Goal: Information Seeking & Learning: Find contact information

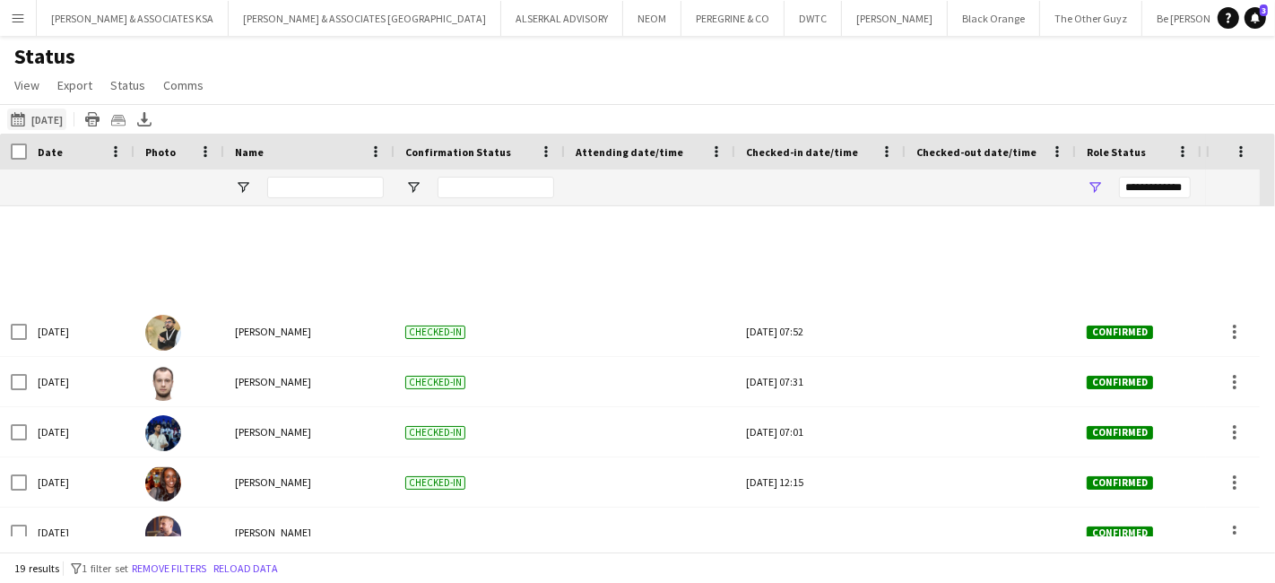
scroll to position [623, 0]
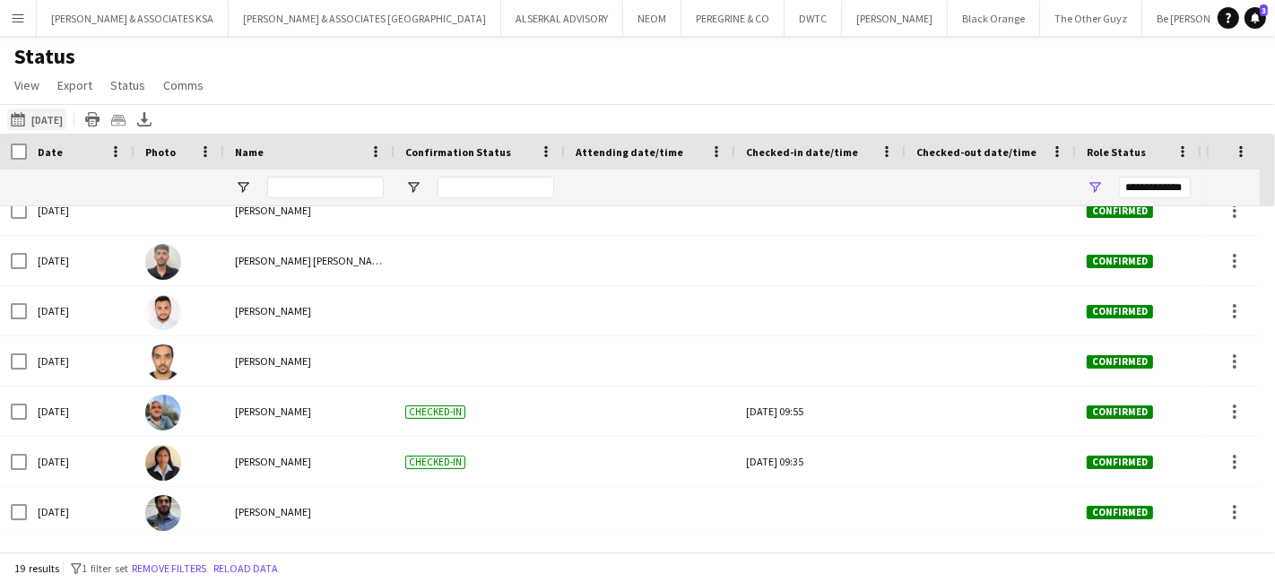
click at [36, 114] on button "26-09-2025 to 02-10-2025 Today" at bounding box center [36, 119] width 59 height 22
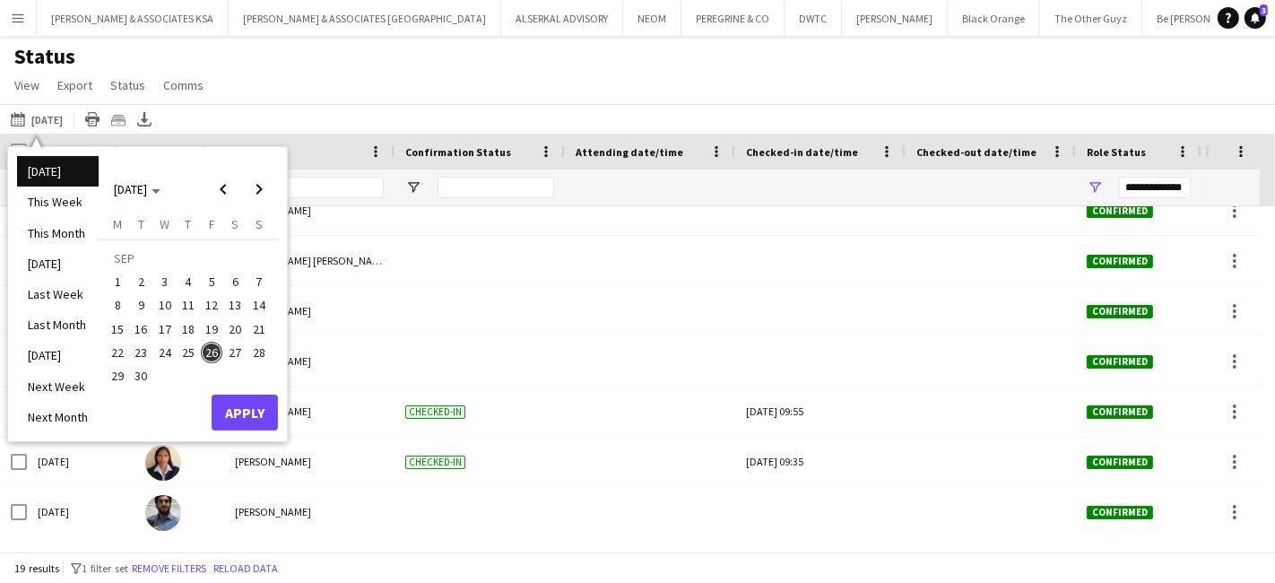
click at [123, 377] on span "29" at bounding box center [118, 376] width 22 height 22
click at [253, 403] on button "Apply" at bounding box center [245, 412] width 66 height 36
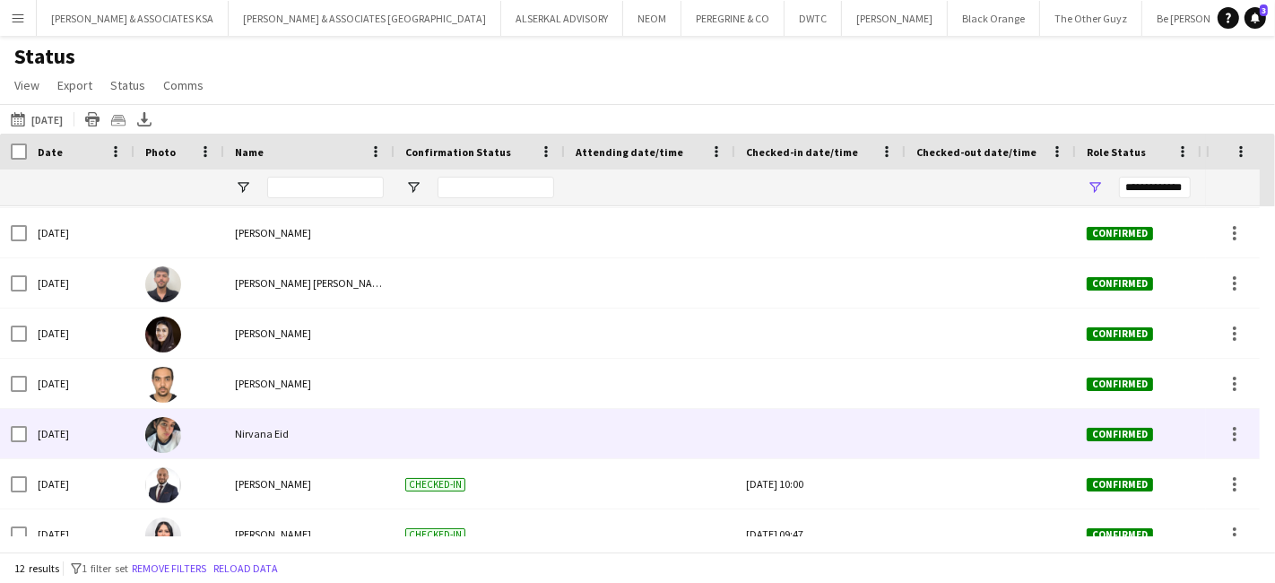
scroll to position [272, 0]
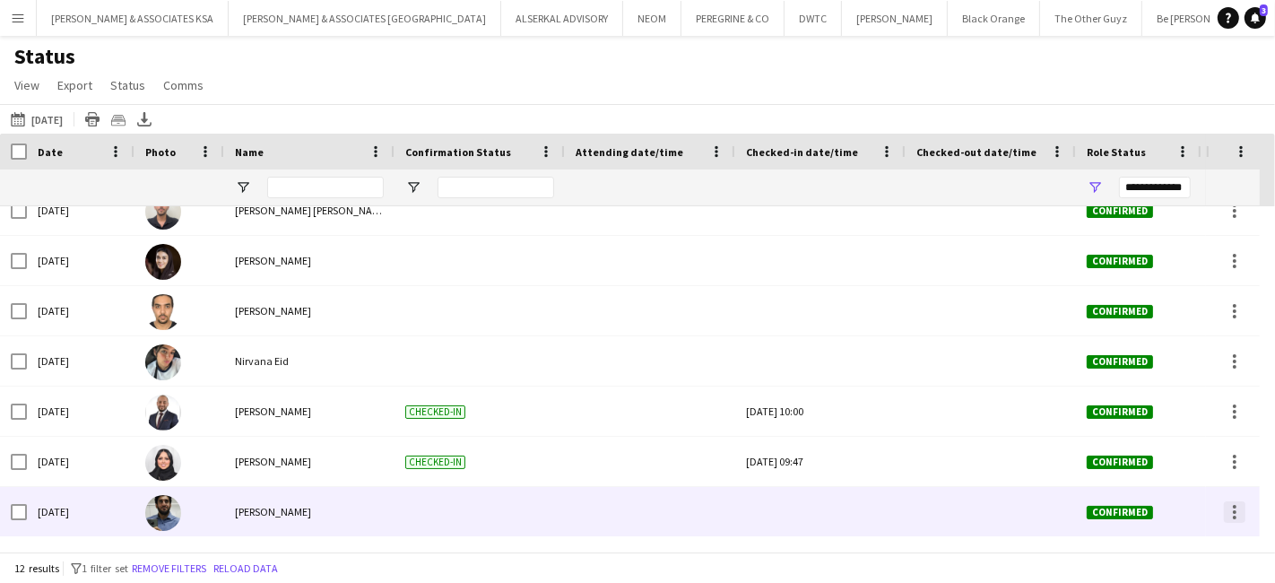
click at [1240, 515] on div at bounding box center [1235, 512] width 22 height 22
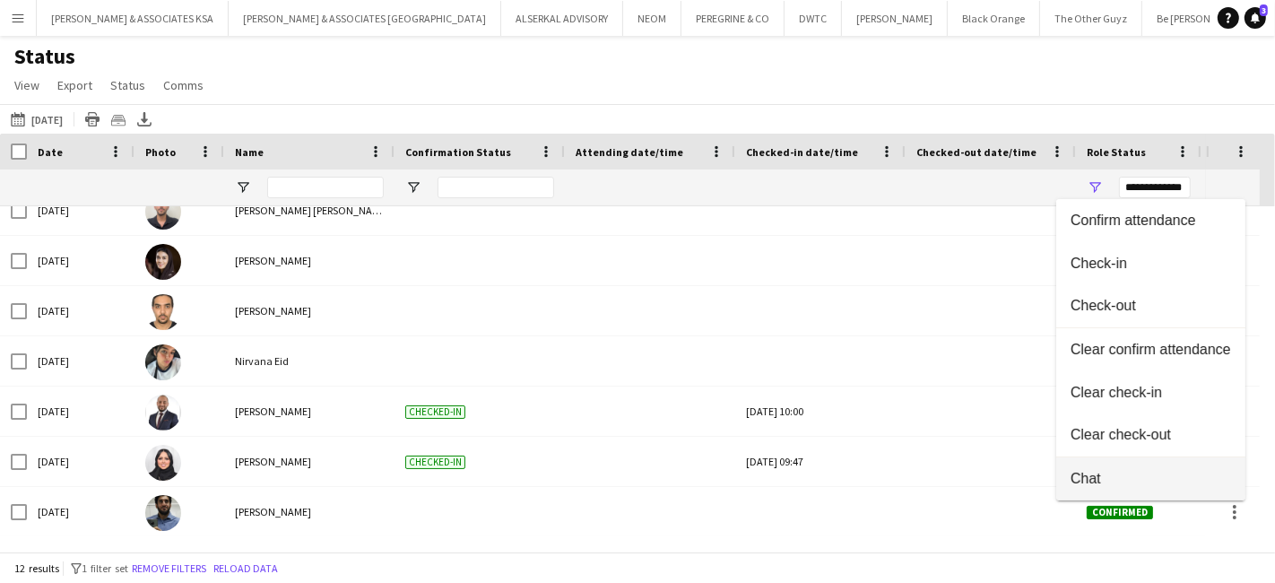
click at [1121, 480] on span "Chat" at bounding box center [1150, 479] width 160 height 16
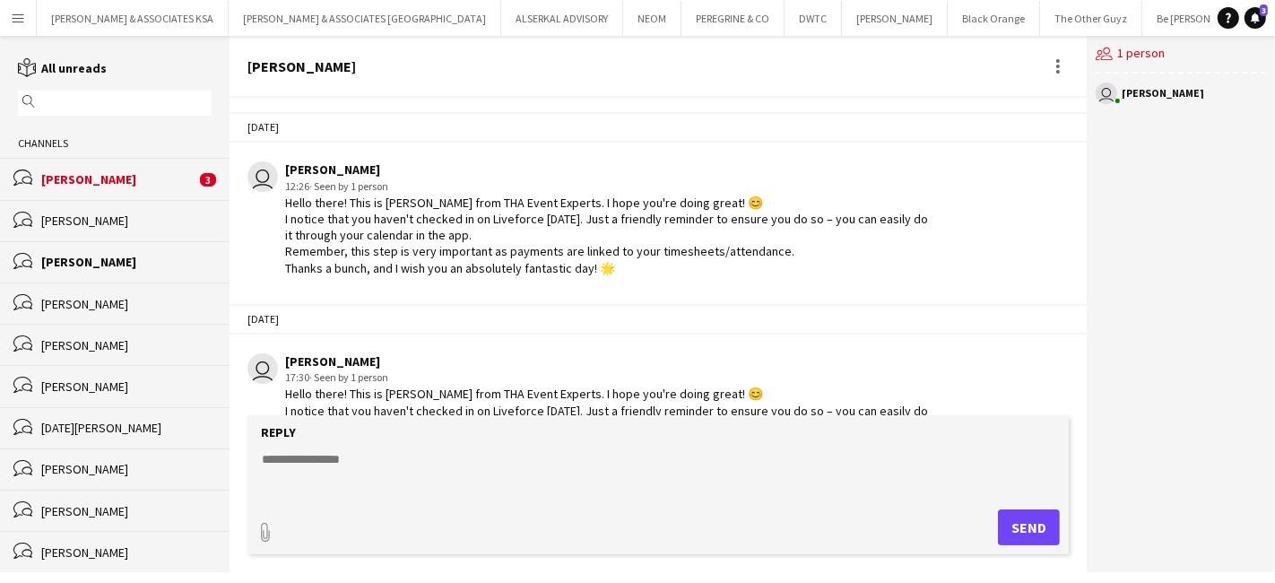
scroll to position [4162, 0]
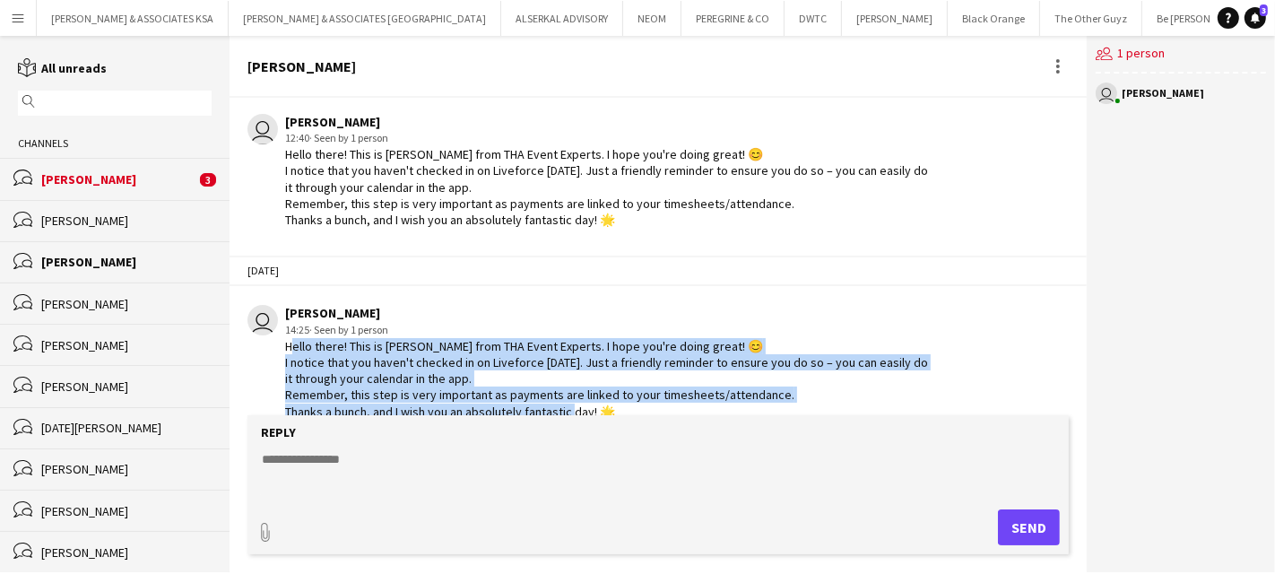
drag, startPoint x: 286, startPoint y: 324, endPoint x: 671, endPoint y: 400, distance: 392.0
click at [671, 400] on app-chat-message "user Glenda Castelino 14:25 · Seen by 1 person Hello there! This is Glenda from…" at bounding box center [657, 362] width 857 height 132
copy div "Hello there! This is Glenda from THA Event Experts. I hope you're doing great! …"
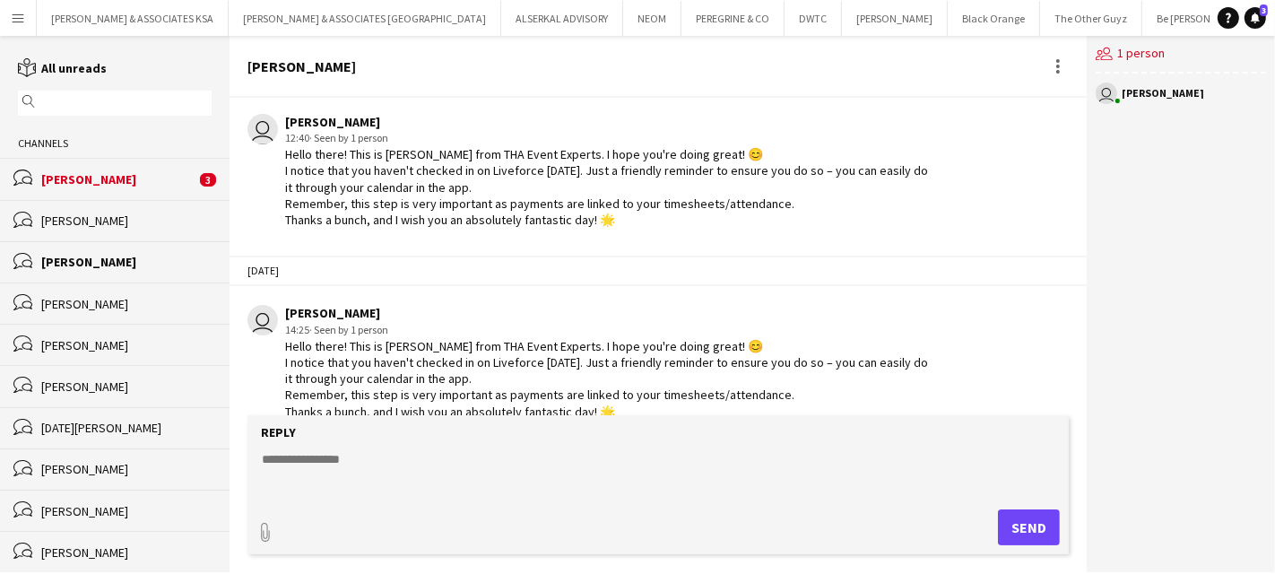
click at [307, 452] on textarea at bounding box center [661, 473] width 803 height 47
paste textarea "**********"
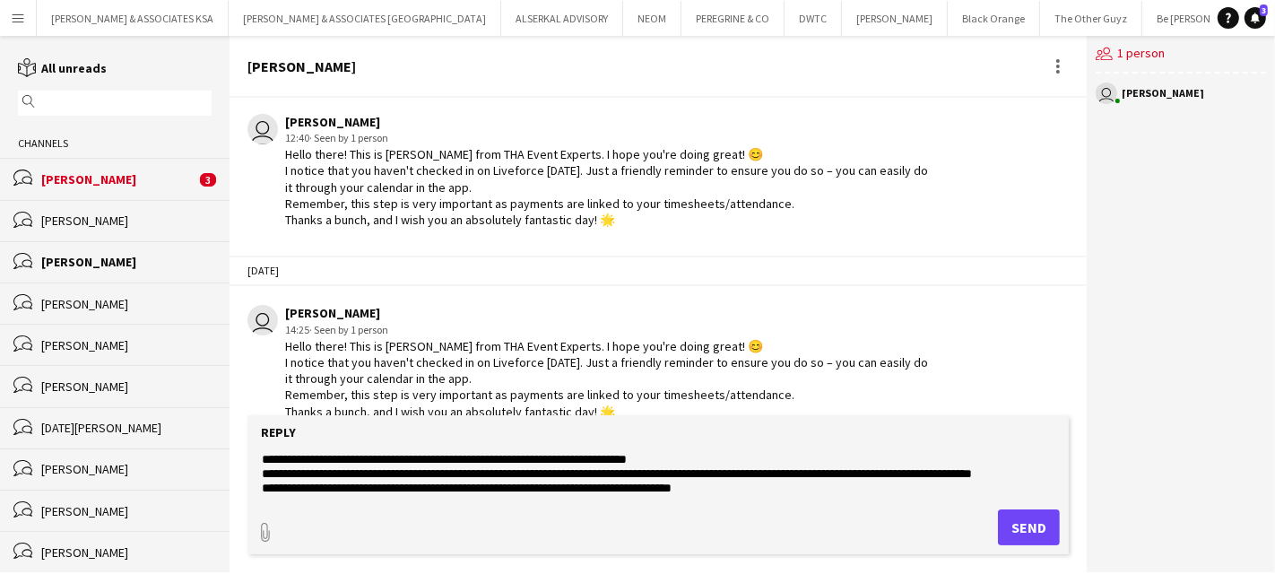
scroll to position [28, 0]
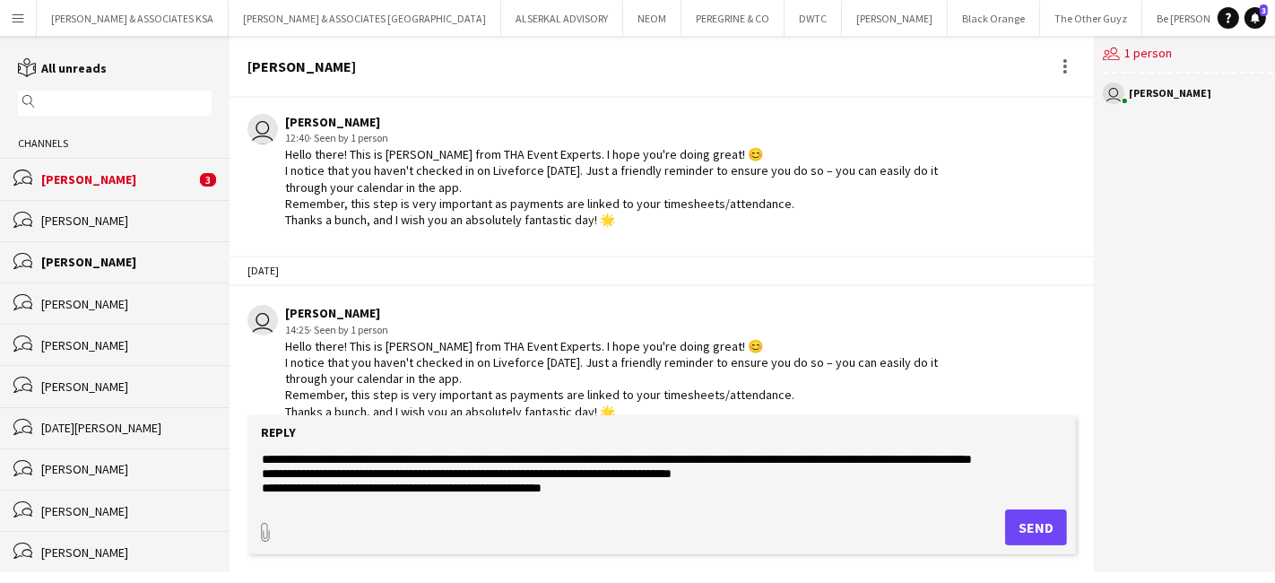
type textarea "**********"
click at [1037, 524] on button "Send" at bounding box center [1036, 527] width 62 height 36
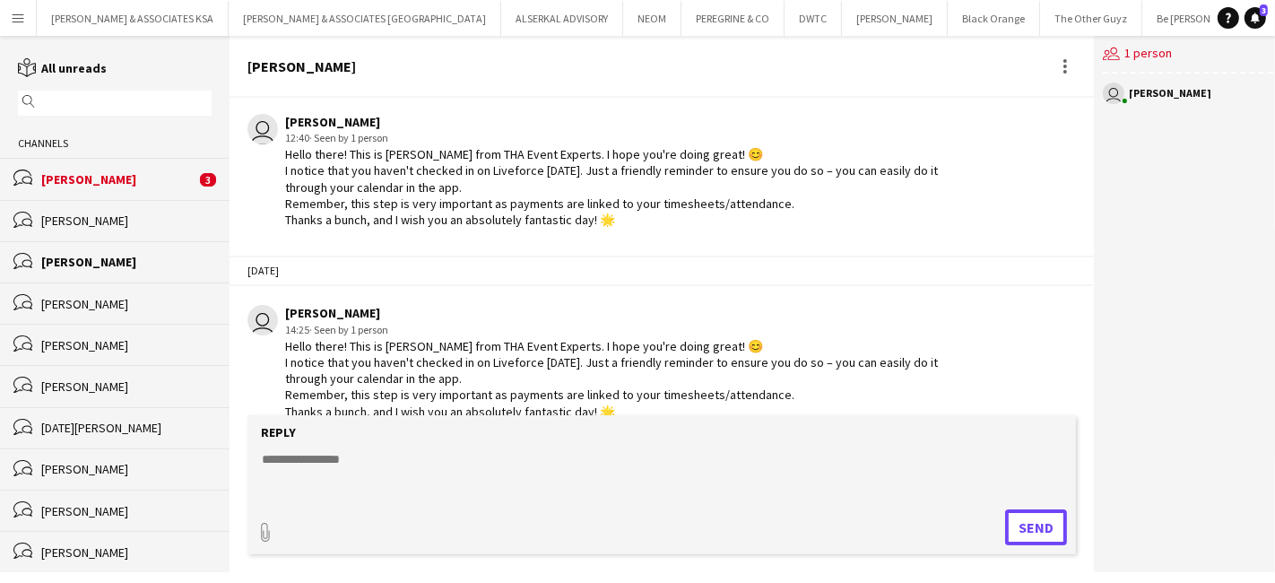
scroll to position [4337, 0]
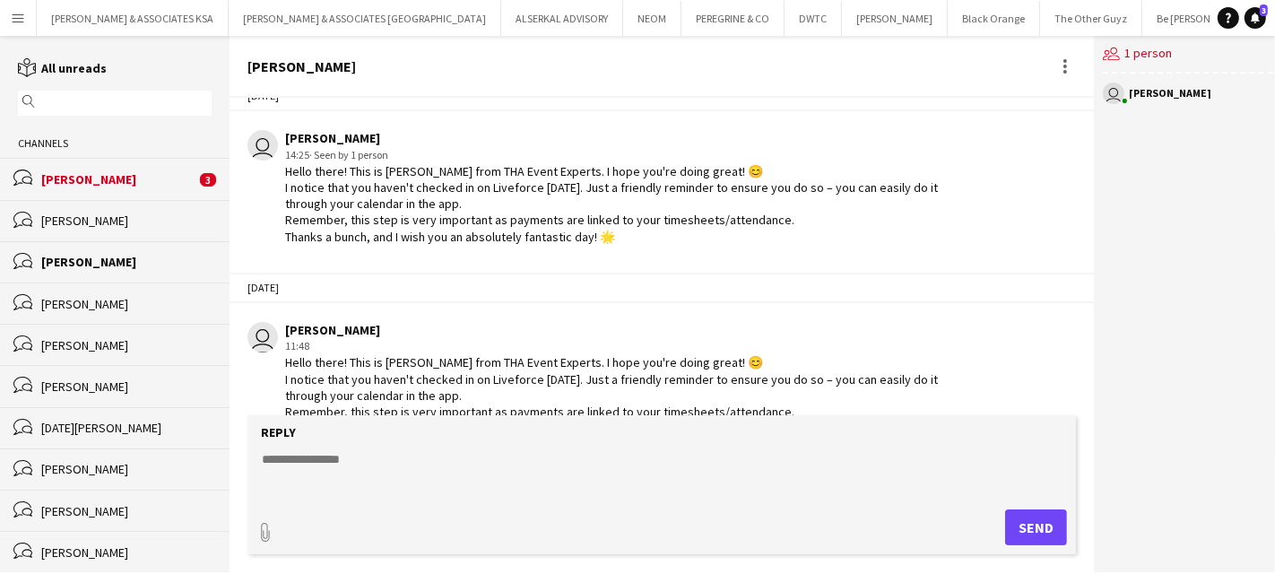
click at [116, 172] on div "Alejando Alsalkhadi" at bounding box center [118, 179] width 154 height 16
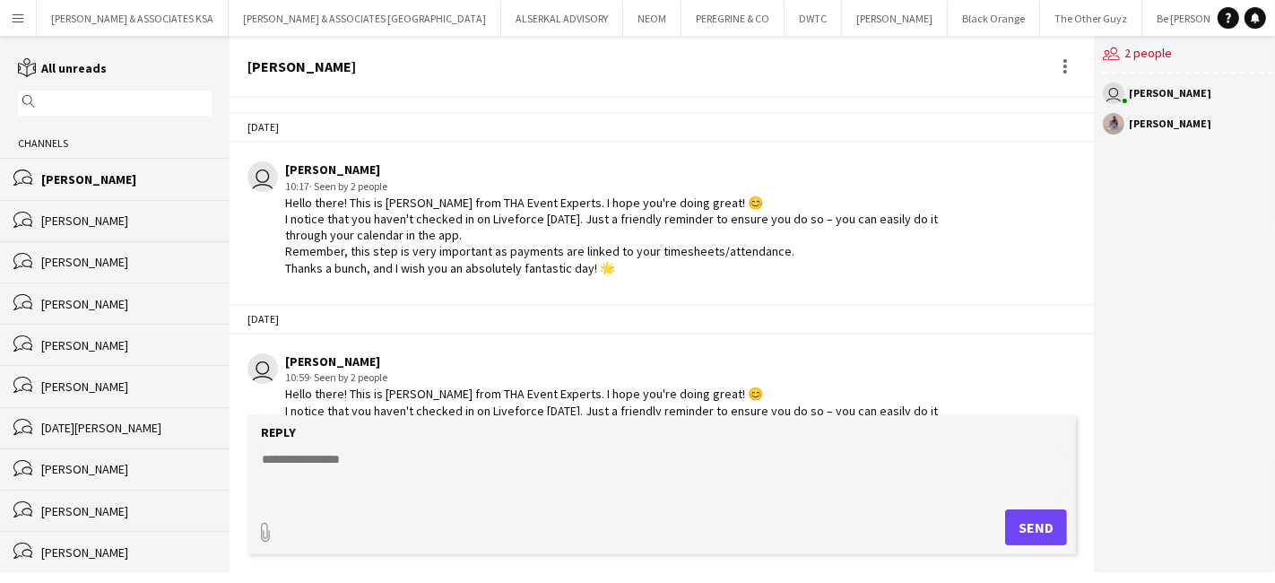
scroll to position [463, 0]
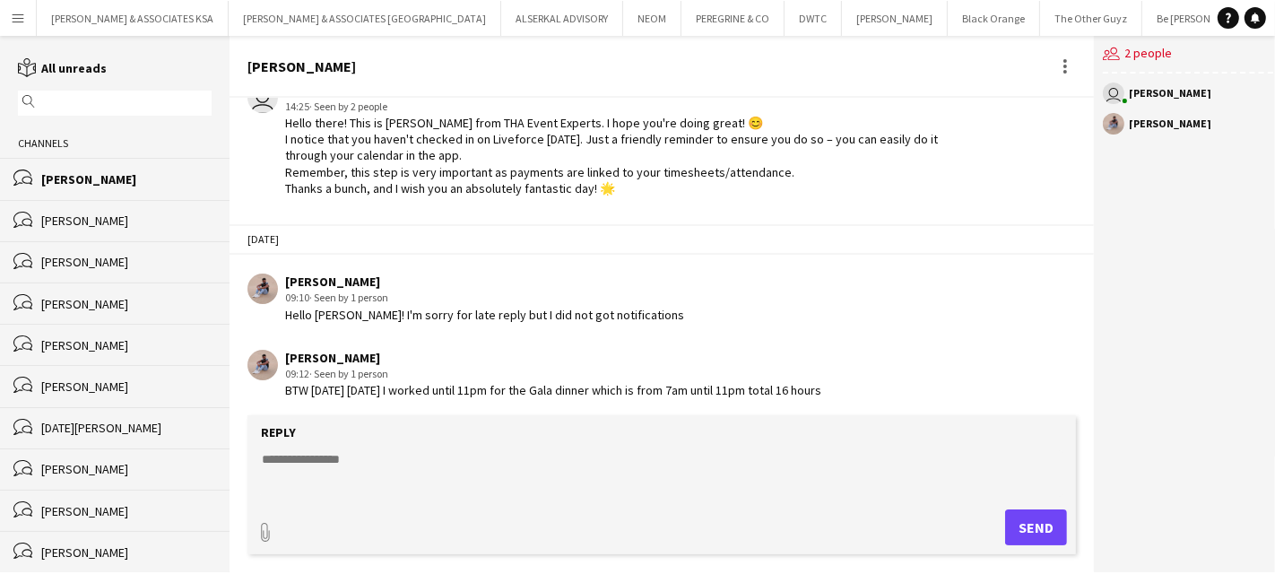
click at [314, 462] on textarea at bounding box center [661, 473] width 803 height 47
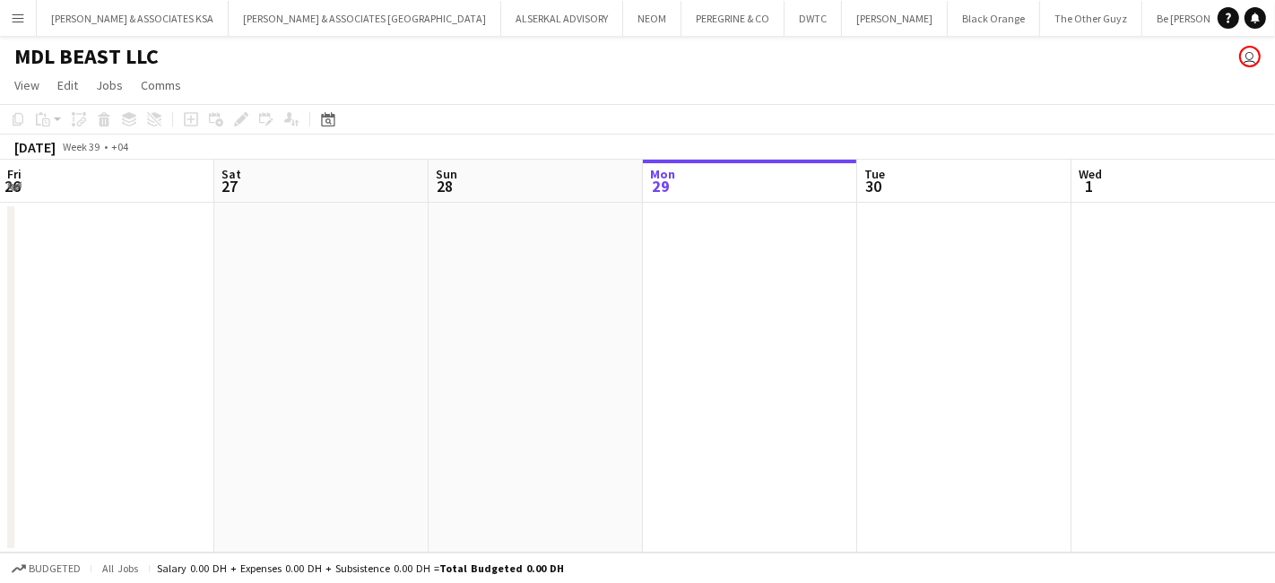
scroll to position [0, 428]
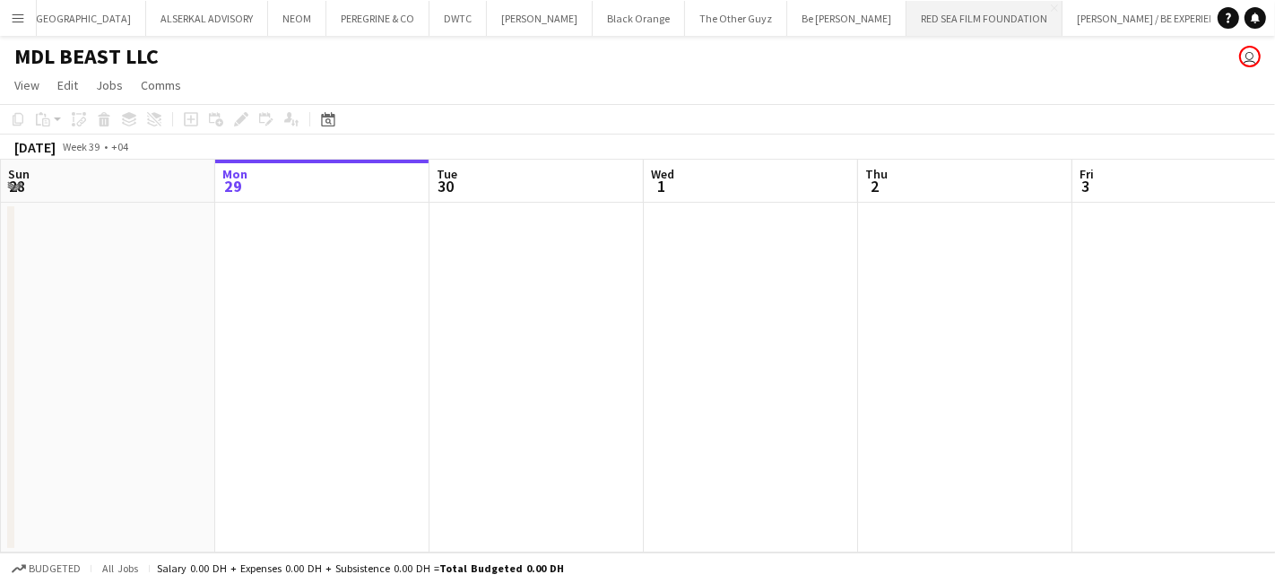
click at [906, 22] on button "RED SEA FILM FOUNDATION Close" at bounding box center [984, 18] width 156 height 35
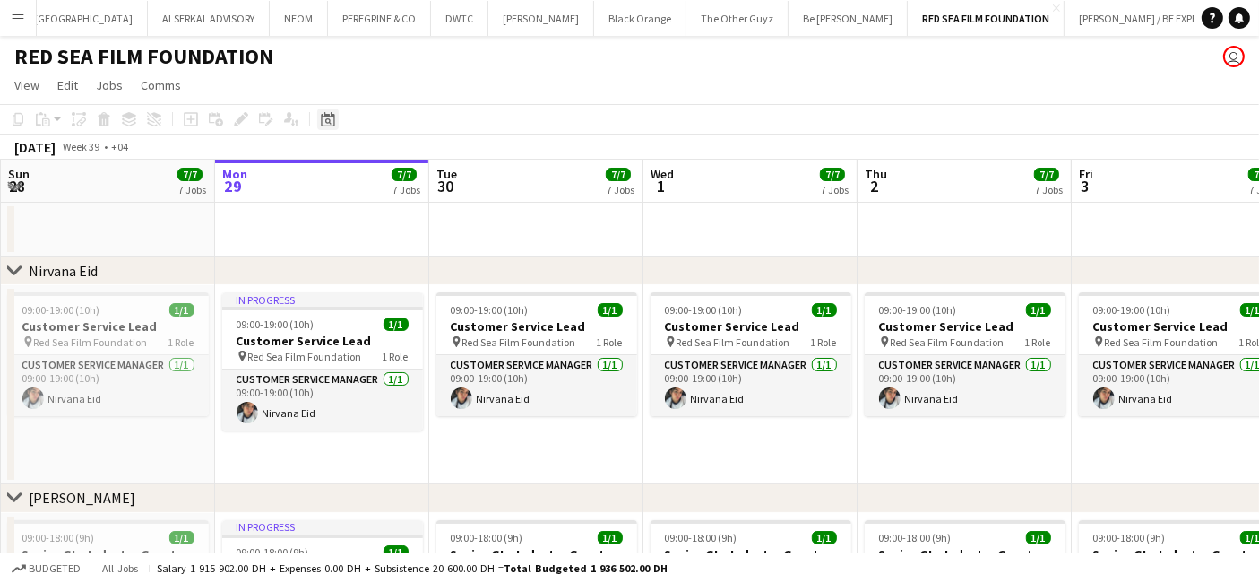
click at [333, 120] on icon at bounding box center [327, 119] width 13 height 14
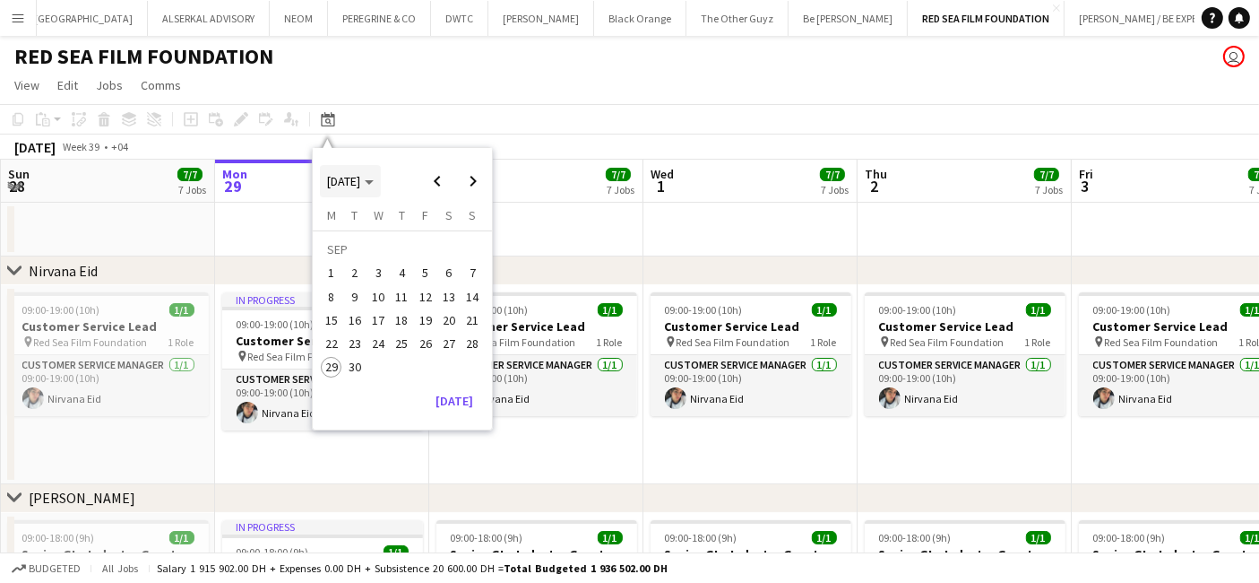
click at [359, 183] on span "[DATE]" at bounding box center [343, 181] width 33 height 16
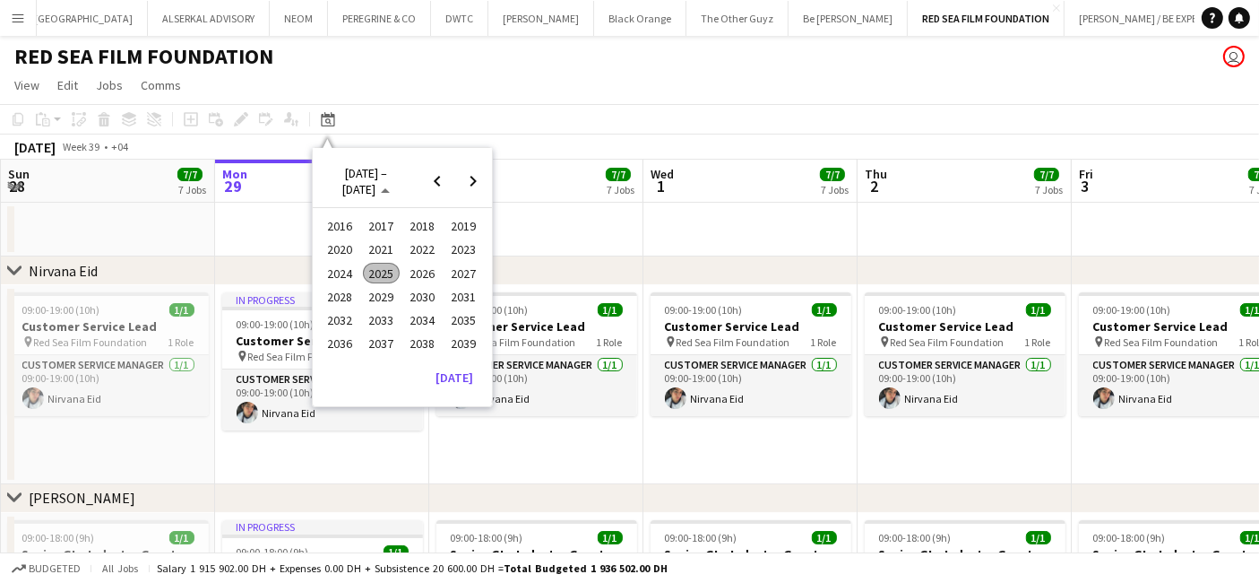
click at [351, 268] on span "2024" at bounding box center [340, 274] width 37 height 22
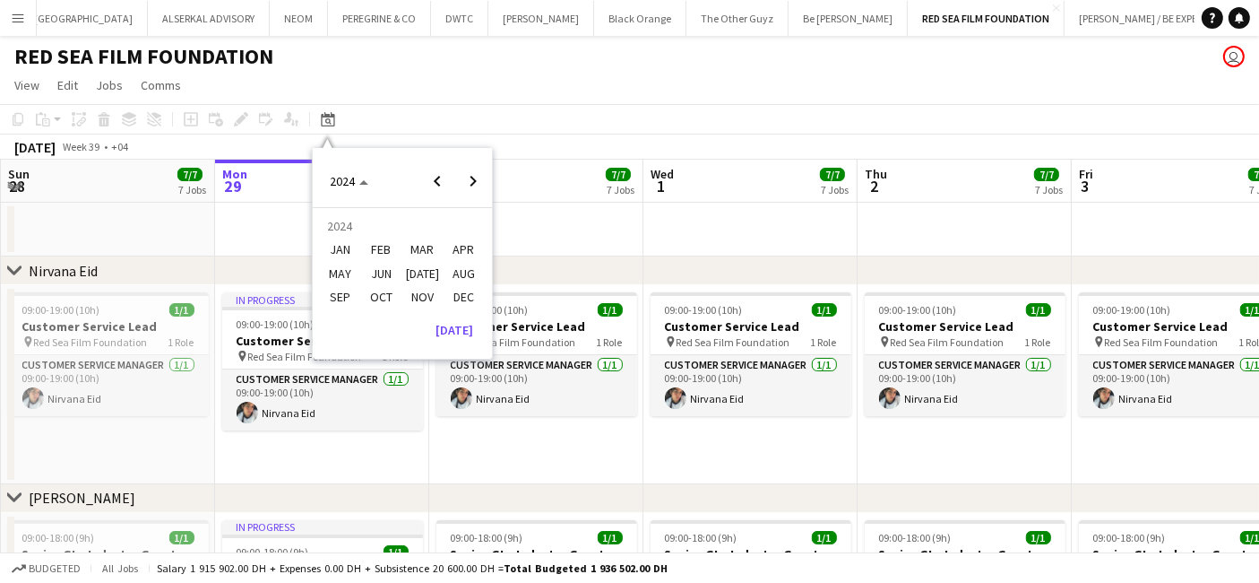
click at [386, 294] on span "OCT" at bounding box center [381, 297] width 37 height 22
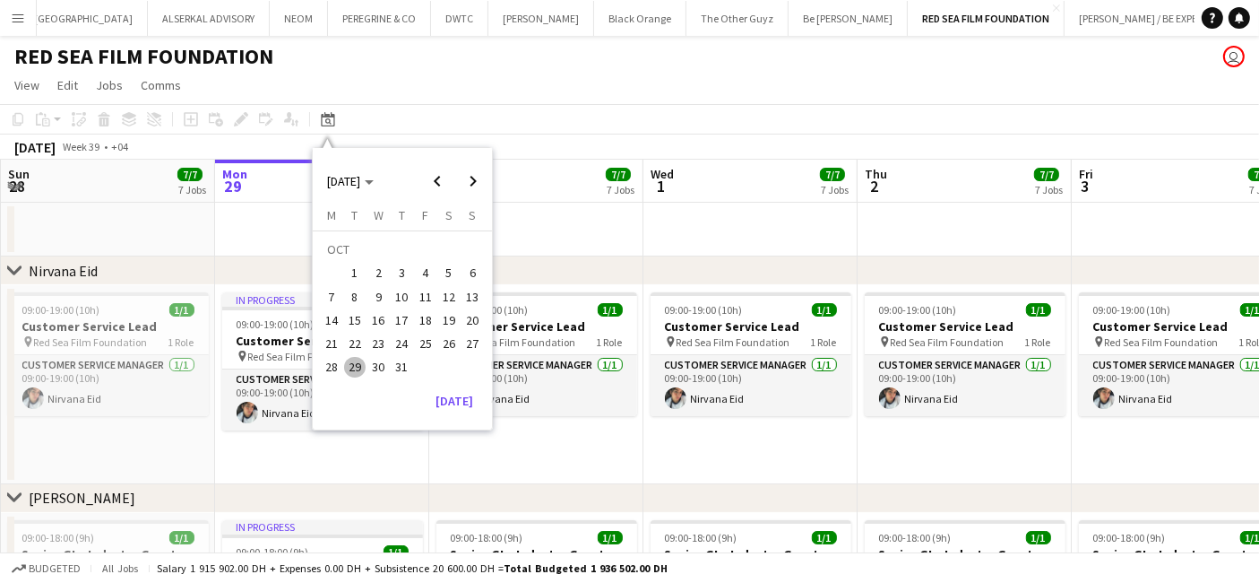
click at [384, 319] on span "16" at bounding box center [379, 320] width 22 height 22
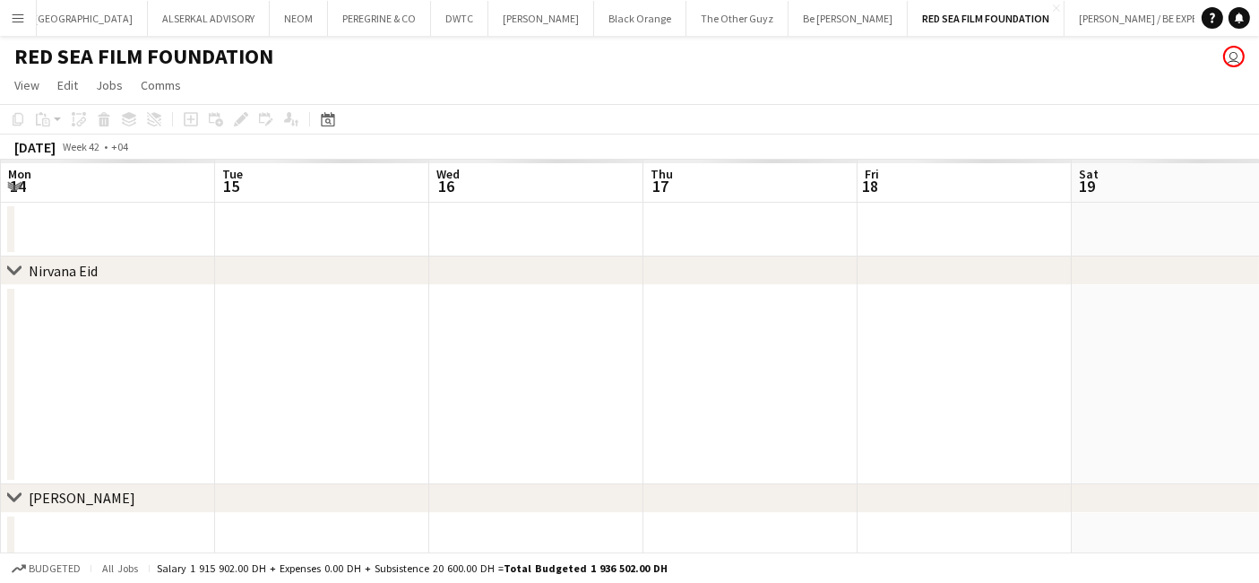
scroll to position [0, 616]
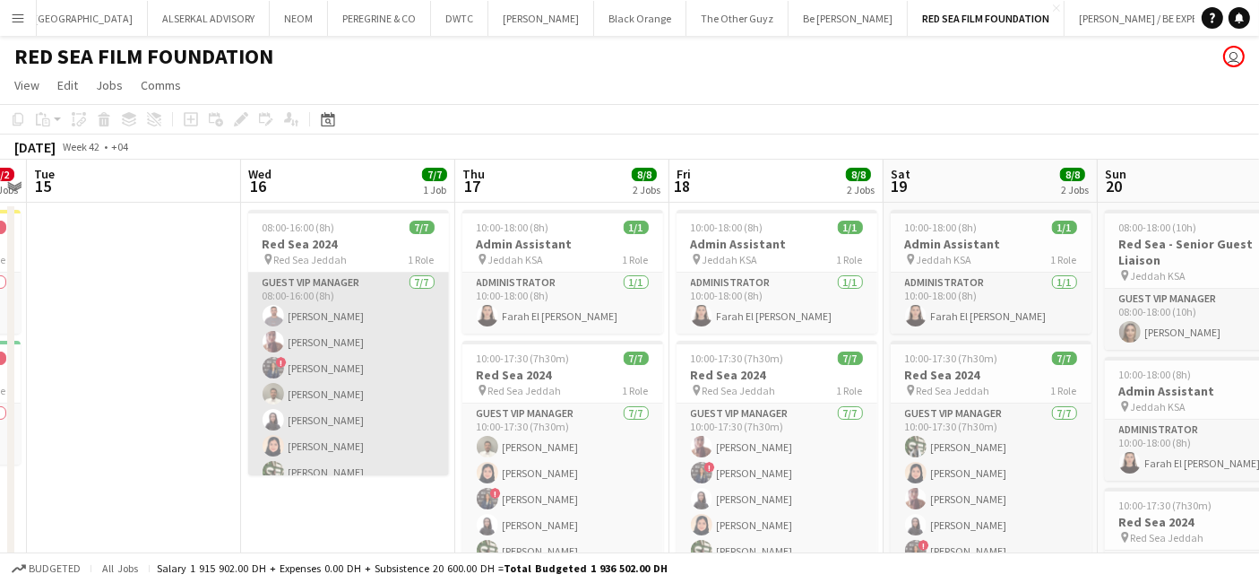
click at [367, 316] on app-card-role "Guest VIP Manager [DATE] 08:00-16:00 (8h) [PERSON_NAME] [PERSON_NAME] ! [PERSON…" at bounding box center [348, 381] width 201 height 217
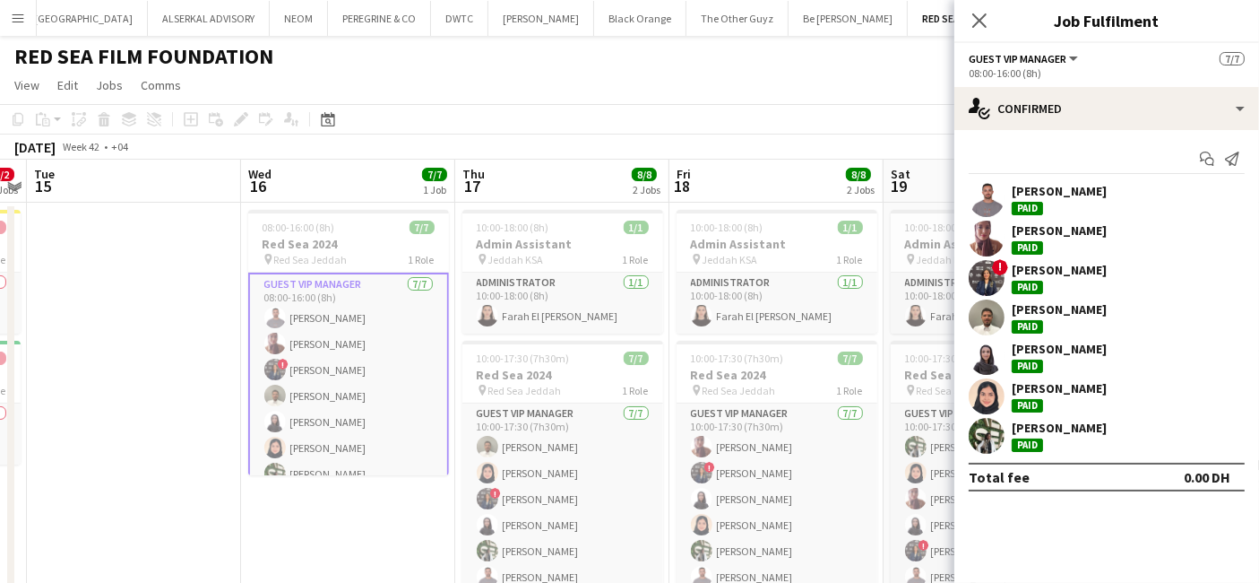
click at [1026, 191] on div "[PERSON_NAME]" at bounding box center [1059, 191] width 95 height 16
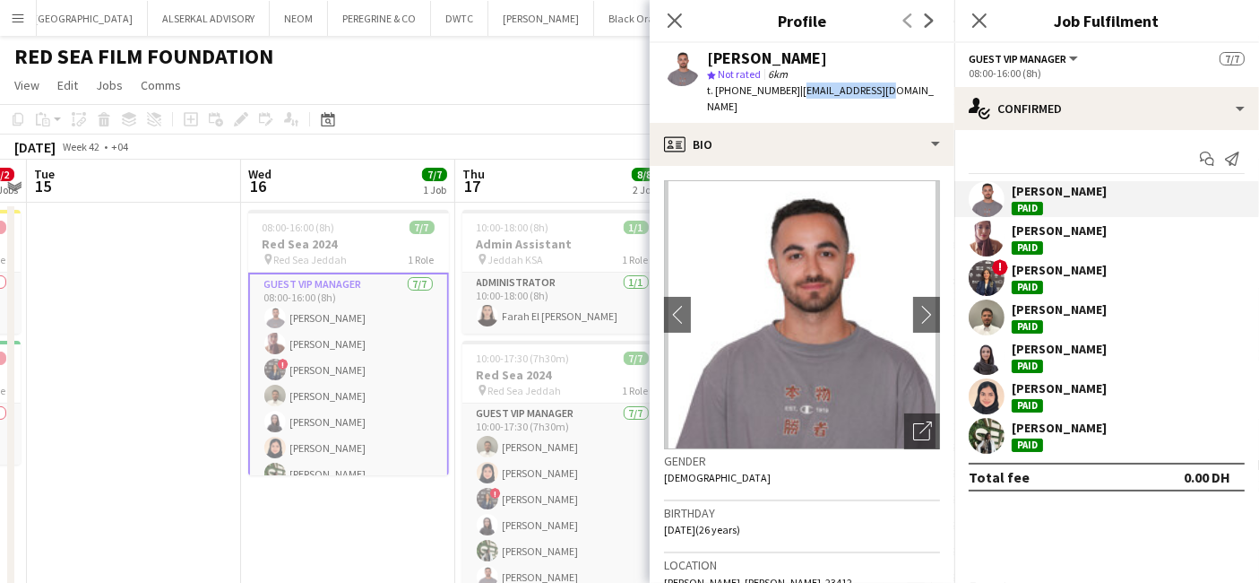
drag, startPoint x: 898, startPoint y: 90, endPoint x: 792, endPoint y: 91, distance: 105.8
click at [792, 91] on app-profile-header "Sanad Hourani star Not rated 6km t. +966592019994 | hello@sanadak.co" at bounding box center [802, 83] width 305 height 80
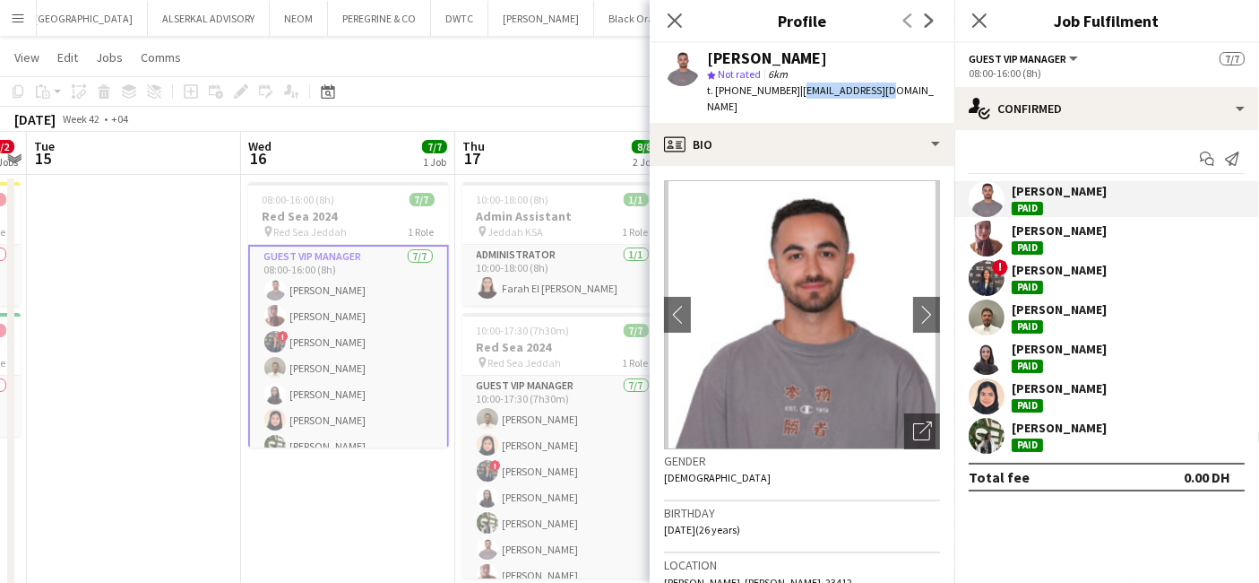
scroll to position [0, 0]
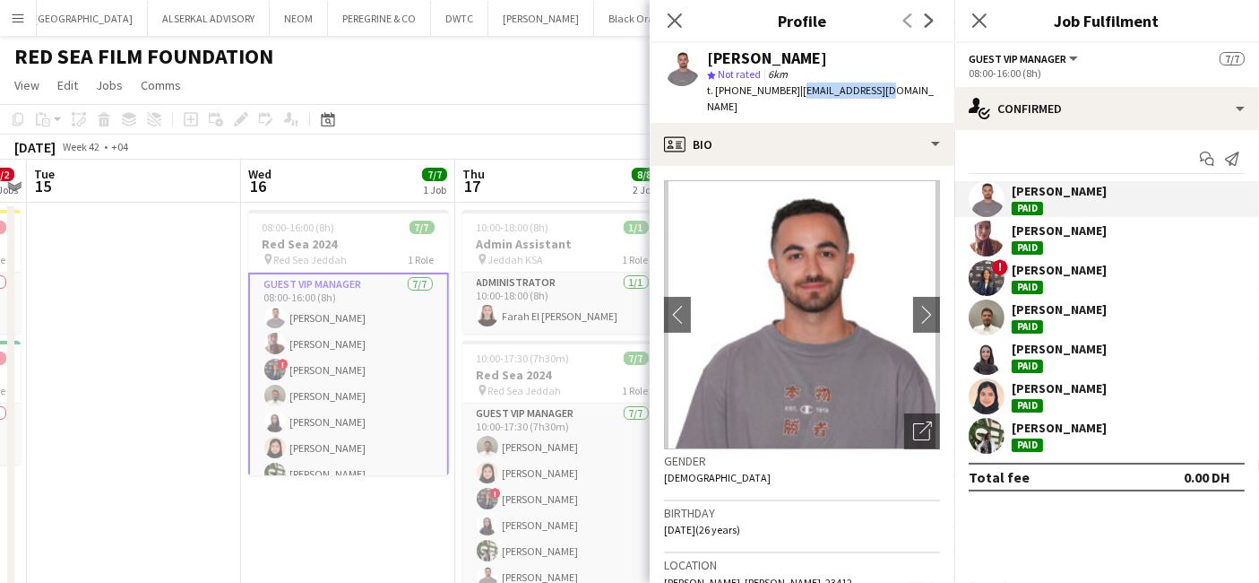
click at [540, 59] on div "RED SEA FILM FOUNDATION user" at bounding box center [629, 53] width 1259 height 34
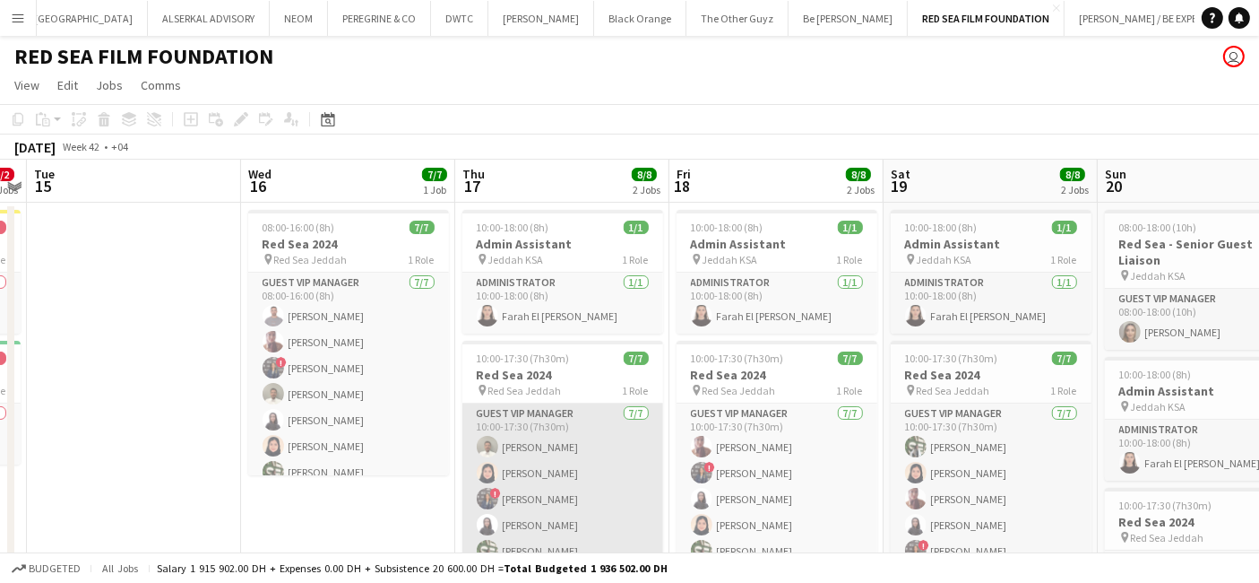
scroll to position [13, 0]
click at [578, 457] on app-card-role "Guest VIP Manager 7/7 10:00-17:30 (7h30m) Mohieldin Elfarra Reem Ahmed ! Sahar …" at bounding box center [563, 498] width 201 height 217
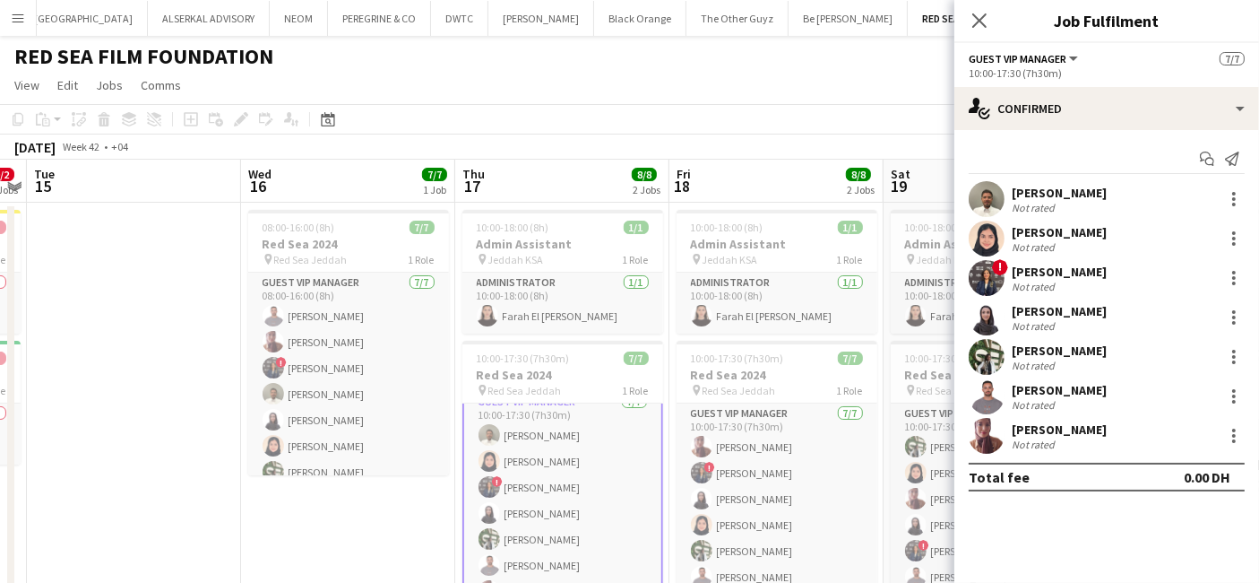
scroll to position [15, 0]
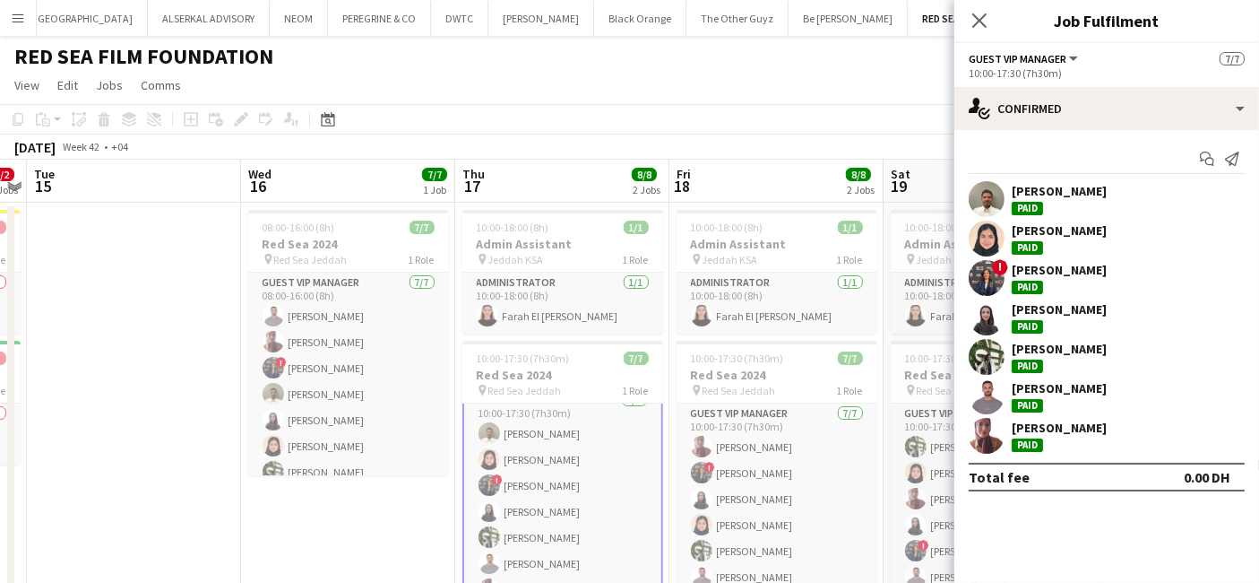
click at [723, 79] on app-page-menu "View Day view expanded Day view collapsed Month view Date picker Jump to today …" at bounding box center [629, 87] width 1259 height 34
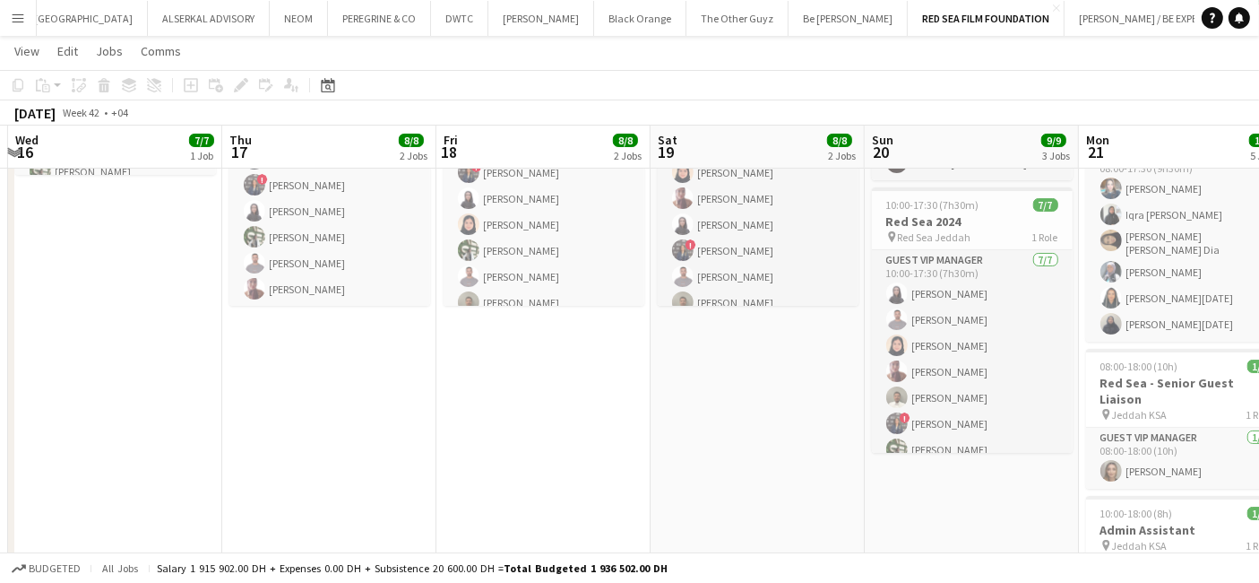
scroll to position [0, 566]
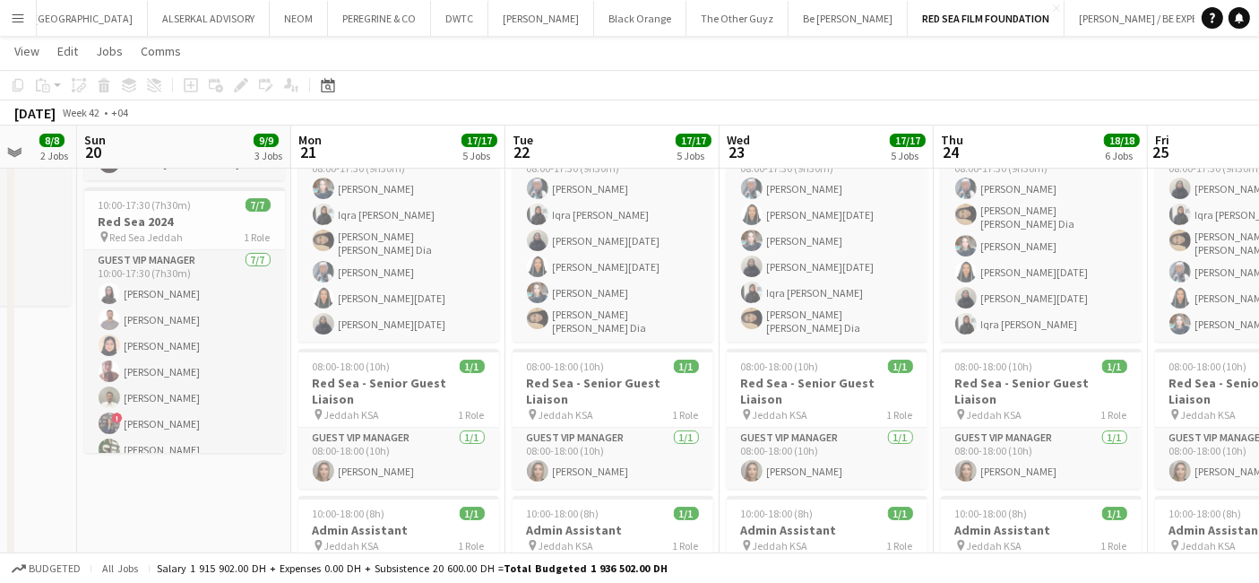
drag, startPoint x: 1044, startPoint y: 474, endPoint x: -92, endPoint y: 329, distance: 1145.9
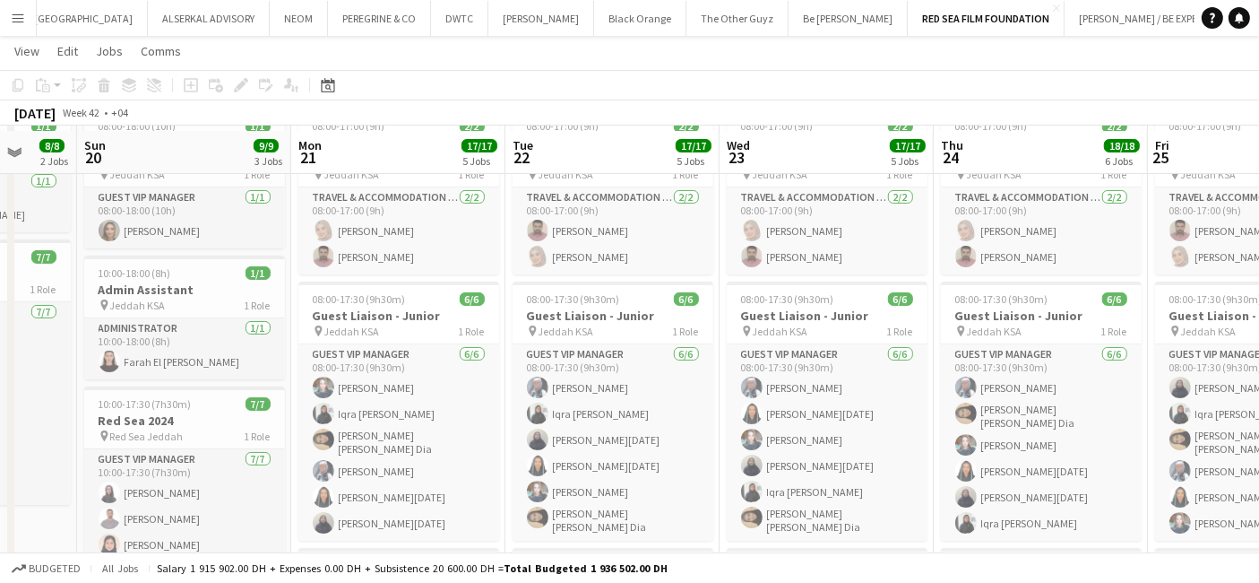
scroll to position [100, 0]
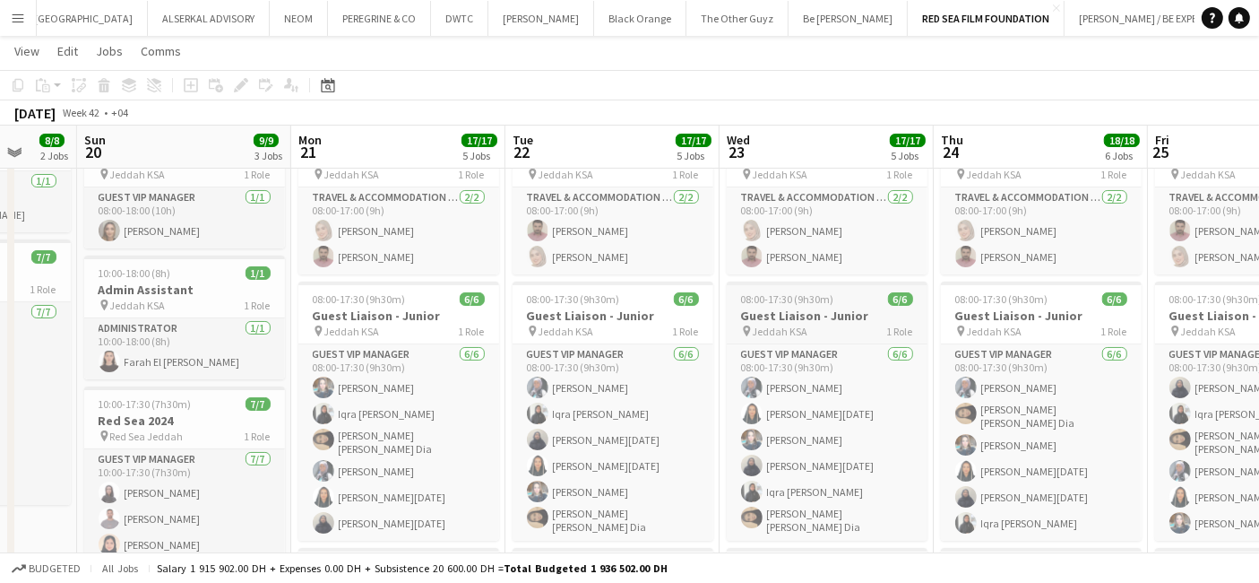
click at [805, 307] on h3 "Guest Liaison - Junior" at bounding box center [827, 315] width 201 height 16
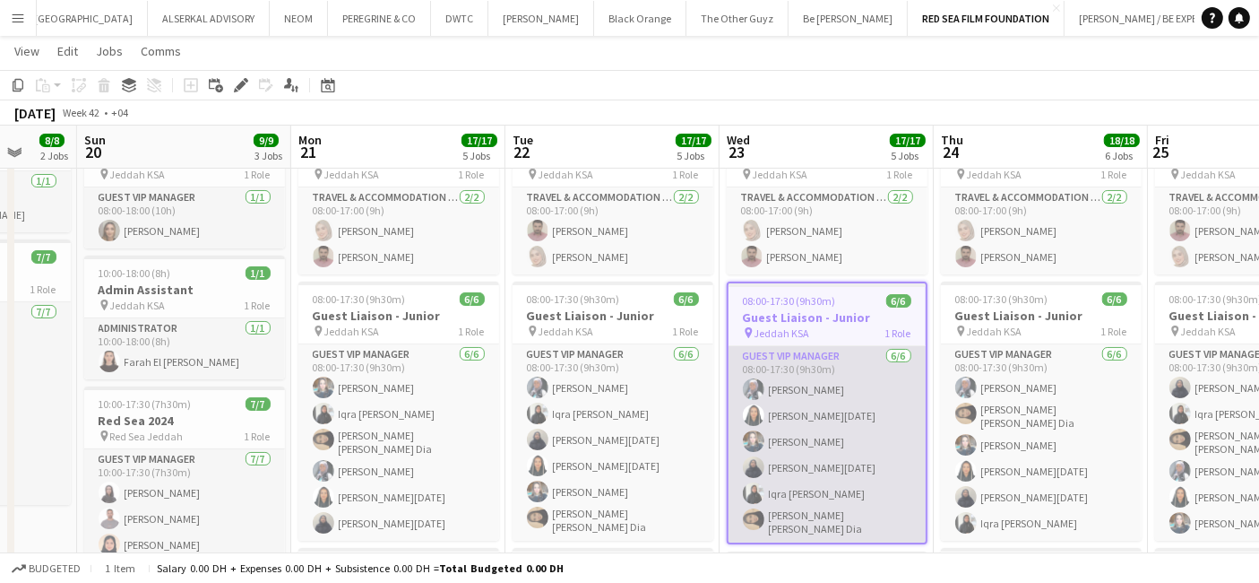
click at [840, 374] on app-card-role "Guest VIP Manager 6/6 08:00-17:30 (9h30m) Suad Abukar Samar Ramadan Bashair Ish…" at bounding box center [827, 444] width 197 height 196
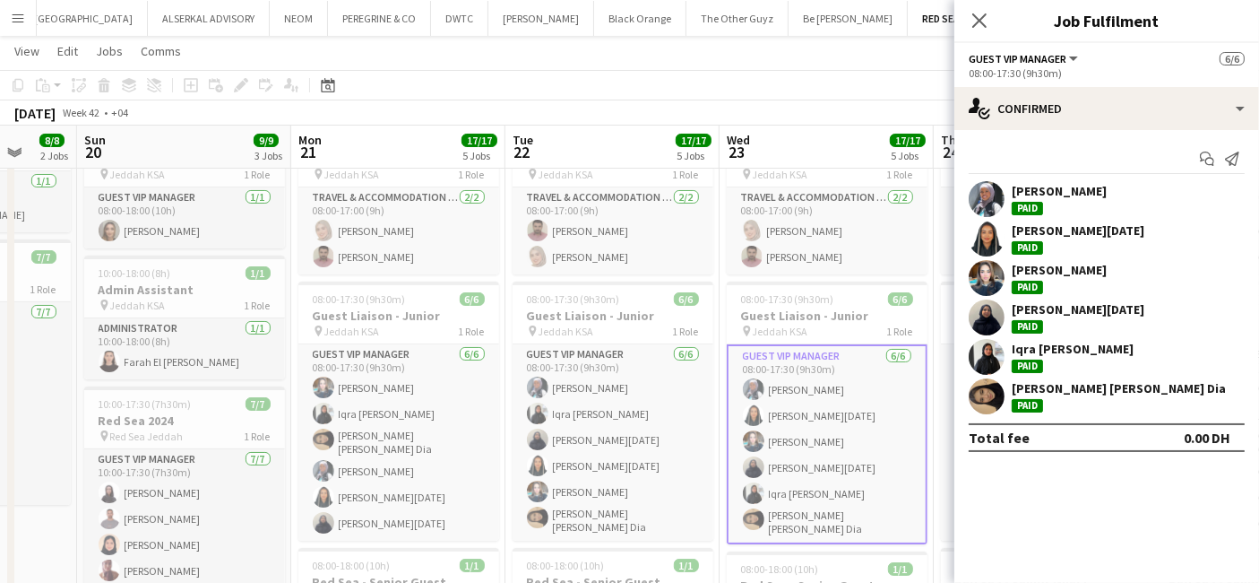
click at [1094, 234] on div "[PERSON_NAME][DATE]" at bounding box center [1078, 230] width 133 height 16
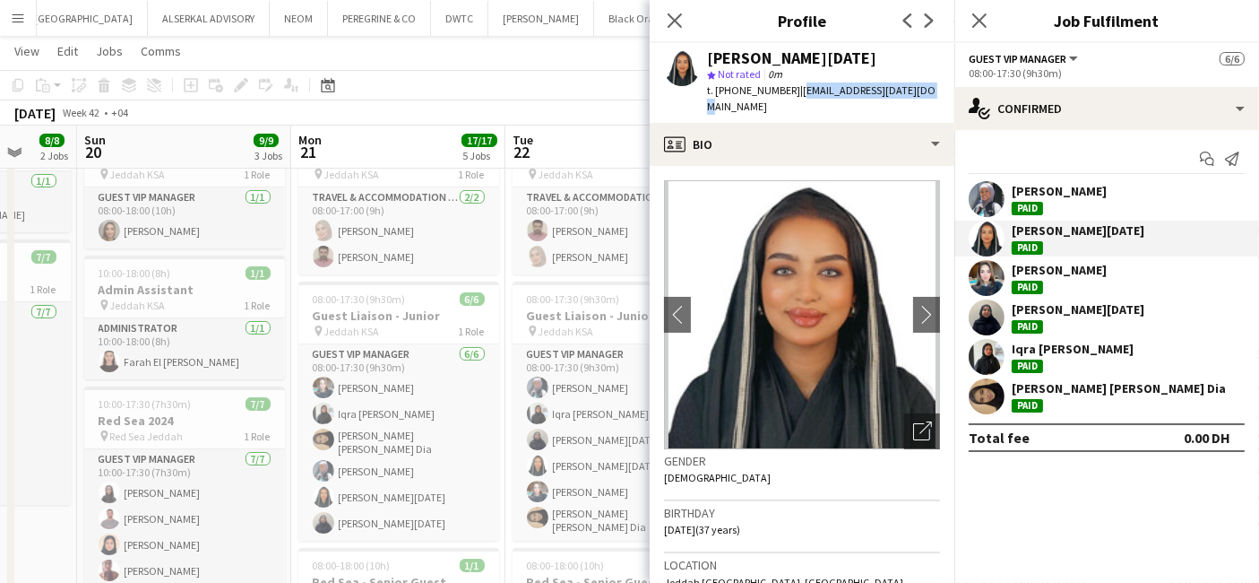
drag, startPoint x: 926, startPoint y: 86, endPoint x: 793, endPoint y: 95, distance: 133.0
click at [793, 95] on div "Samar Ramadan star Not rated 0m t. +966560538843 | smr.ramadan.88@gmail.com" at bounding box center [802, 83] width 305 height 80
copy span "smr.ramadan.88@gmail.com"
drag, startPoint x: 783, startPoint y: 91, endPoint x: 718, endPoint y: 99, distance: 65.9
click at [718, 99] on div "t. +966560538843 | smr.ramadan.88@gmail.com" at bounding box center [823, 98] width 233 height 32
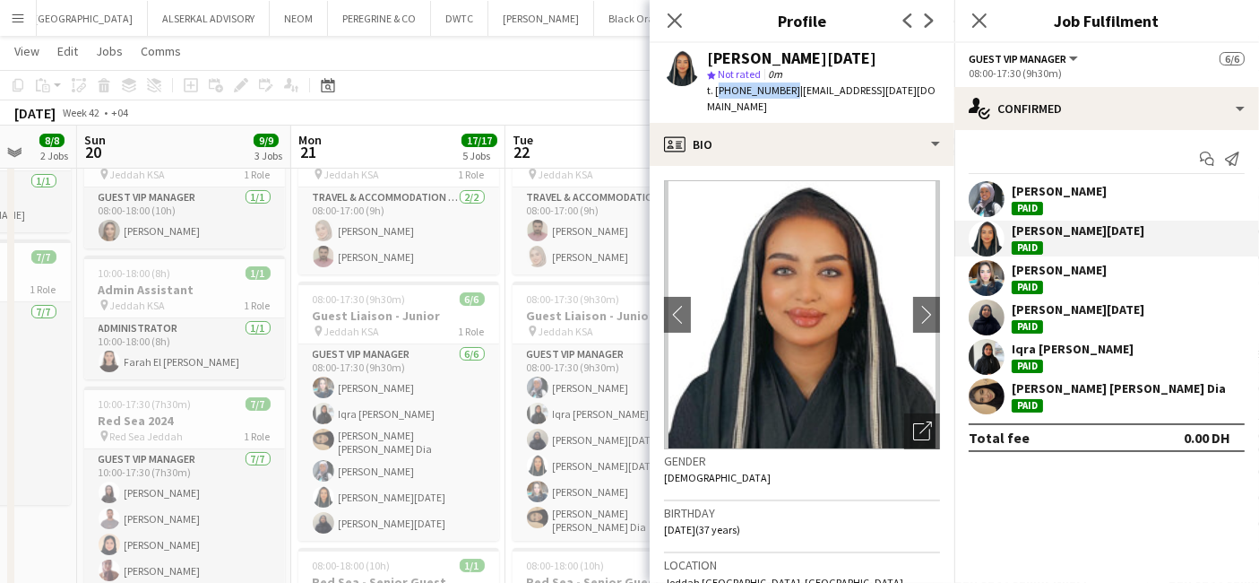
copy span "+966560538843"
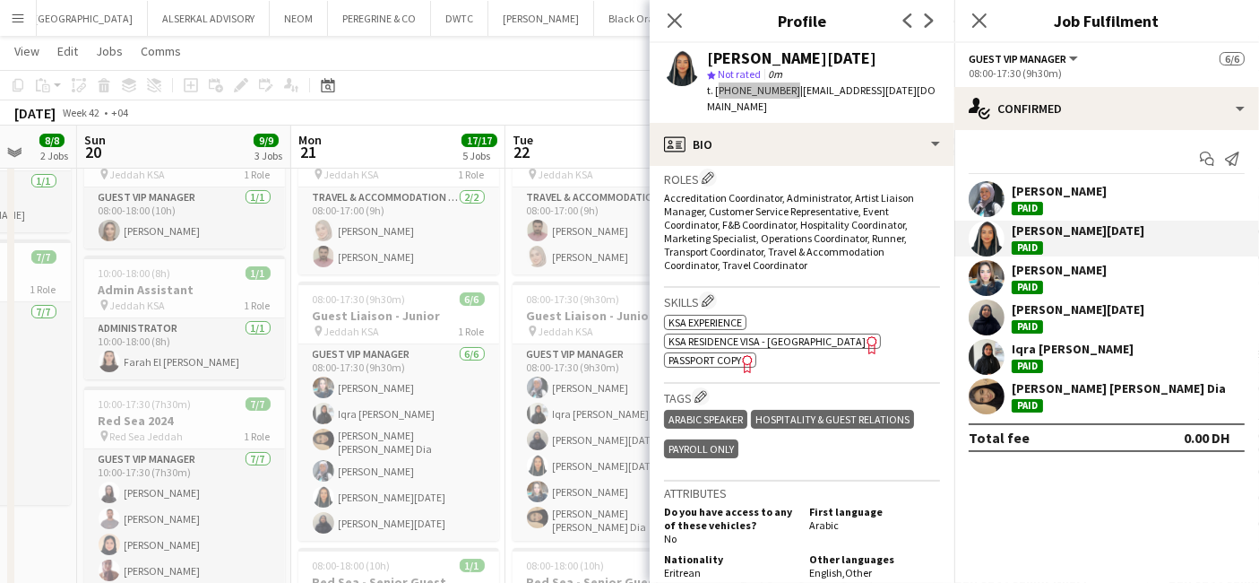
scroll to position [697, 0]
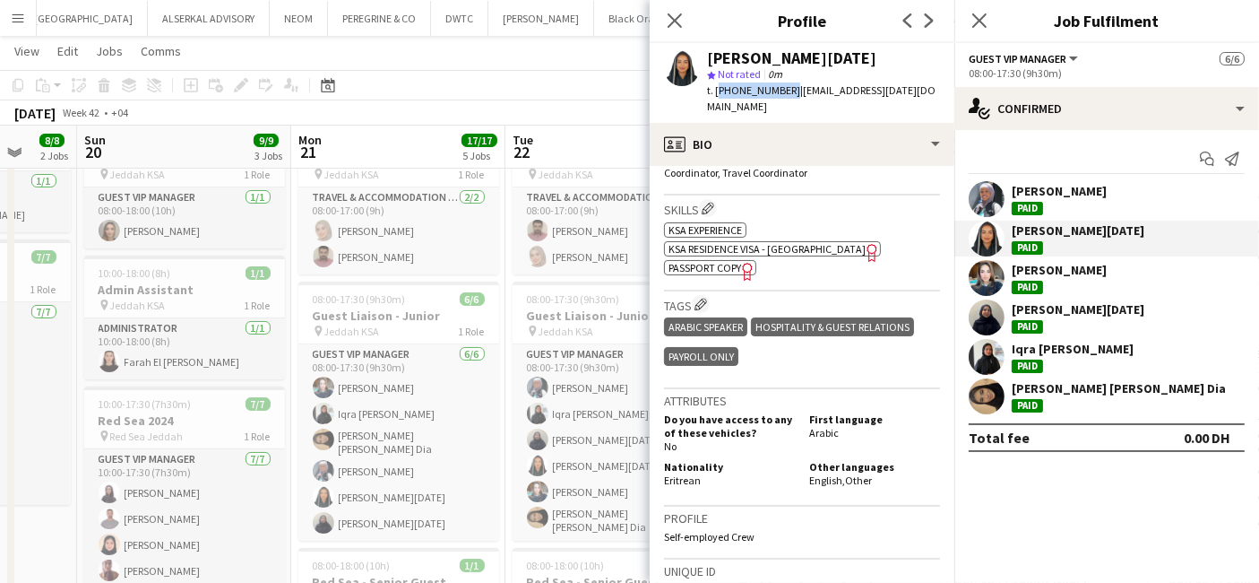
drag, startPoint x: 704, startPoint y: 441, endPoint x: 662, endPoint y: 444, distance: 42.2
click at [662, 444] on app-crew-profile-bio "chevron-left chevron-right Open photos pop-in Gender Female Birthday 01-07-1988…" at bounding box center [802, 374] width 305 height 417
copy span "Eritrean"
drag, startPoint x: 675, startPoint y: 18, endPoint x: 679, endPoint y: 38, distance: 20.0
click at [675, 18] on icon "Close pop-in" at bounding box center [675, 20] width 14 height 14
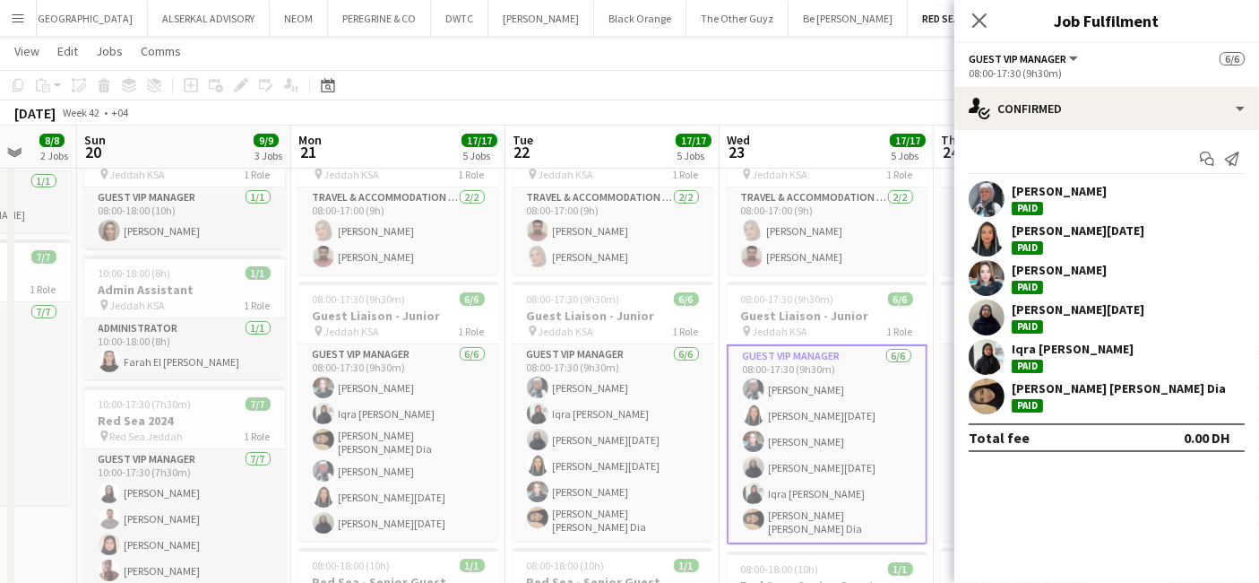
click at [1066, 353] on div "Iqra [PERSON_NAME]" at bounding box center [1073, 349] width 122 height 16
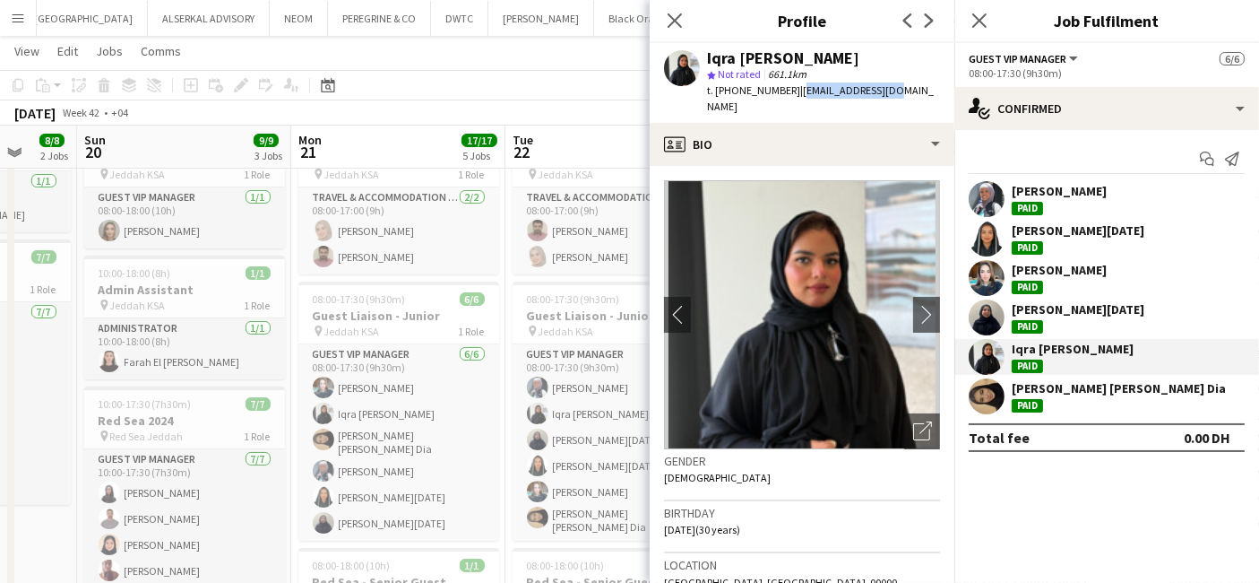
drag, startPoint x: 884, startPoint y: 92, endPoint x: 792, endPoint y: 100, distance: 91.8
click at [792, 96] on div "Iqra Mohammed Ishaq star Not rated 661.1km t. +966560452779 | eiku786@gmail.com" at bounding box center [802, 83] width 305 height 80
copy span "eiku786@gmail.com"
drag, startPoint x: 785, startPoint y: 93, endPoint x: 717, endPoint y: 100, distance: 68.5
click at [717, 100] on div "Iqra Mohammed Ishaq star Not rated 661.1km t. +966560452779 | eiku786@gmail.com" at bounding box center [802, 83] width 305 height 80
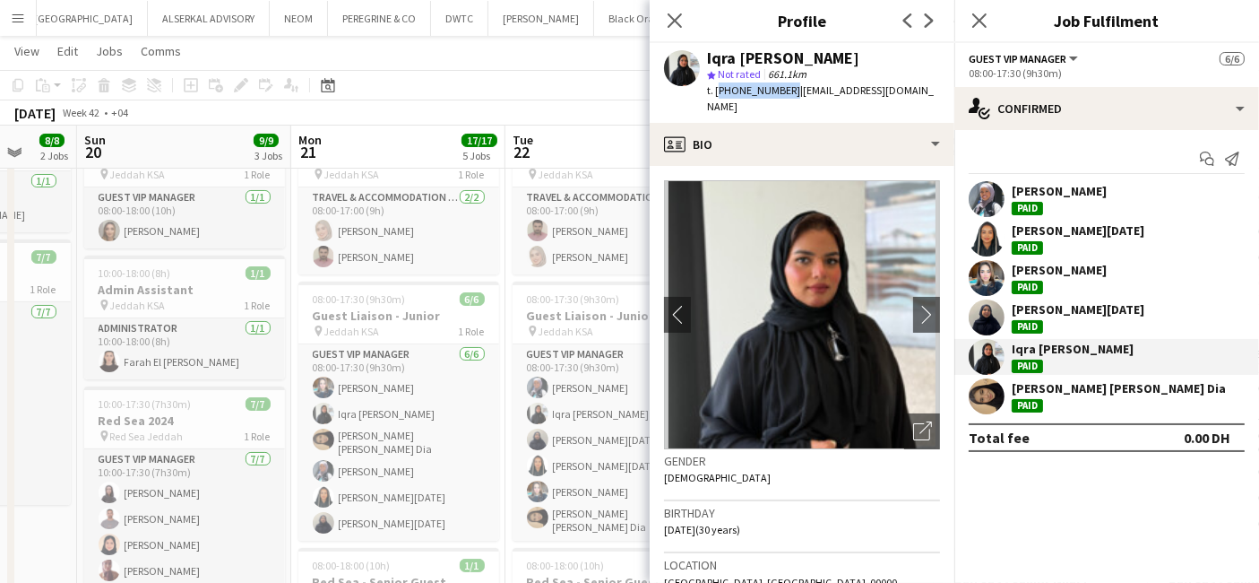
copy span "+966560452779"
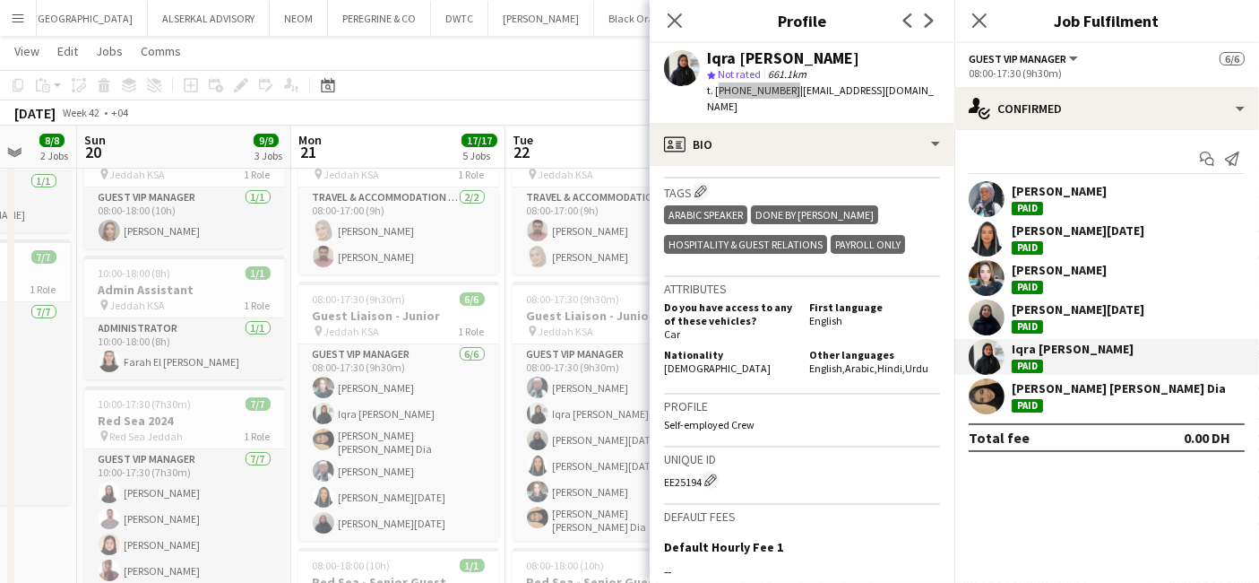
scroll to position [796, 0]
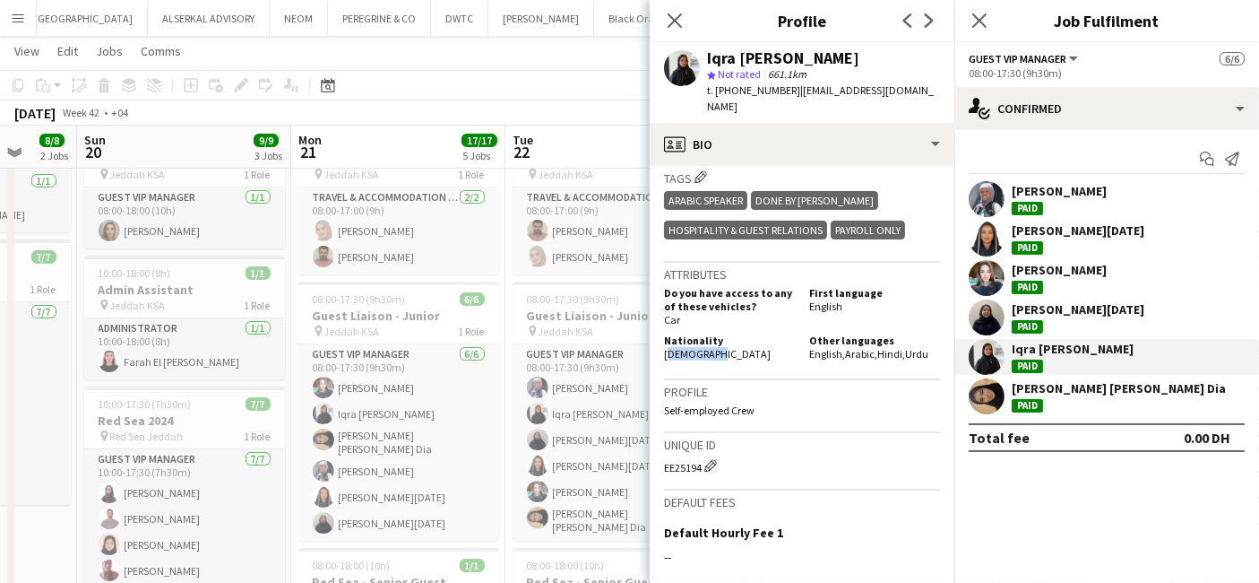
drag, startPoint x: 720, startPoint y: 329, endPoint x: 662, endPoint y: 332, distance: 57.4
click at [662, 332] on app-crew-profile-bio "chevron-left chevron-right Open photos pop-in Gender Female Birthday 12-04-1995…" at bounding box center [802, 374] width 305 height 417
copy span "Pakistani"
click at [674, 17] on icon "Close pop-in" at bounding box center [674, 20] width 17 height 17
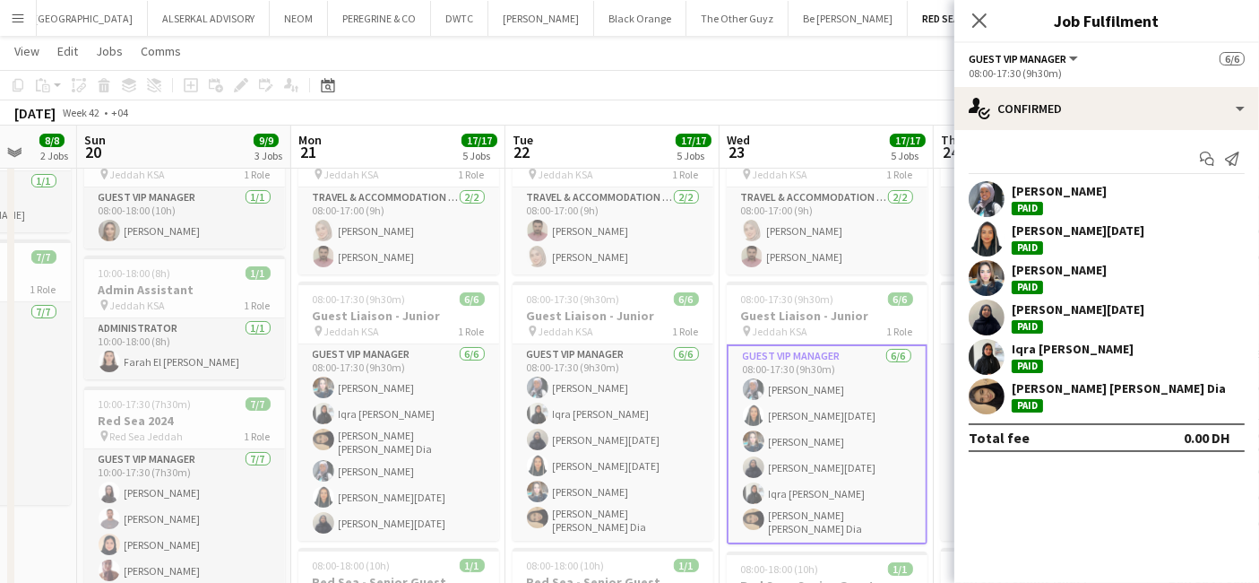
click at [1061, 393] on div "[PERSON_NAME] [PERSON_NAME] Dia" at bounding box center [1119, 388] width 214 height 16
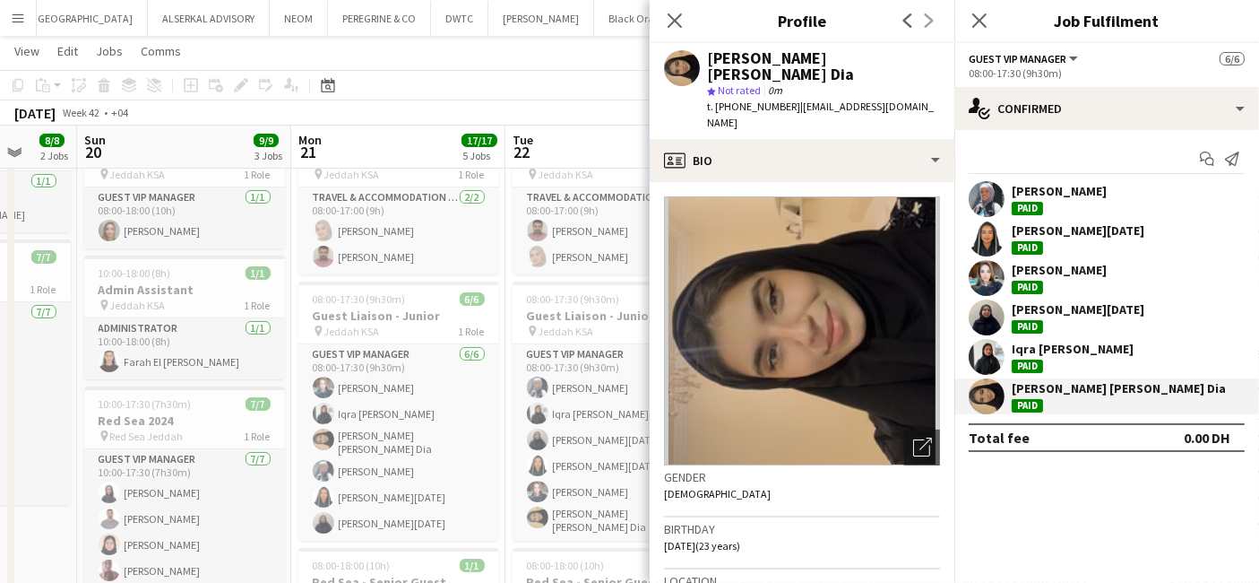
drag, startPoint x: 910, startPoint y: 85, endPoint x: 791, endPoint y: 93, distance: 119.5
click at [791, 99] on div "t. +966503652854 | dania17dia@gmail.com" at bounding box center [823, 115] width 233 height 32
copy span "dania17dia@gmail.com"
drag, startPoint x: 784, startPoint y: 88, endPoint x: 723, endPoint y: 94, distance: 61.3
click at [723, 100] on span "t. +966503652854" at bounding box center [753, 106] width 93 height 13
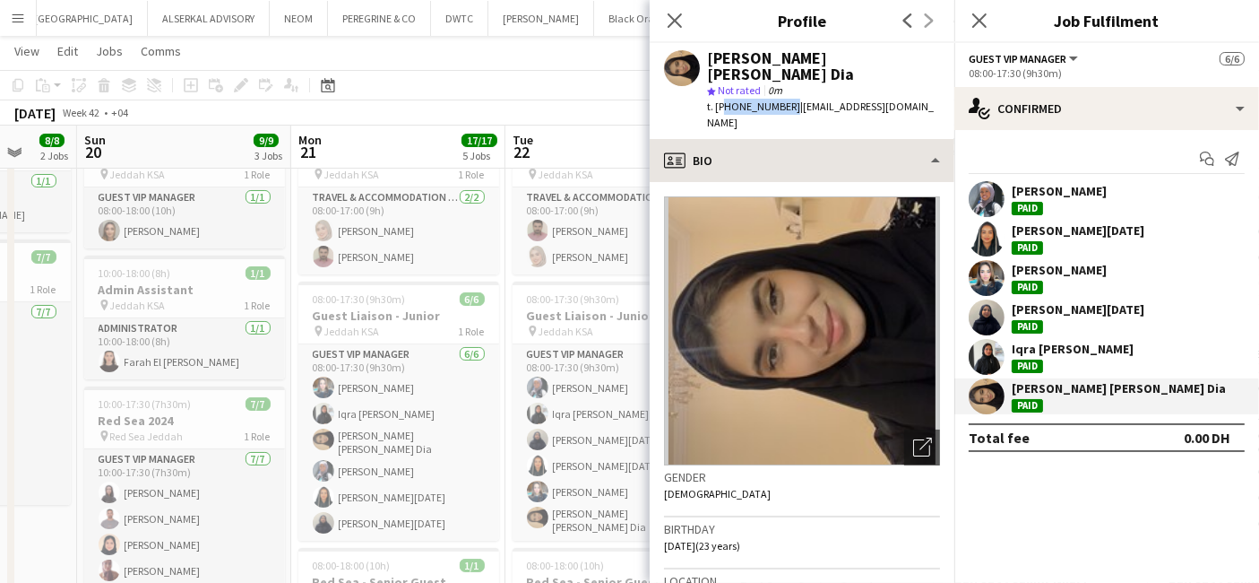
copy span "966503652854"
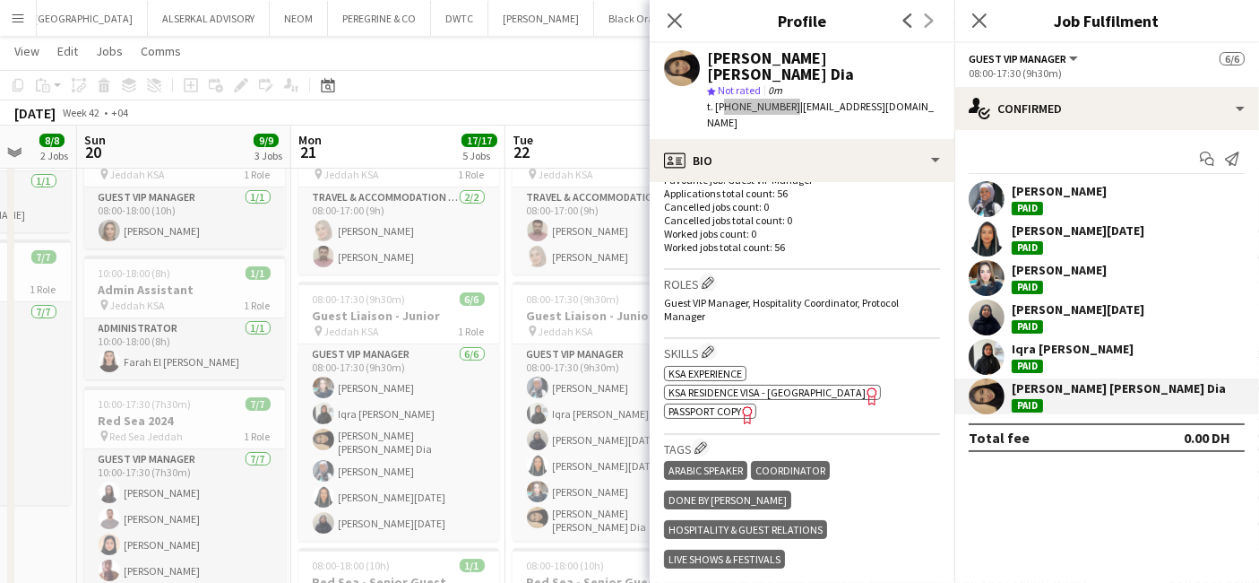
scroll to position [697, 0]
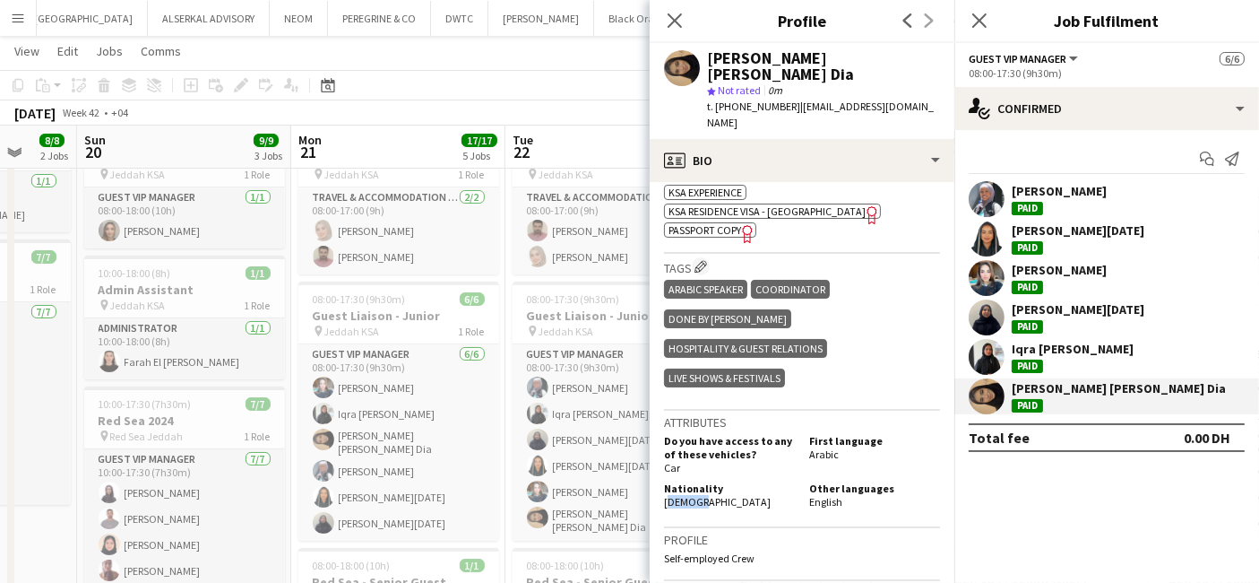
drag, startPoint x: 704, startPoint y: 413, endPoint x: 664, endPoint y: 413, distance: 39.4
click at [664, 481] on div "Nationality Syrian" at bounding box center [733, 494] width 138 height 27
copy span "Syrian"
click at [675, 17] on icon "Close pop-in" at bounding box center [674, 20] width 17 height 17
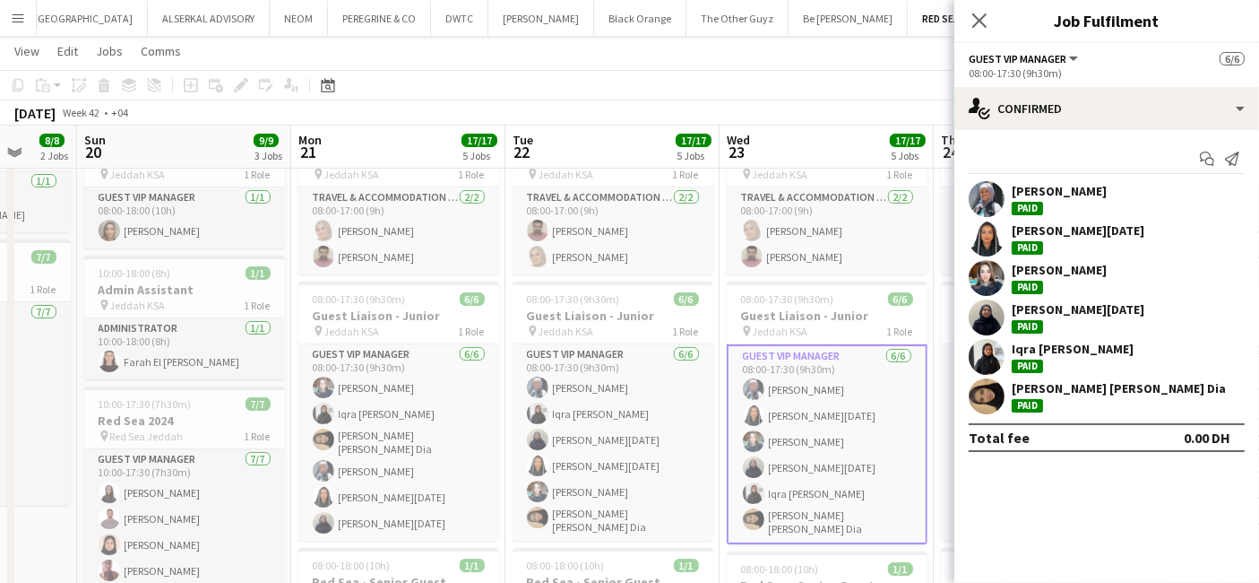
click at [1078, 304] on div "[PERSON_NAME][DATE]" at bounding box center [1078, 309] width 133 height 16
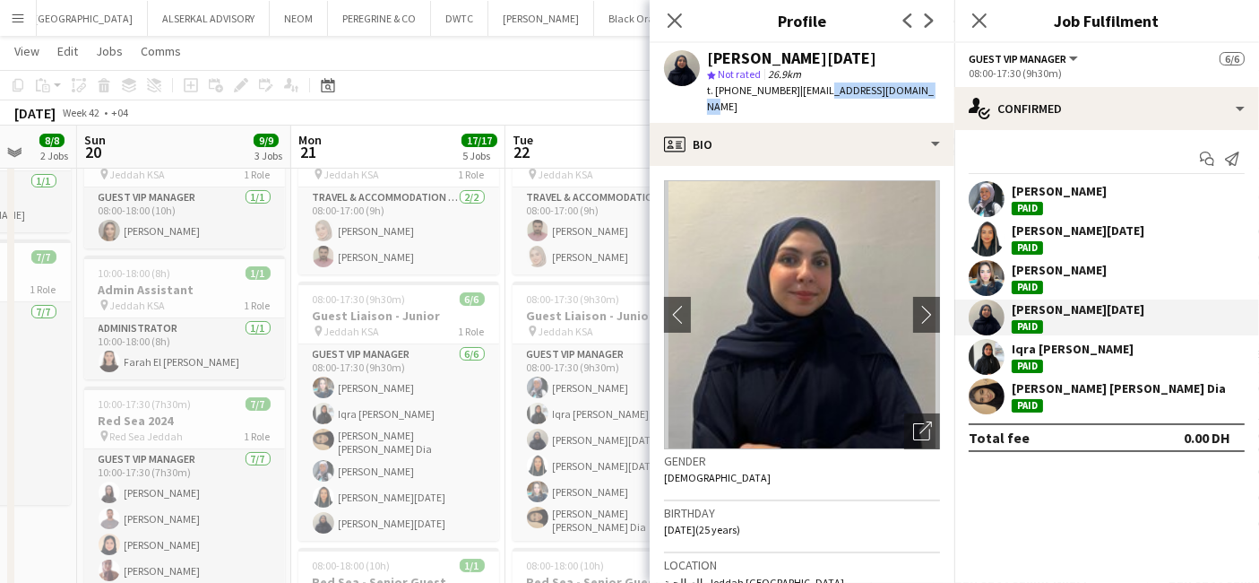
drag, startPoint x: 816, startPoint y: 93, endPoint x: 790, endPoint y: 91, distance: 26.1
click at [922, 87] on span "| farahramadaan0@gmail.com" at bounding box center [820, 98] width 227 height 30
drag, startPoint x: 924, startPoint y: 85, endPoint x: 793, endPoint y: 93, distance: 131.1
click at [793, 93] on div "Farah Ramadan star Not rated 26.9km t. +966556237948 | farahramadaan0@gmail.com" at bounding box center [802, 83] width 305 height 80
copy span "farahramadaan0@gmail.com"
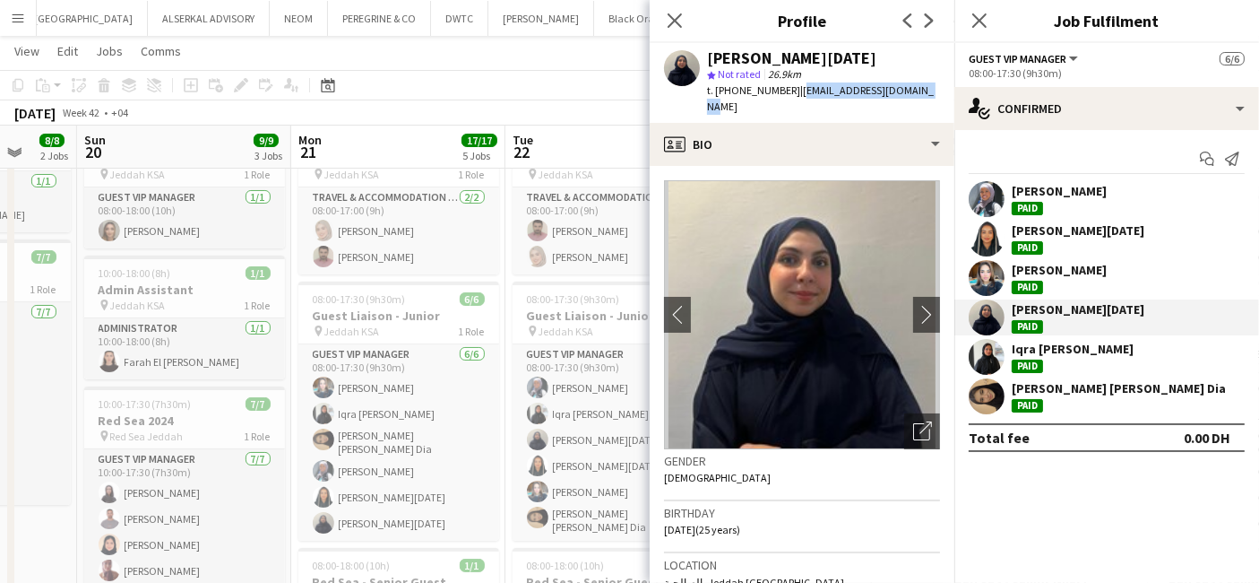
drag, startPoint x: 787, startPoint y: 88, endPoint x: 721, endPoint y: 95, distance: 66.7
click at [721, 95] on div "t. +966556237948 | farahramadaan0@gmail.com" at bounding box center [823, 98] width 233 height 32
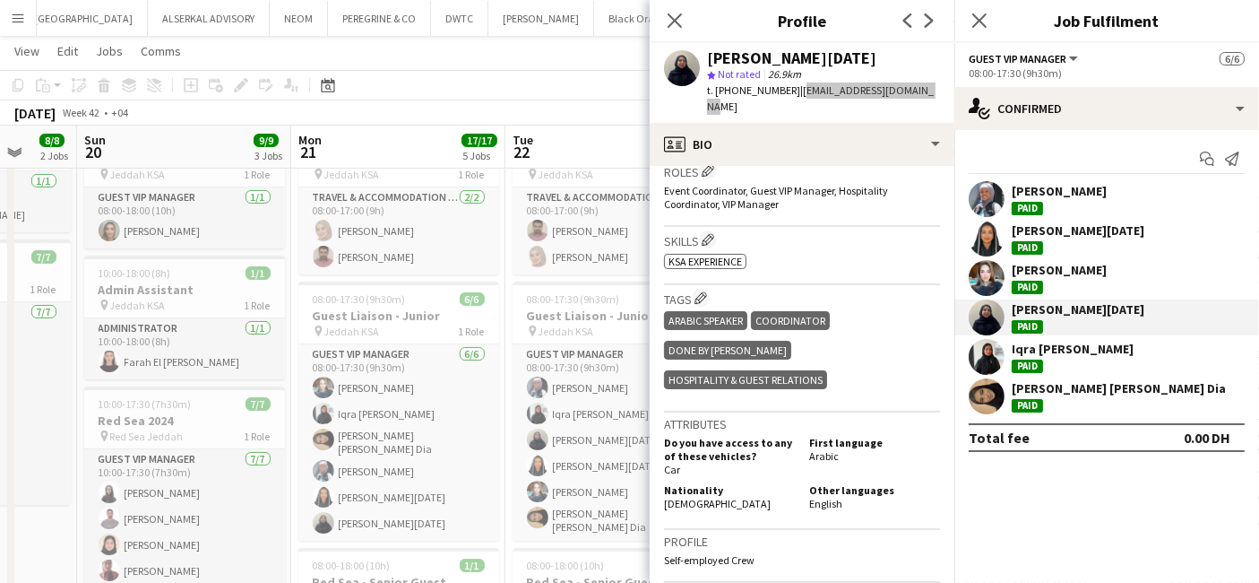
scroll to position [796, 0]
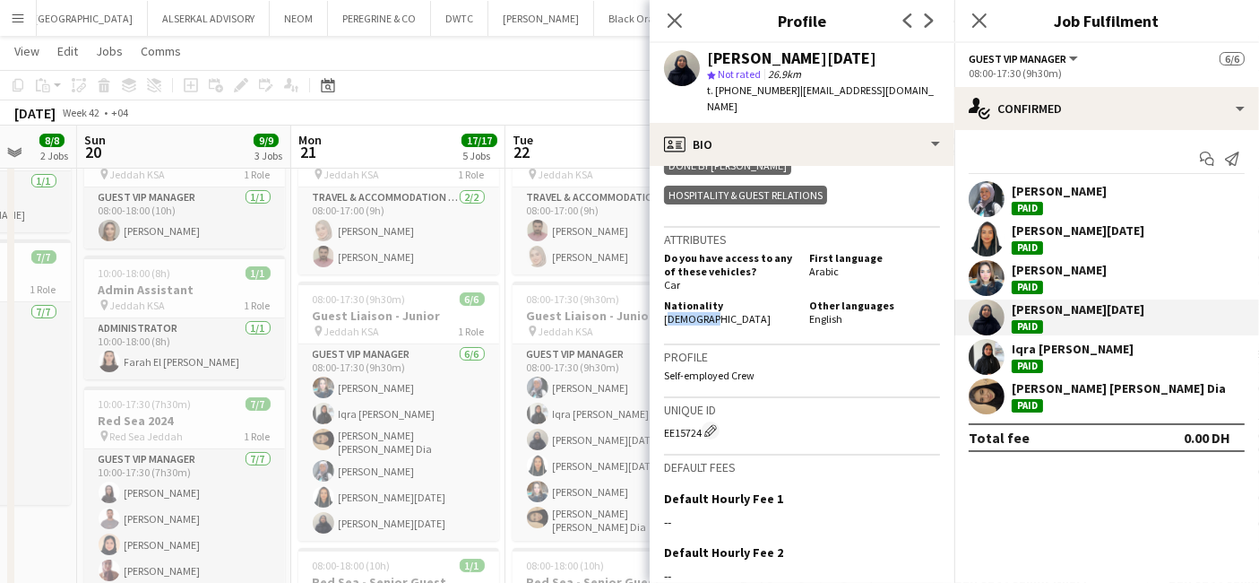
drag, startPoint x: 717, startPoint y: 251, endPoint x: 657, endPoint y: 254, distance: 60.1
click at [657, 254] on app-crew-profile-bio "chevron-left chevron-right Open photos pop-in Gender Female Birthday 23-05-2000…" at bounding box center [802, 374] width 305 height 417
drag, startPoint x: 682, startPoint y: 19, endPoint x: 715, endPoint y: 16, distance: 33.3
click at [682, 19] on icon "Close pop-in" at bounding box center [675, 20] width 14 height 14
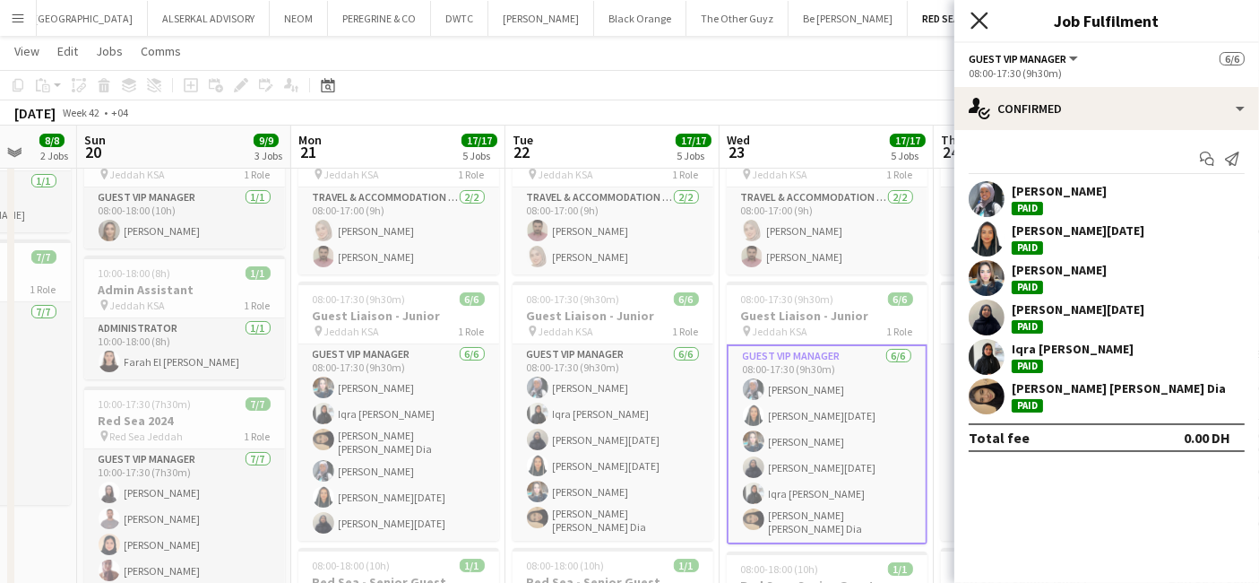
click at [982, 21] on icon "Close pop-in" at bounding box center [979, 20] width 17 height 17
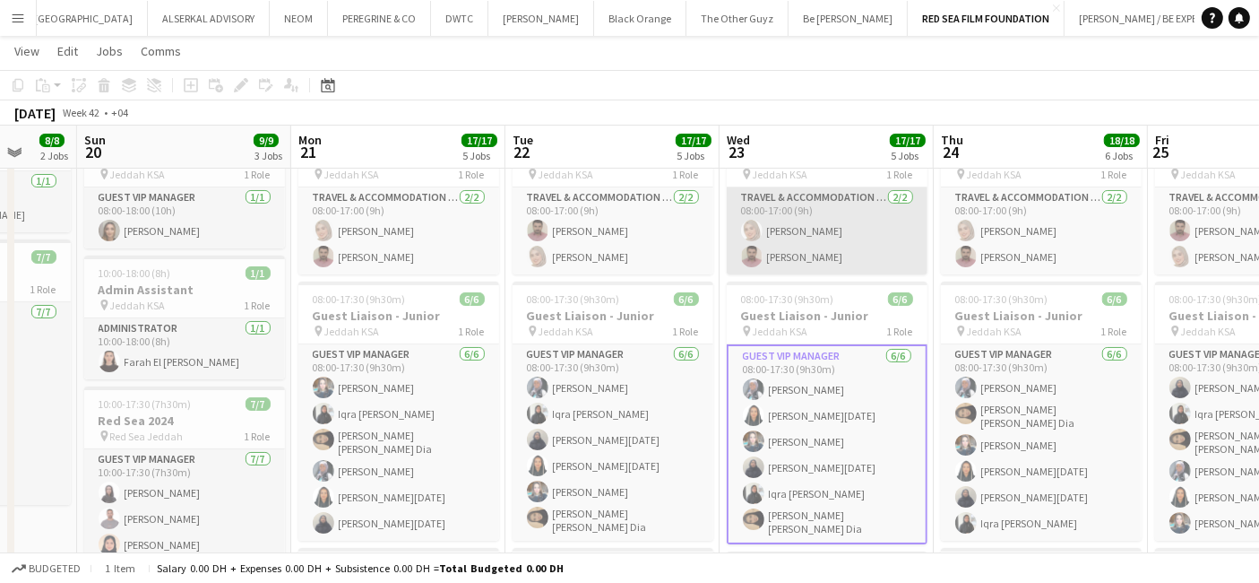
click at [824, 204] on app-card-role "Travel & Accommodation Coordinator 2/2 08:00-17:00 (9h) Maya Charidi Moath Qazz…" at bounding box center [827, 230] width 201 height 87
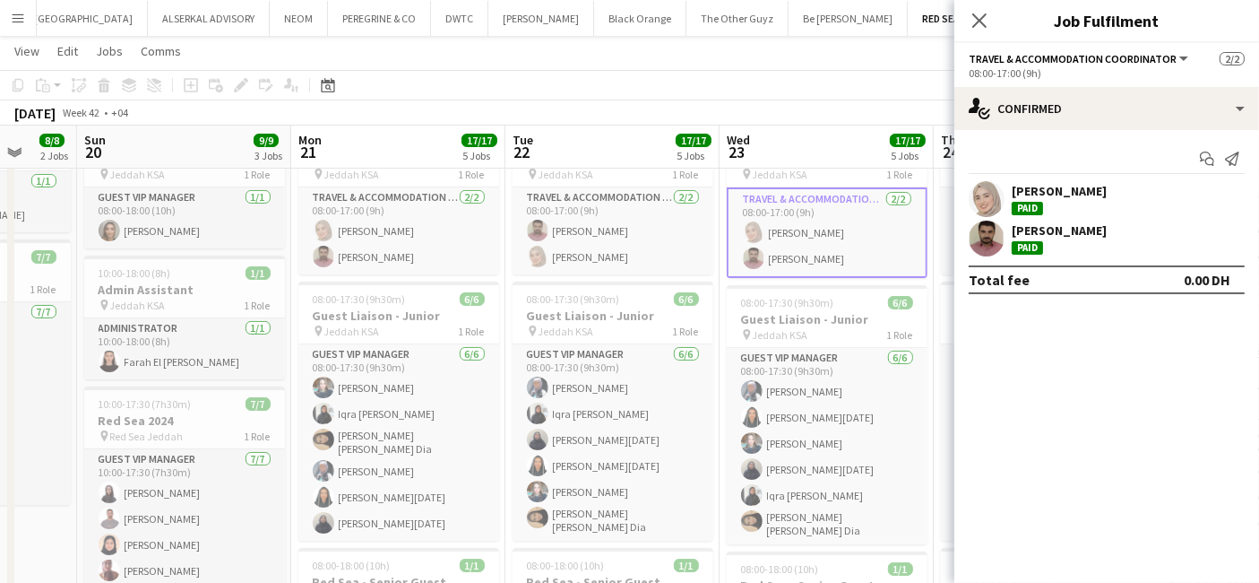
click at [1050, 226] on div "[PERSON_NAME]" at bounding box center [1059, 230] width 95 height 16
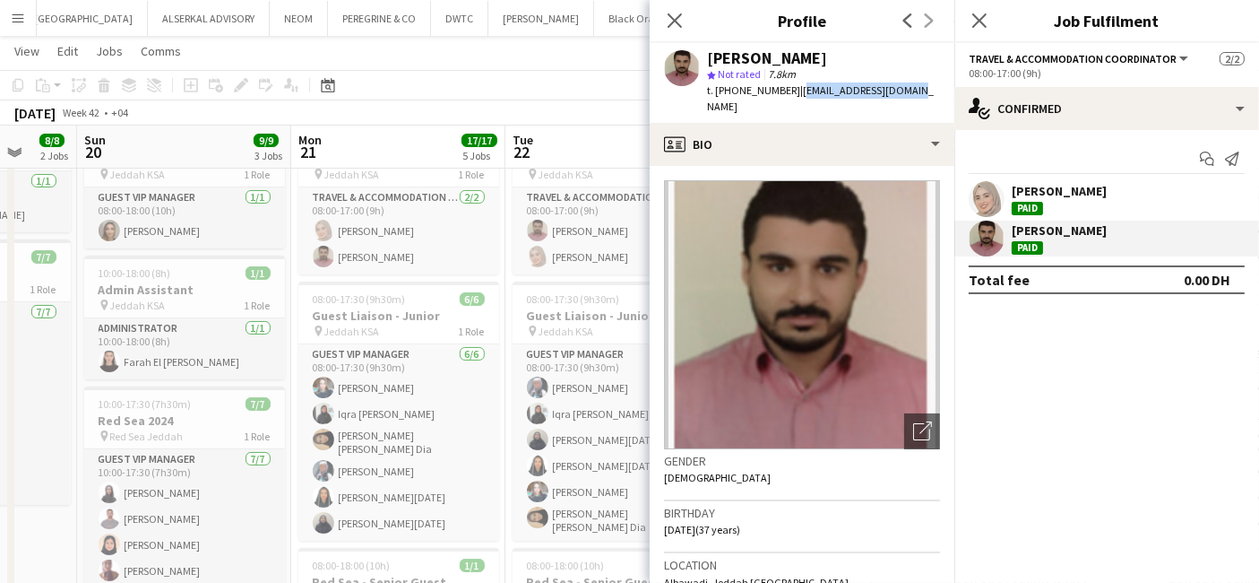
drag, startPoint x: 918, startPoint y: 86, endPoint x: 793, endPoint y: 93, distance: 124.8
click at [793, 93] on div "Moath Qazzaz star Not rated 7.8km t. +966563060048 | mo_gazzaz@outlook.com" at bounding box center [802, 83] width 305 height 80
drag, startPoint x: 785, startPoint y: 90, endPoint x: 722, endPoint y: 93, distance: 63.7
click at [722, 93] on span "t. +966563060048" at bounding box center [753, 89] width 93 height 13
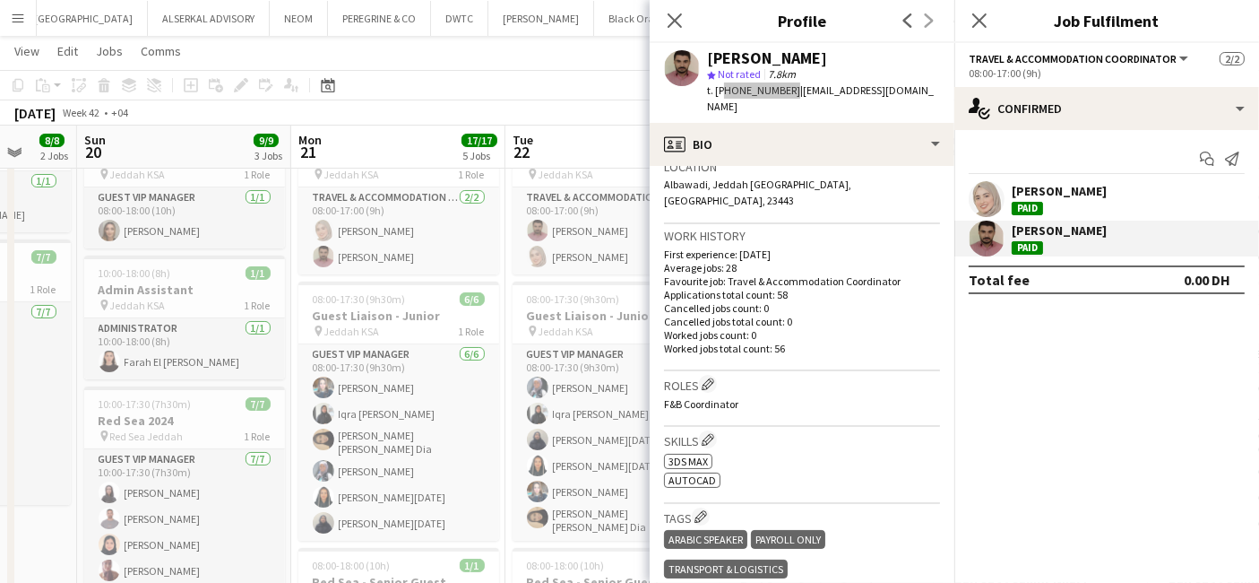
scroll to position [697, 0]
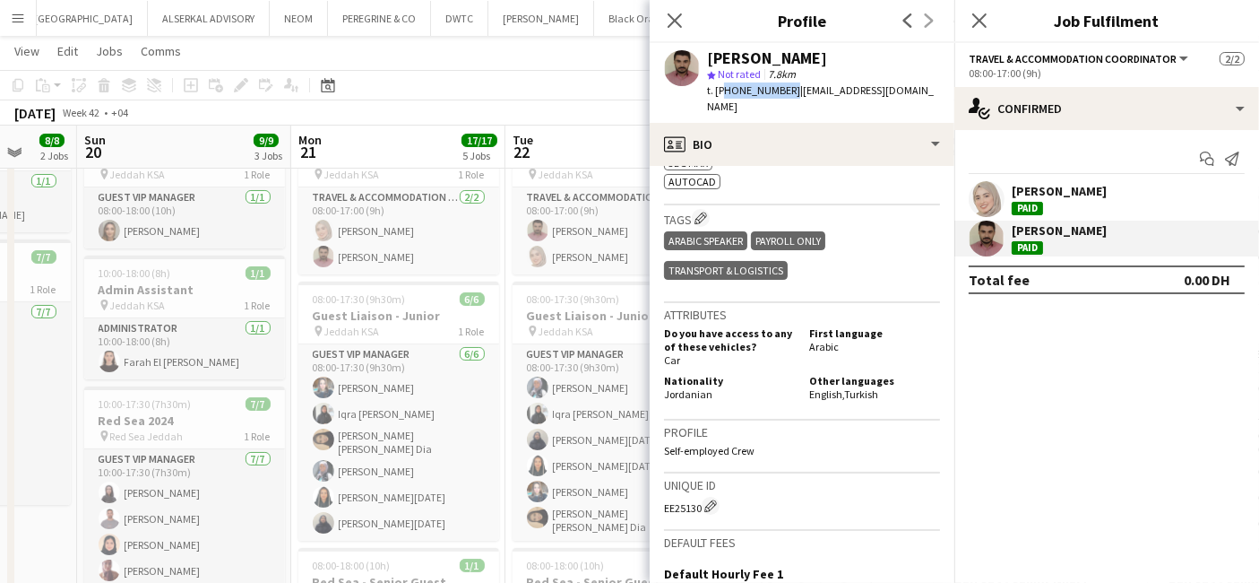
drag, startPoint x: 708, startPoint y: 359, endPoint x: 666, endPoint y: 363, distance: 42.4
click at [666, 374] on div "Nationality Jordanian Other languages English , Turkish" at bounding box center [802, 389] width 276 height 30
drag, startPoint x: 678, startPoint y: 12, endPoint x: 693, endPoint y: 13, distance: 15.3
click at [678, 13] on icon "Close pop-in" at bounding box center [675, 20] width 14 height 14
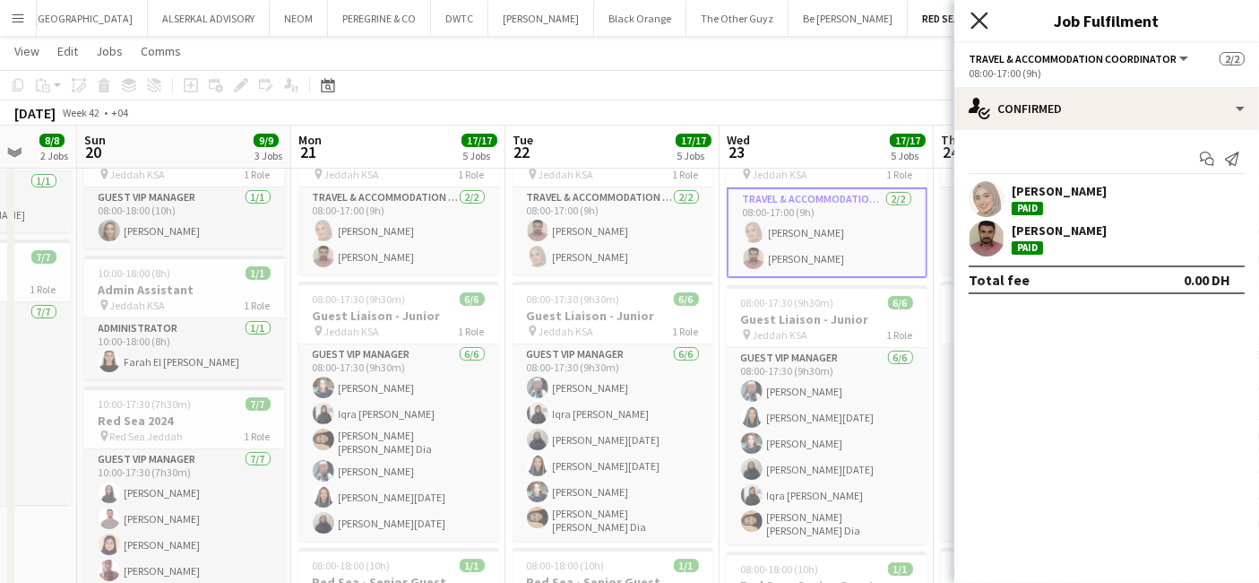
click at [981, 19] on icon at bounding box center [979, 20] width 17 height 17
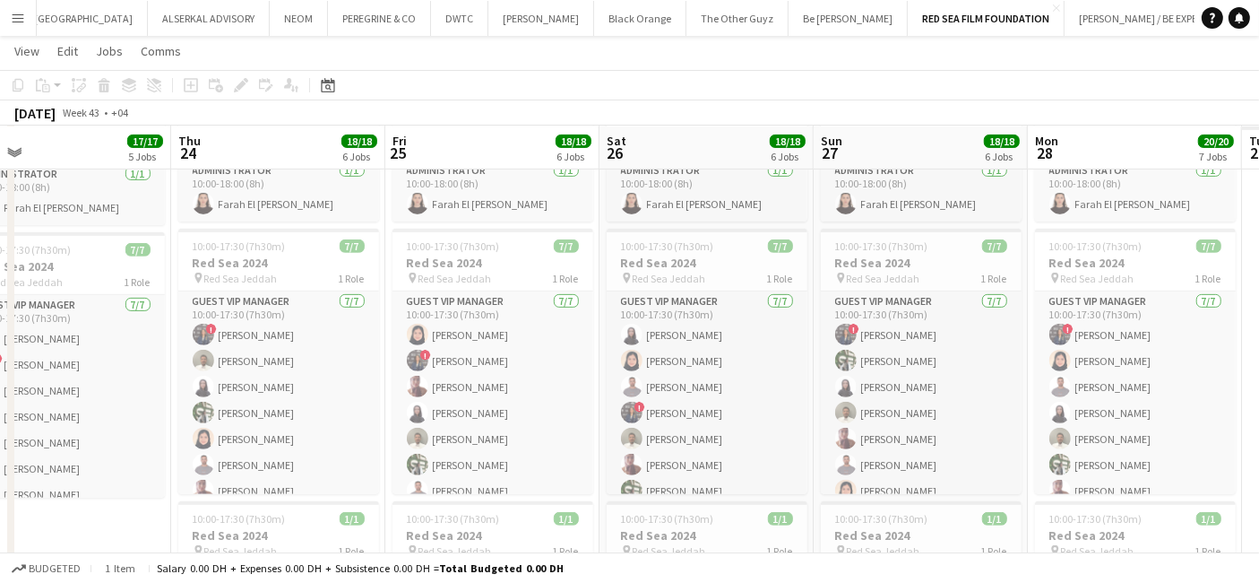
scroll to position [0, 619]
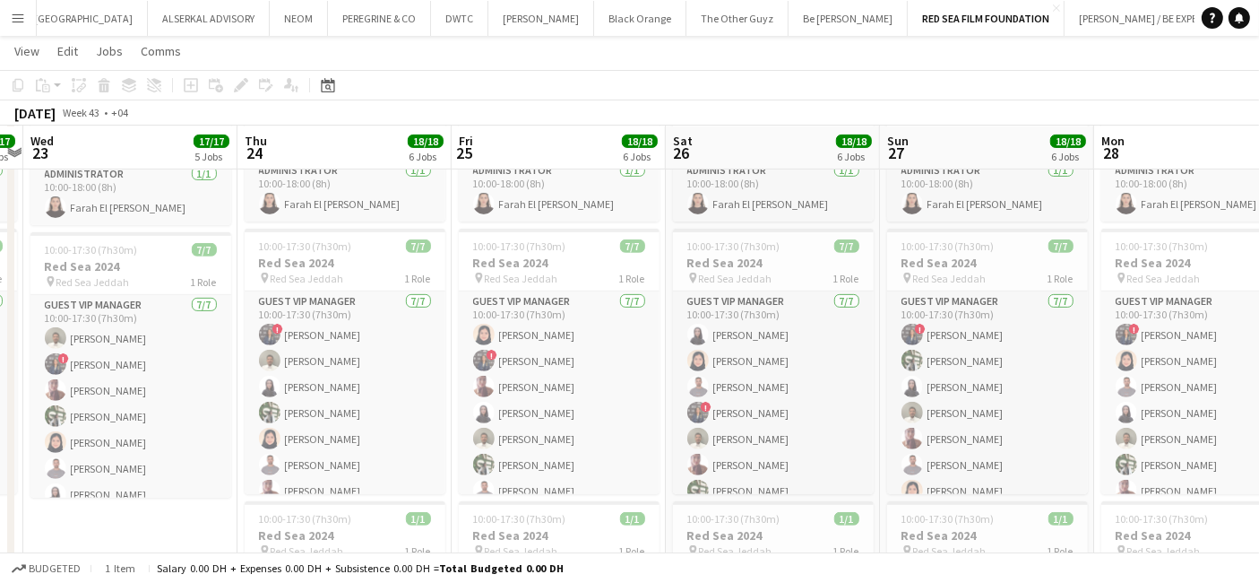
drag, startPoint x: 913, startPoint y: 514, endPoint x: 236, endPoint y: 495, distance: 678.0
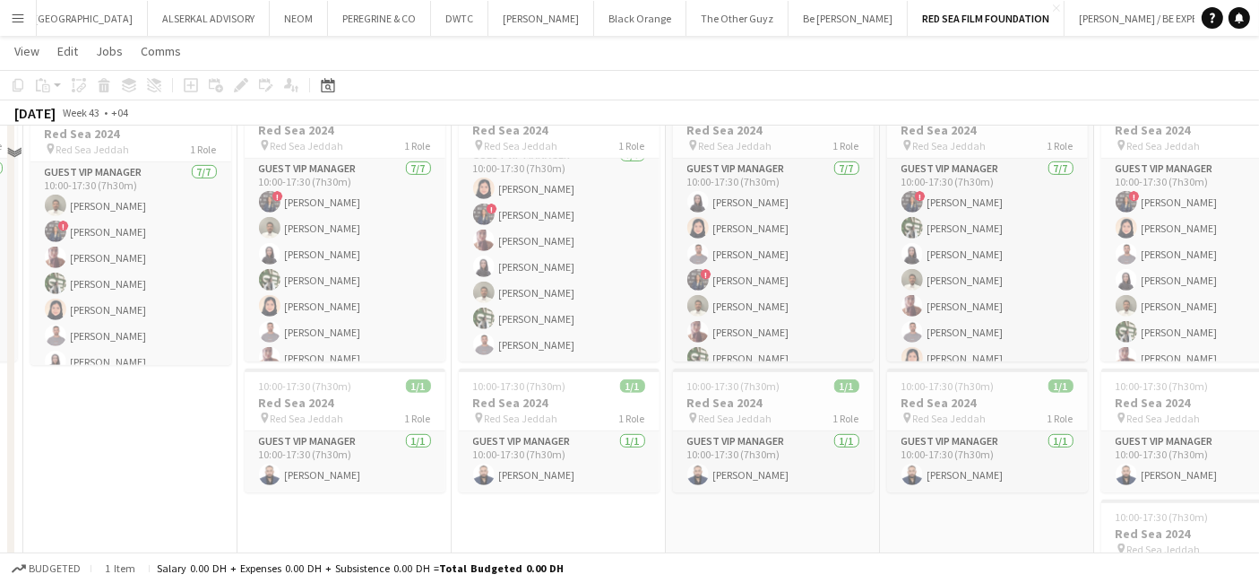
scroll to position [996, 0]
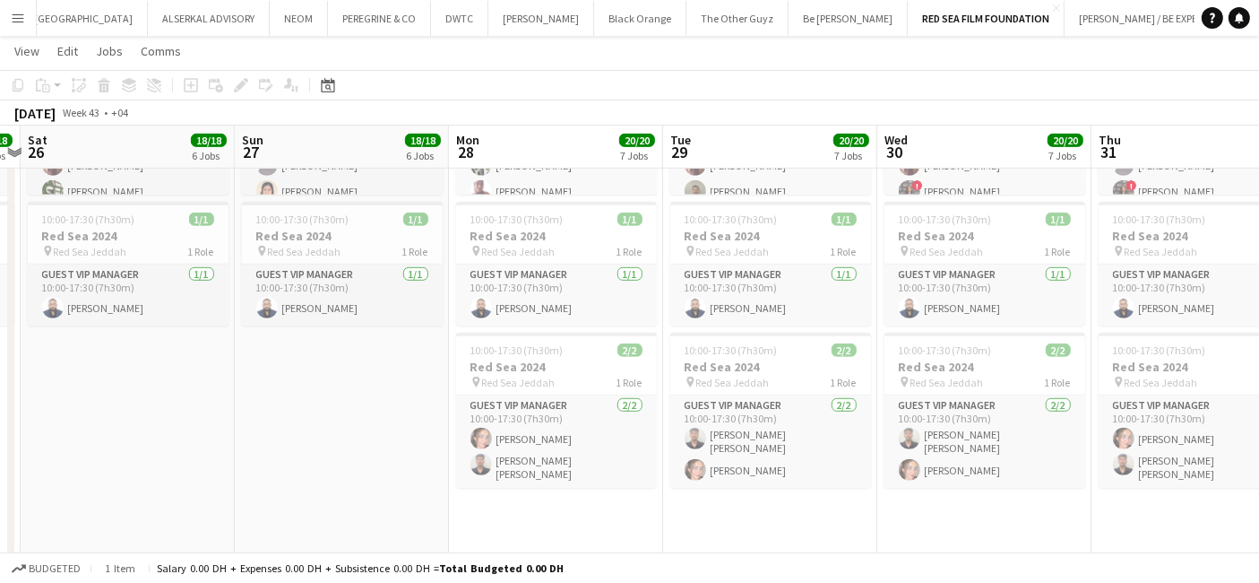
drag, startPoint x: 924, startPoint y: 435, endPoint x: 279, endPoint y: 396, distance: 646.6
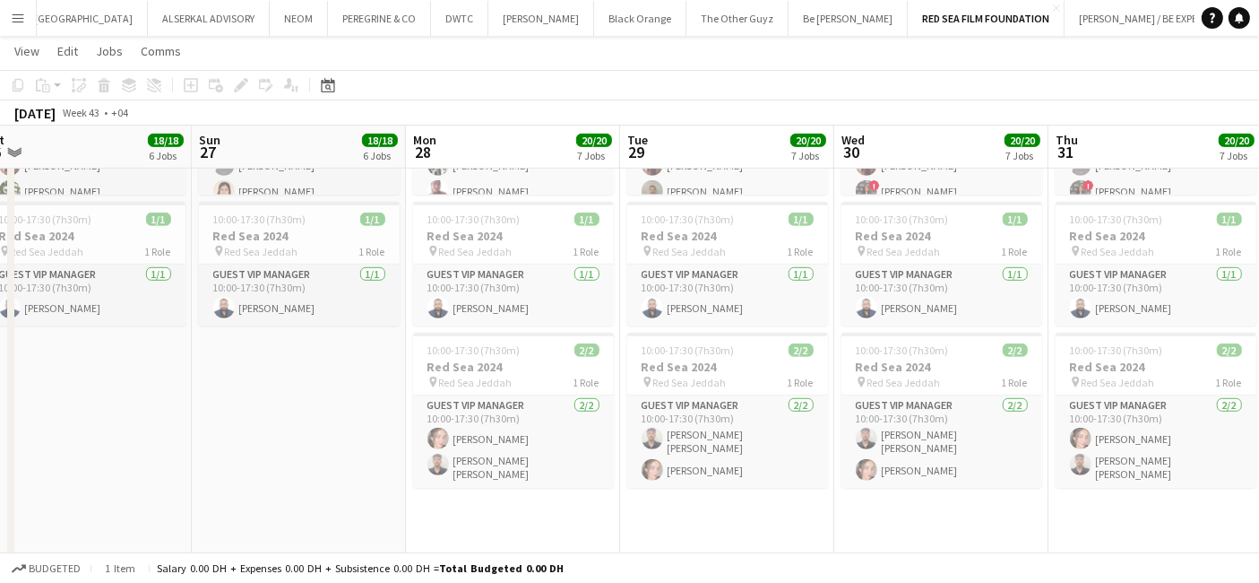
scroll to position [0, 708]
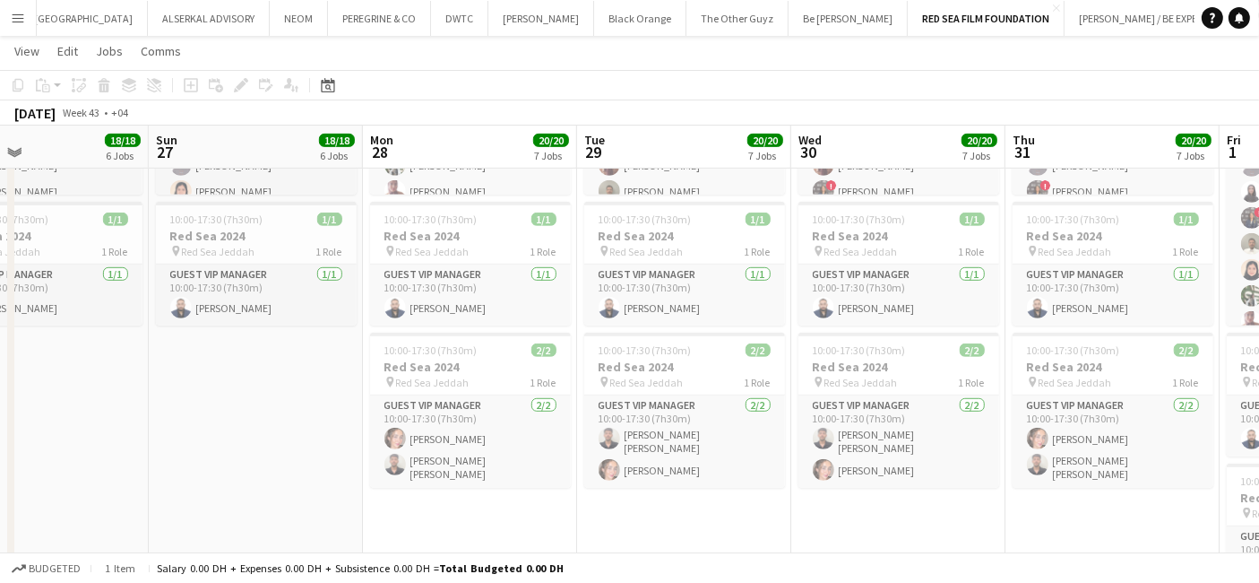
drag, startPoint x: 837, startPoint y: 512, endPoint x: 794, endPoint y: 512, distance: 43.0
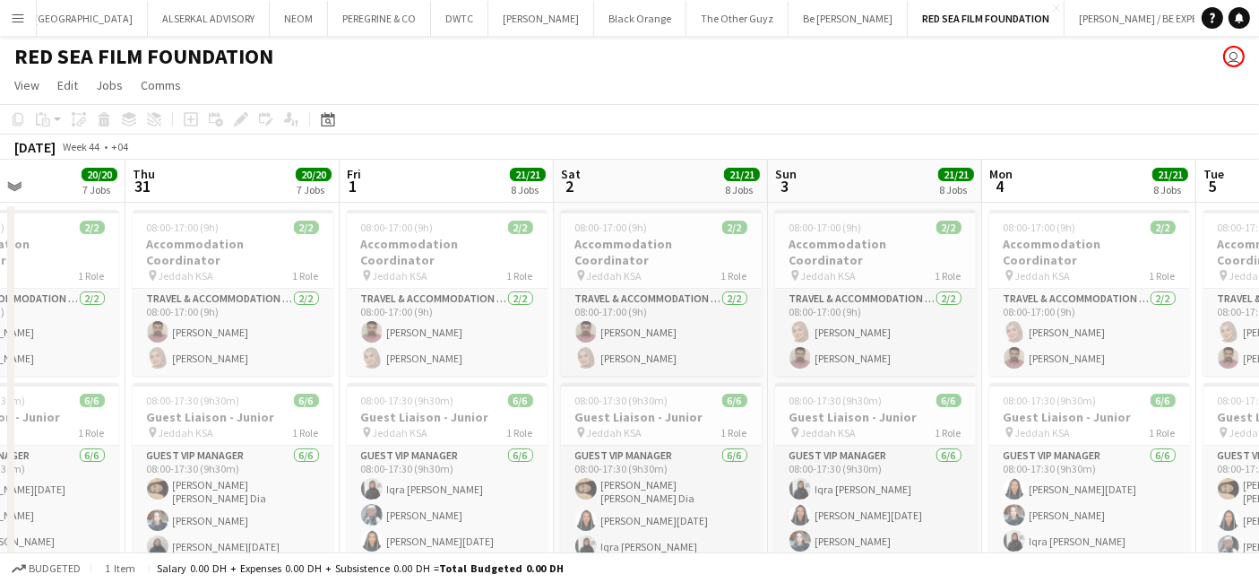
scroll to position [0, 530]
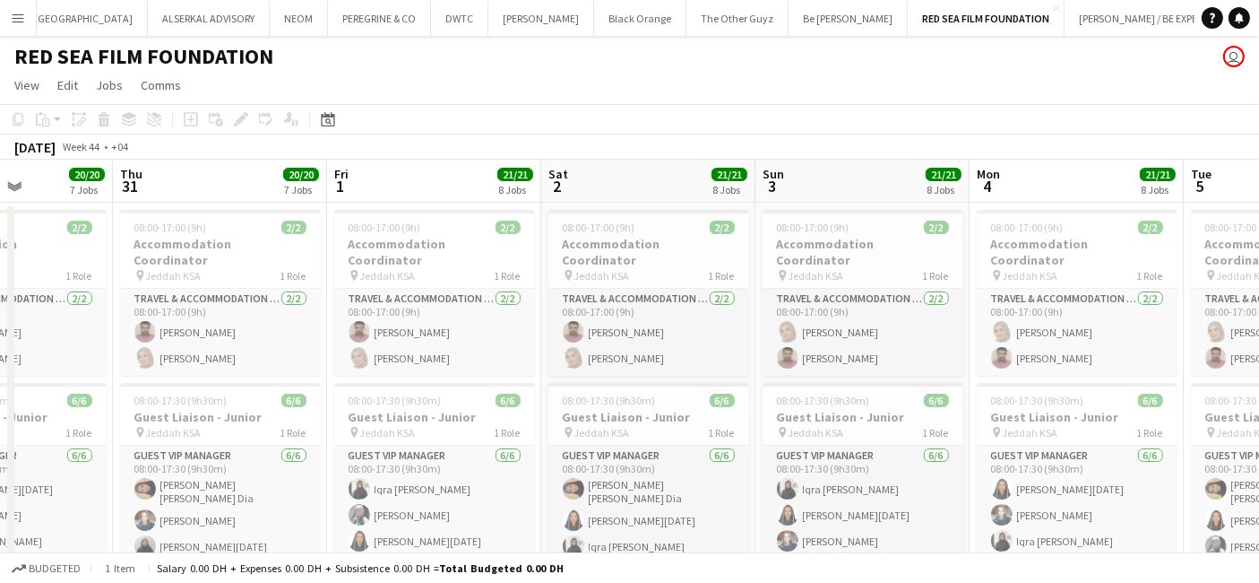
drag, startPoint x: 1171, startPoint y: 440, endPoint x: 278, endPoint y: 444, distance: 892.9
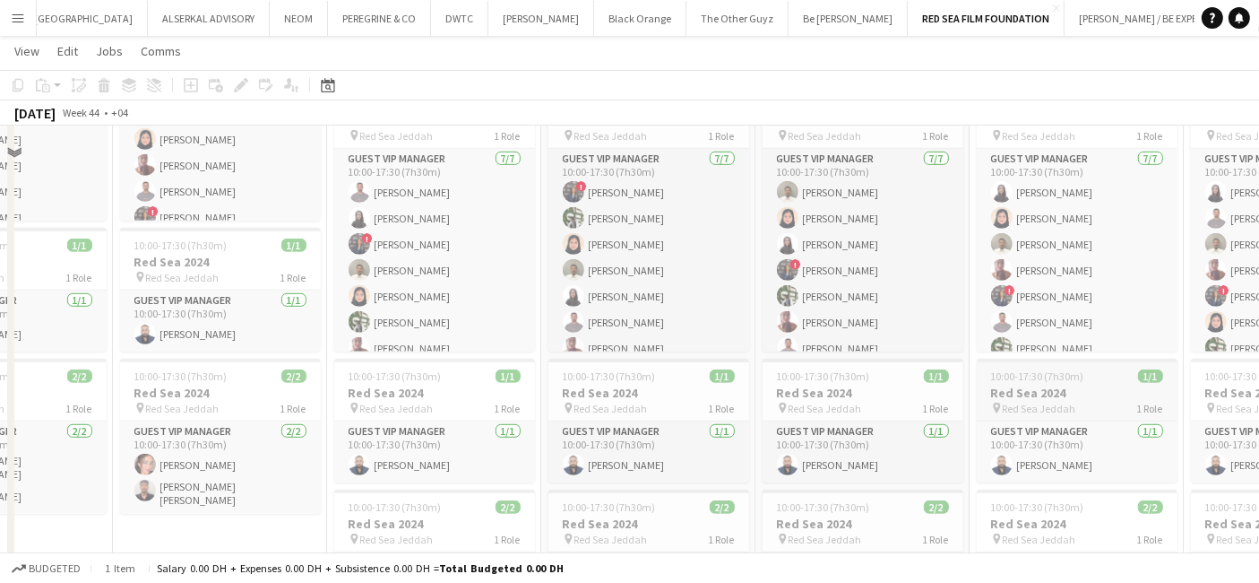
scroll to position [1195, 0]
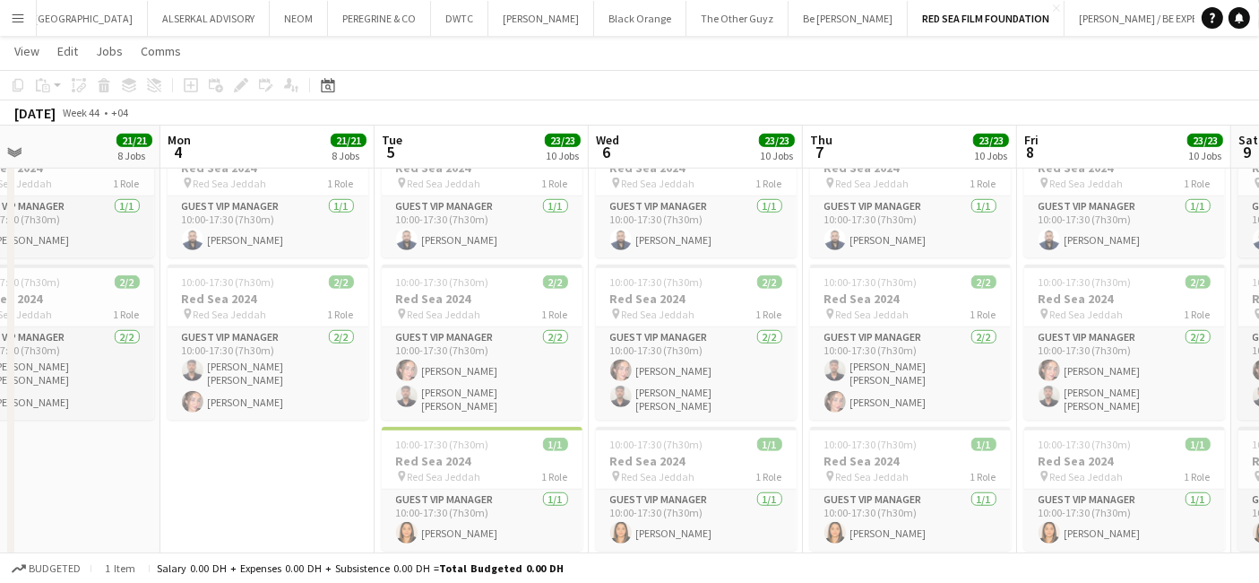
drag, startPoint x: 1095, startPoint y: 472, endPoint x: 249, endPoint y: 394, distance: 849.8
click at [249, 394] on app-calendar-viewport "Thu 31 20/20 7 Jobs Fri 1 21/21 8 Jobs Sat 2 21/21 8 Jobs Sun 3 21/21 8 Jobs Mo…" at bounding box center [629, 589] width 1259 height 3429
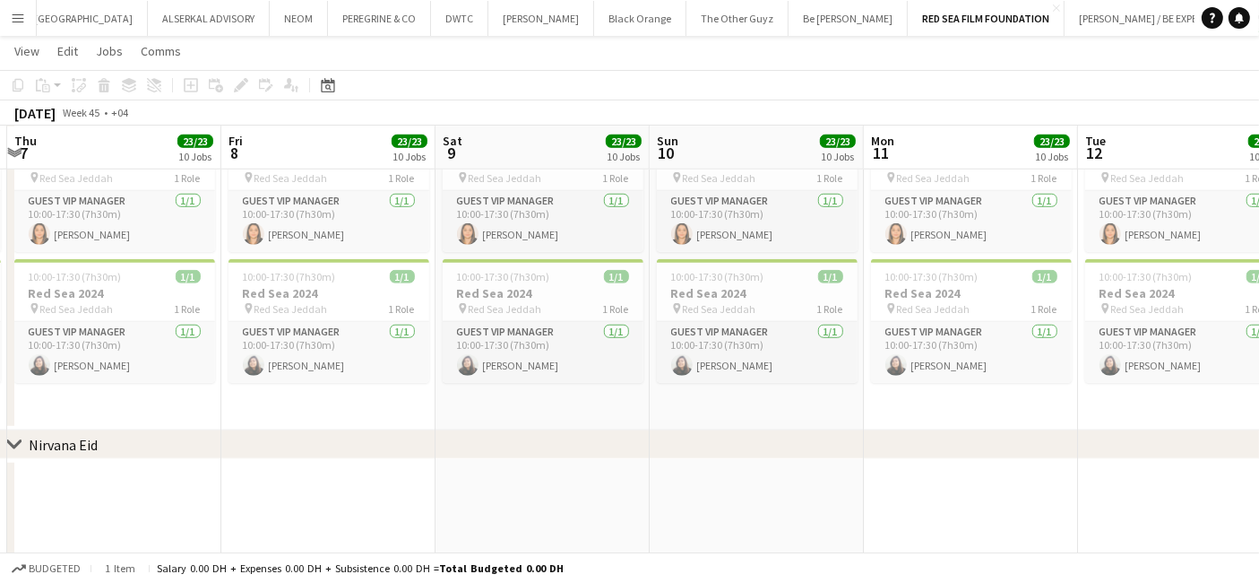
scroll to position [0, 645]
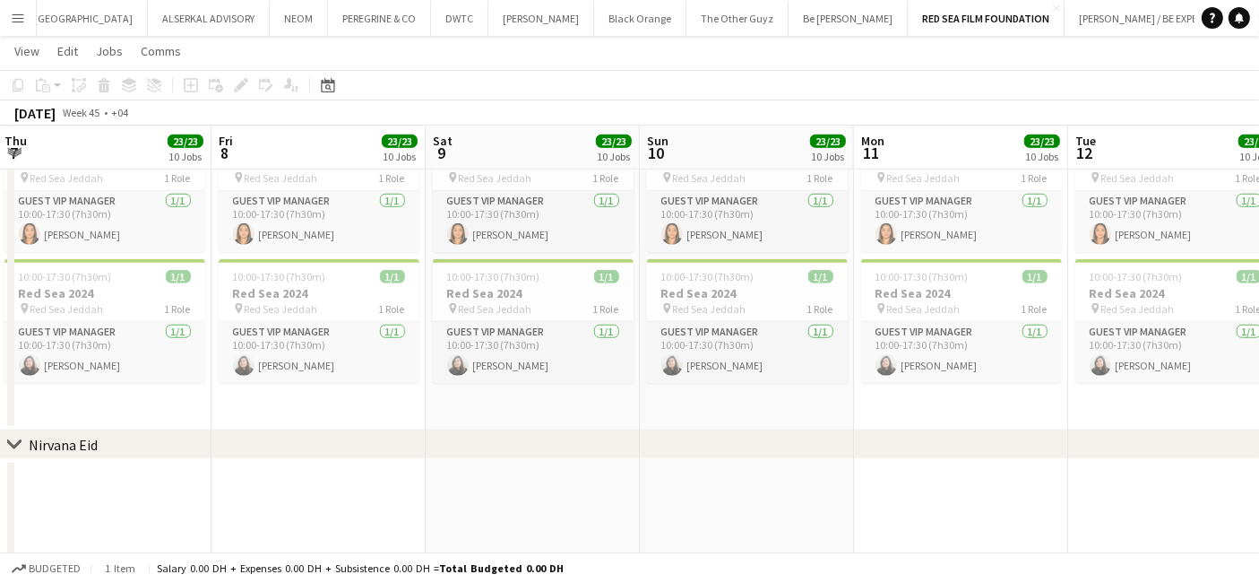
drag, startPoint x: 1133, startPoint y: 403, endPoint x: -134, endPoint y: 395, distance: 1266.7
click at [0, 395] on html "Menu Boards Boards Boards All jobs Status Workforce Workforce My Workforce Recr…" at bounding box center [629, 271] width 1259 height 3529
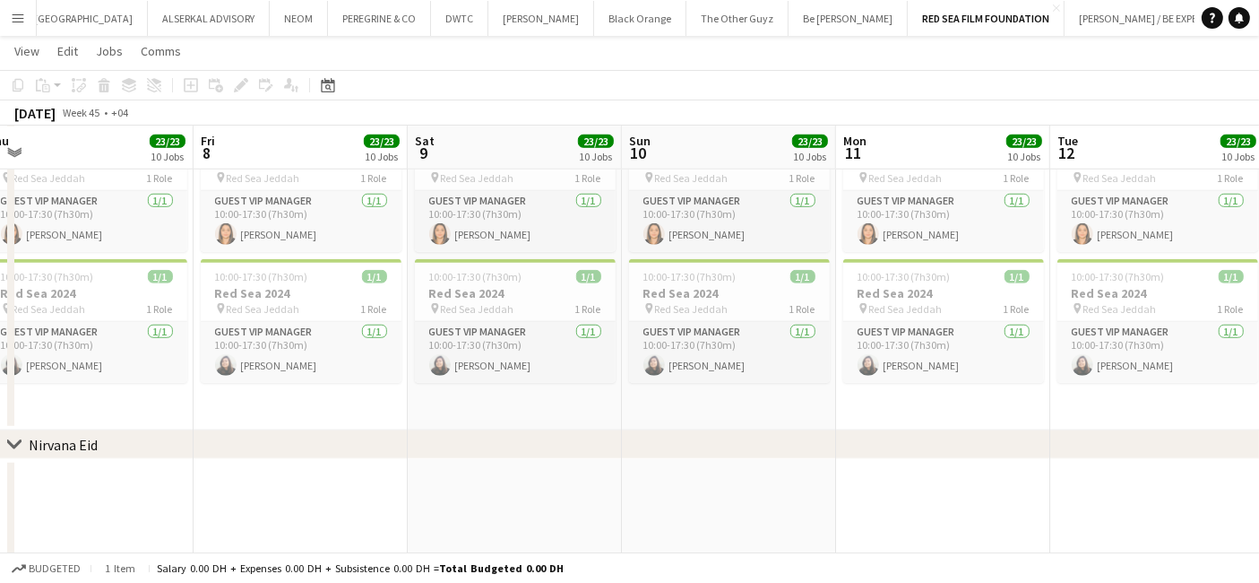
drag, startPoint x: 645, startPoint y: 428, endPoint x: 312, endPoint y: 421, distance: 333.5
click at [79, 428] on app-calendar-viewport "Mon 4 21/21 8 Jobs Tue 5 23/23 10 Jobs Wed 6 23/23 10 Jobs Thu 7 23/23 10 Jobs …" at bounding box center [629, 290] width 1259 height 3429
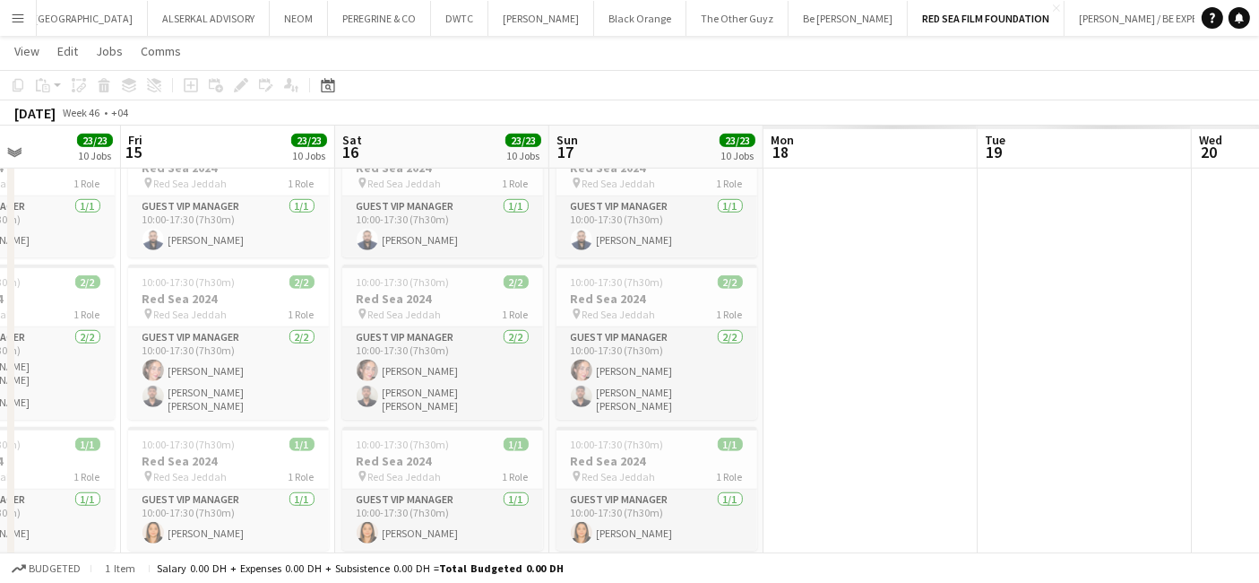
scroll to position [0, 618]
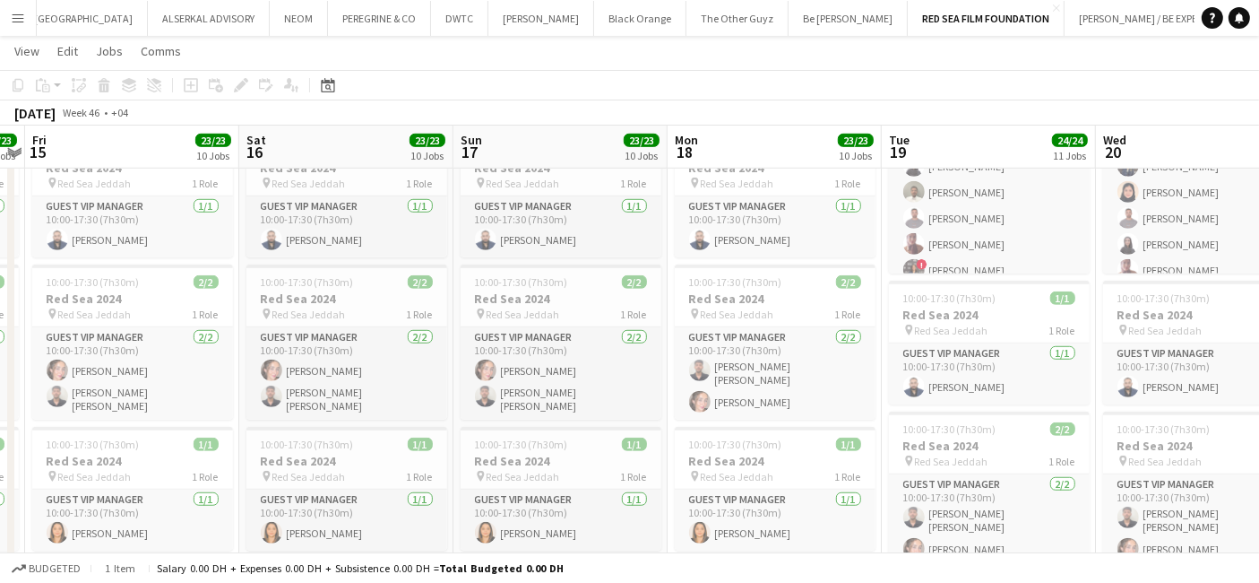
drag, startPoint x: 1147, startPoint y: 401, endPoint x: -26, endPoint y: 435, distance: 1173.0
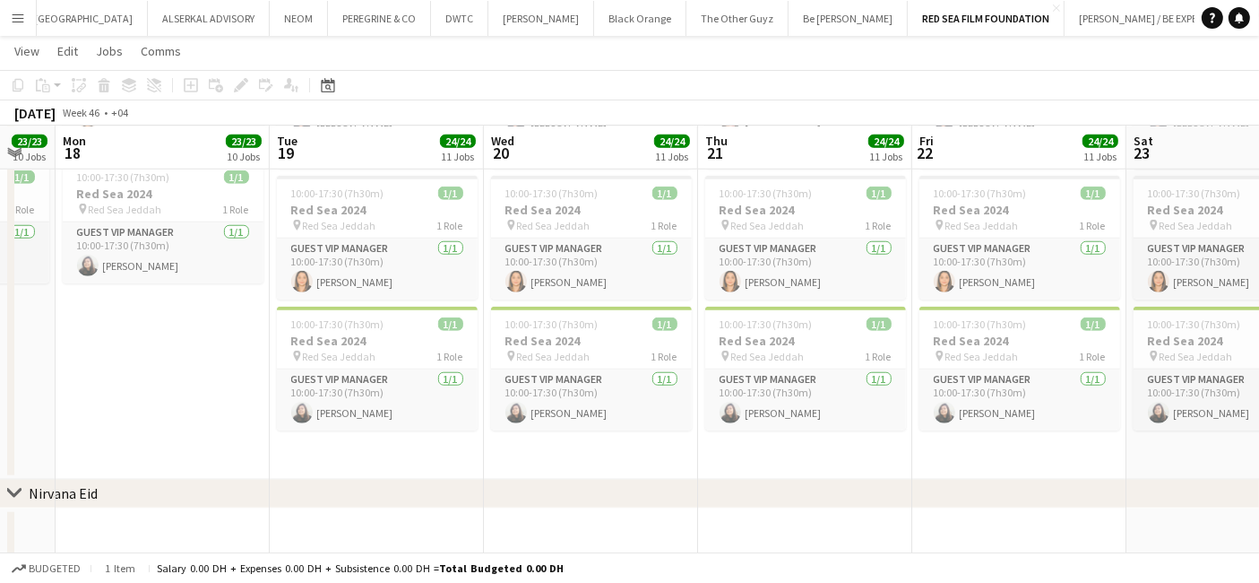
scroll to position [0, 590]
drag, startPoint x: 981, startPoint y: 434, endPoint x: 417, endPoint y: 438, distance: 563.9
click at [417, 438] on app-calendar-viewport "Fri 15 23/23 10 Jobs Sat 16 23/23 10 Jobs Sun 17 23/23 10 Jobs Mon 18 23/23 10 …" at bounding box center [629, 265] width 1259 height 3577
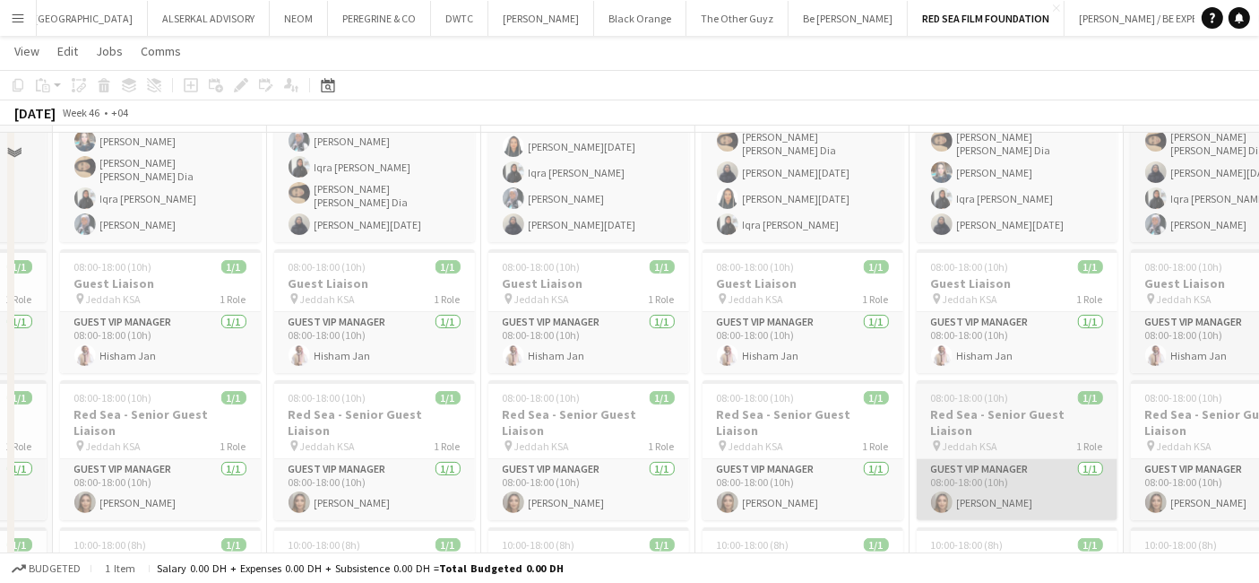
scroll to position [199, 0]
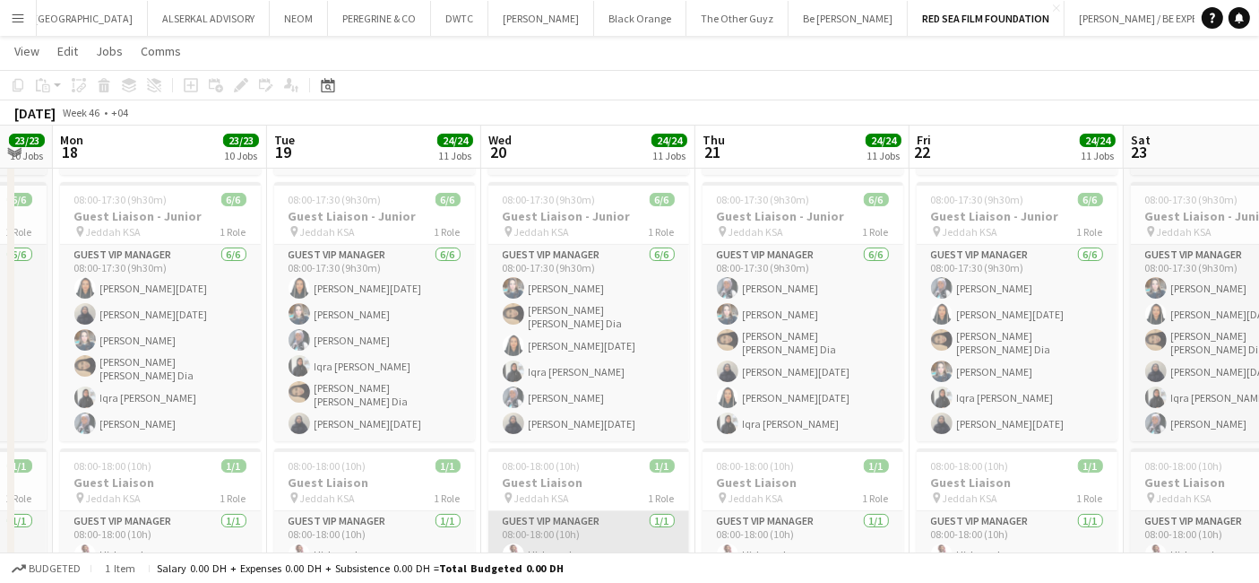
click at [546, 511] on app-card-role "Guest VIP Manager 1/1 08:00-18:00 (10h) Hisham Jan" at bounding box center [589, 541] width 201 height 61
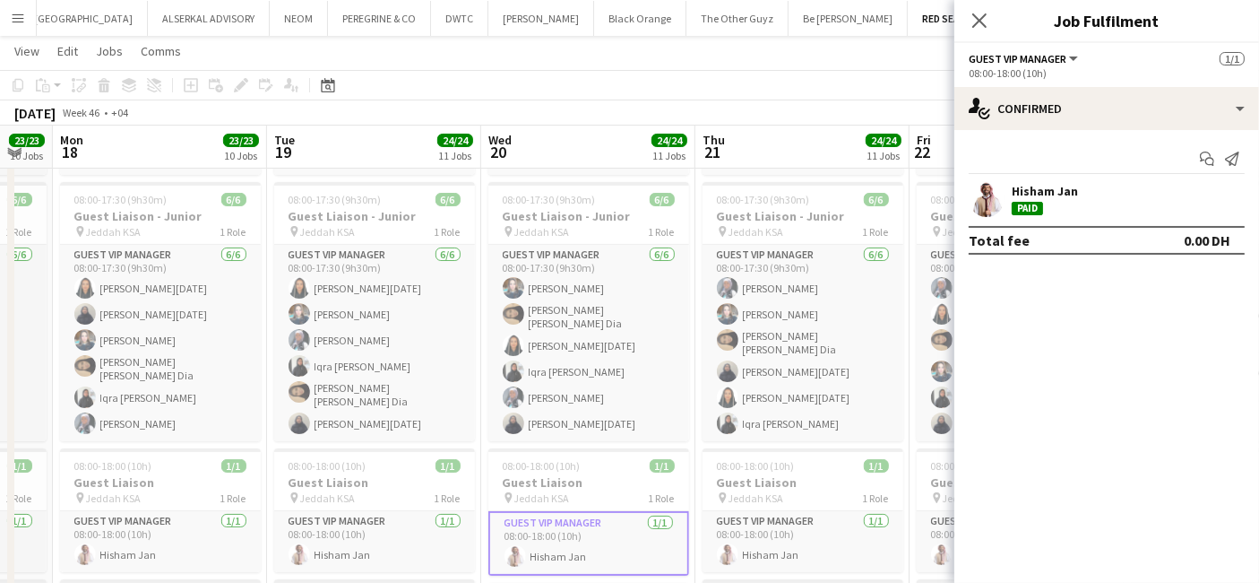
click at [1071, 185] on div "Hisham Jan" at bounding box center [1045, 191] width 66 height 16
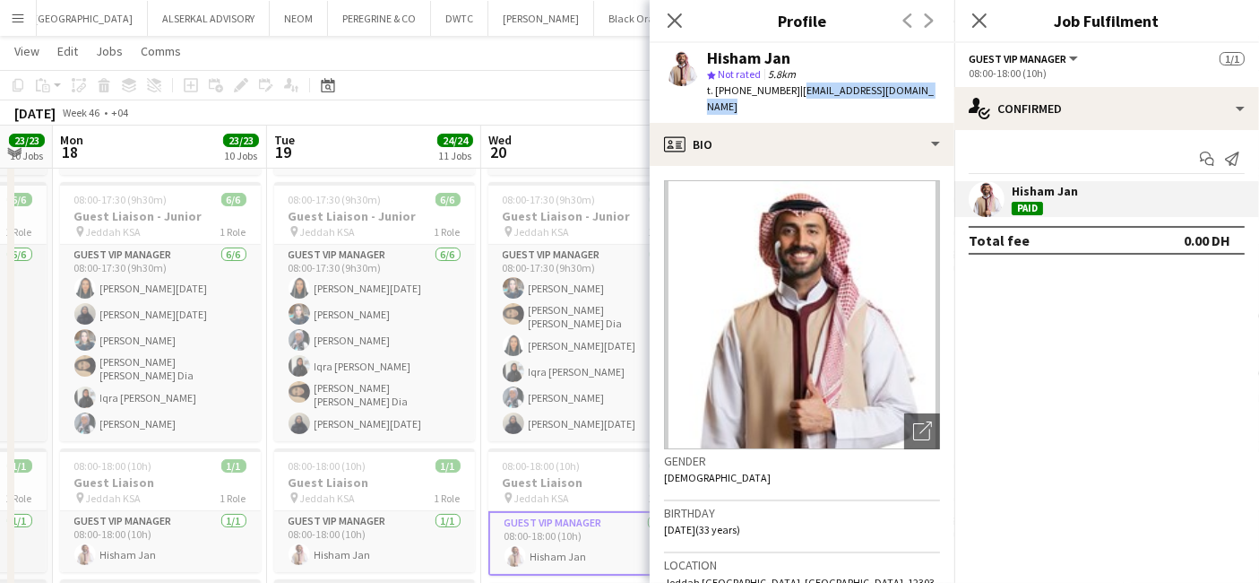
drag, startPoint x: 927, startPoint y: 82, endPoint x: 791, endPoint y: 93, distance: 136.7
click at [791, 93] on span "| the.franky.cyburg@gmail.com" at bounding box center [820, 98] width 227 height 30
drag, startPoint x: 786, startPoint y: 93, endPoint x: 719, endPoint y: 100, distance: 67.5
click at [719, 100] on div "Hisham Jan star Not rated 5.8km t. +966569448614 | the.franky.cyburg@gmail.com" at bounding box center [802, 83] width 305 height 80
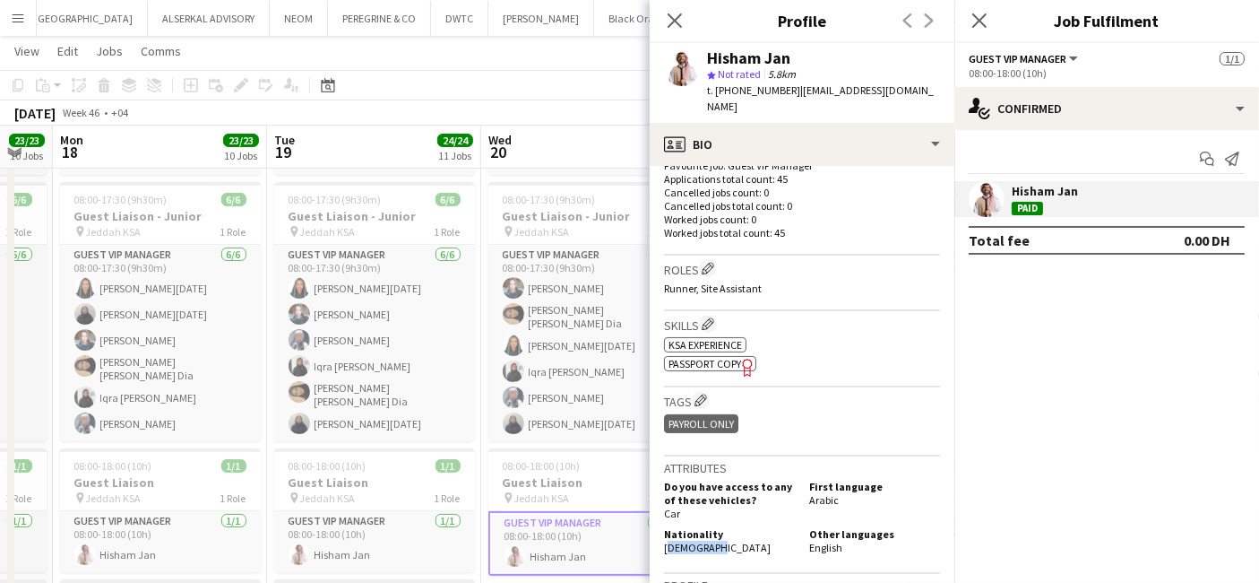
drag, startPoint x: 719, startPoint y: 527, endPoint x: 658, endPoint y: 531, distance: 61.1
click at [658, 531] on app-crew-profile-bio "Open photos pop-in Gender Male Birthday 09-12-1991 (33 years) Location Jeddah S…" at bounding box center [802, 374] width 305 height 417
click at [663, 22] on div "Close pop-in" at bounding box center [675, 20] width 50 height 41
click at [674, 19] on icon at bounding box center [674, 20] width 17 height 17
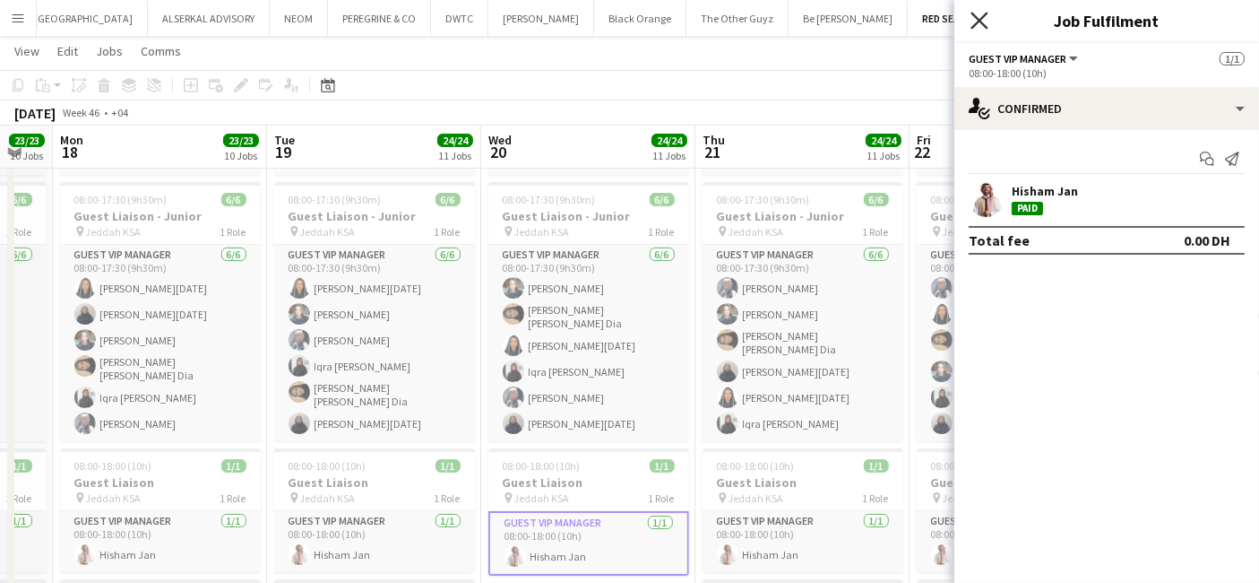
click at [980, 14] on icon "Close pop-in" at bounding box center [979, 20] width 17 height 17
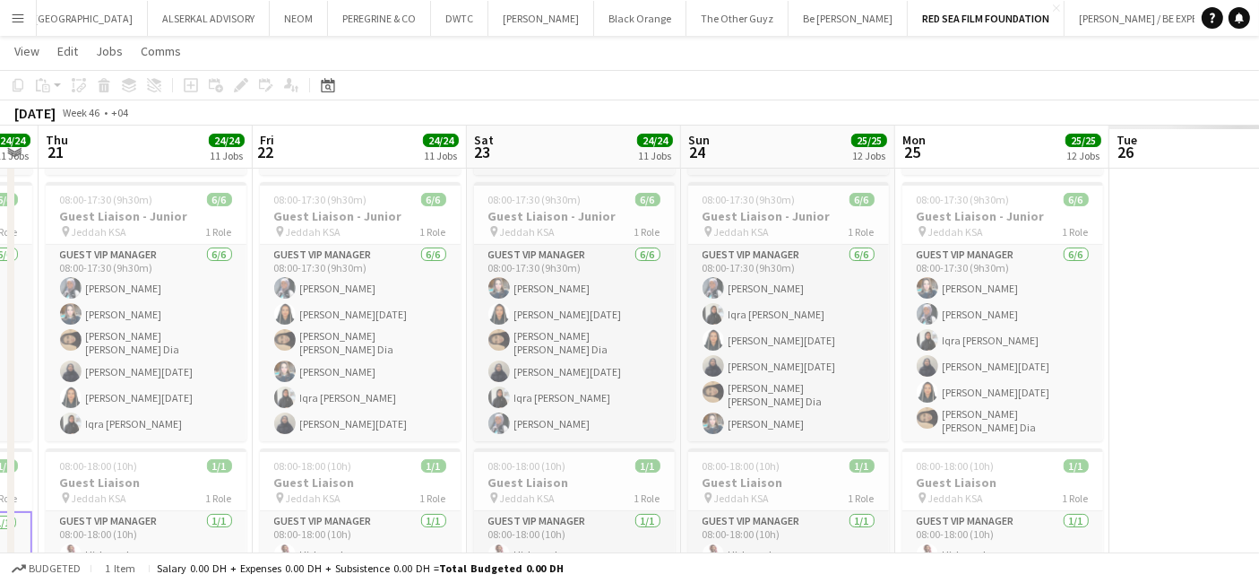
drag, startPoint x: 993, startPoint y: 365, endPoint x: 188, endPoint y: 423, distance: 807.1
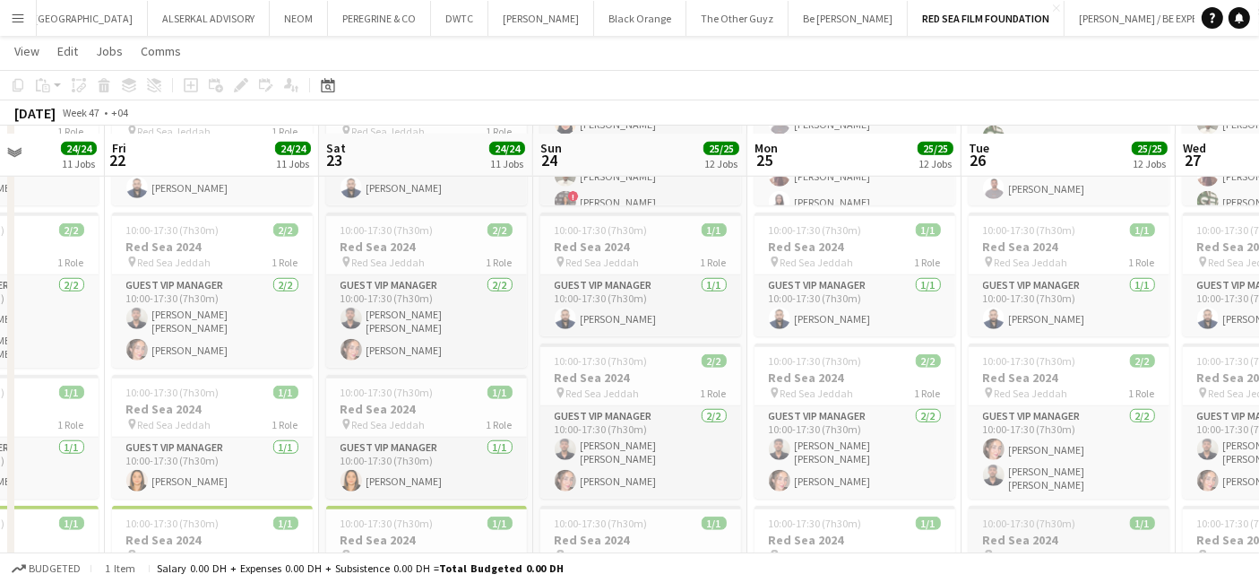
scroll to position [1692, 0]
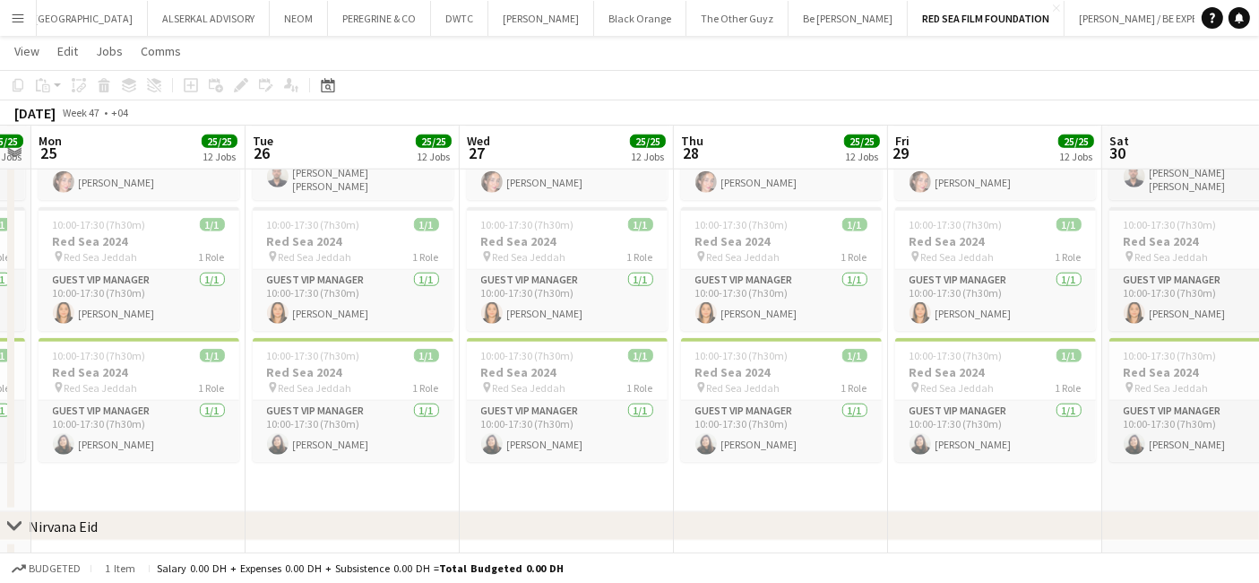
drag, startPoint x: 1052, startPoint y: 466, endPoint x: 336, endPoint y: 490, distance: 716.7
click at [336, 490] on app-calendar-viewport "Fri 22 24/24 11 Jobs Sat 23 24/24 11 Jobs Sun 24 25/25 12 Jobs Mon 25 25/25 12 …" at bounding box center [629, 231] width 1259 height 3709
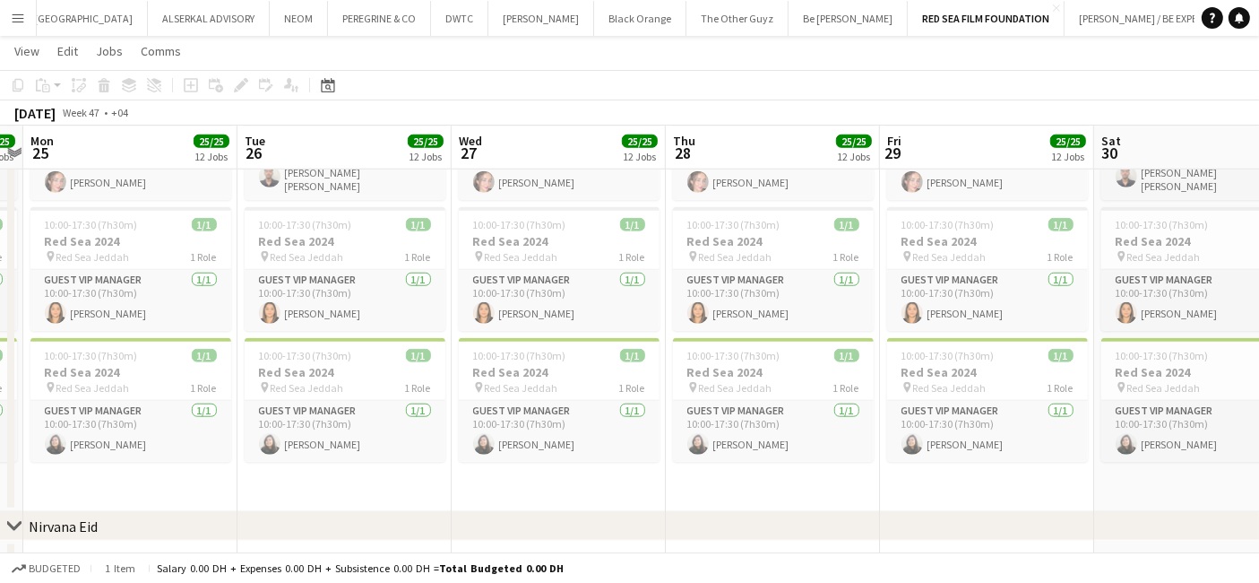
drag, startPoint x: 1132, startPoint y: 506, endPoint x: 602, endPoint y: 507, distance: 530.7
click at [341, 536] on div "chevron-right Nirvana Eid chevron-right Abdulhafez Elhussein chevron-right Omar…" at bounding box center [629, 231] width 1259 height 3709
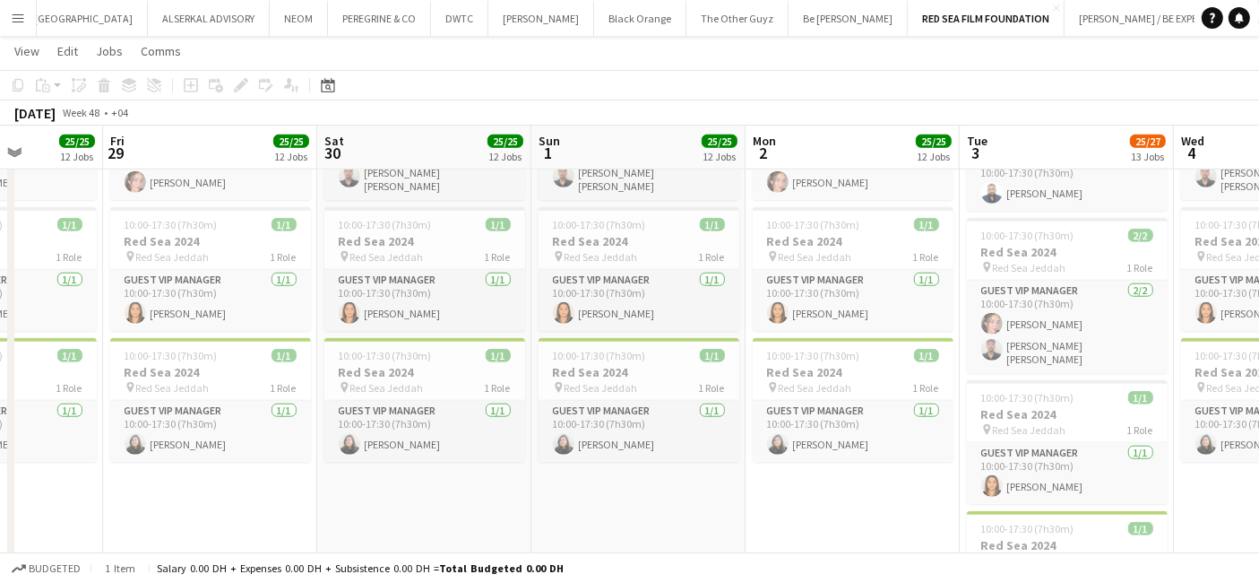
drag, startPoint x: 1071, startPoint y: 462, endPoint x: 807, endPoint y: 471, distance: 264.6
click at [299, 503] on app-calendar-viewport "Tue 26 25/25 12 Jobs Wed 27 25/25 12 Jobs Thu 28 25/25 12 Jobs Fri 29 25/25 12 …" at bounding box center [629, 318] width 1259 height 3883
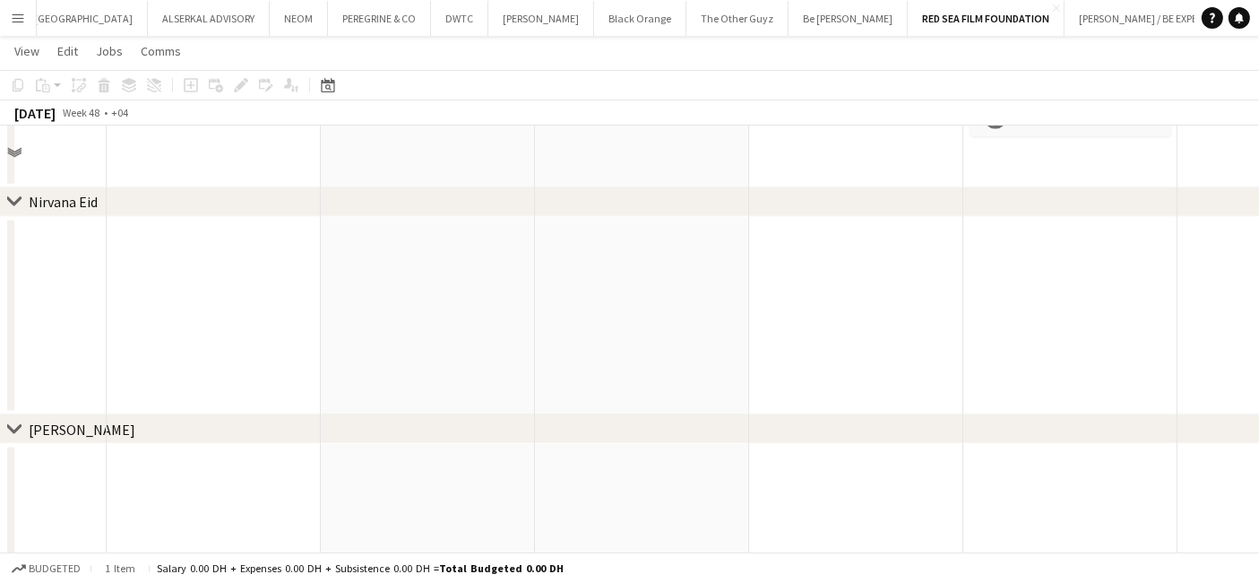
scroll to position [1892, 0]
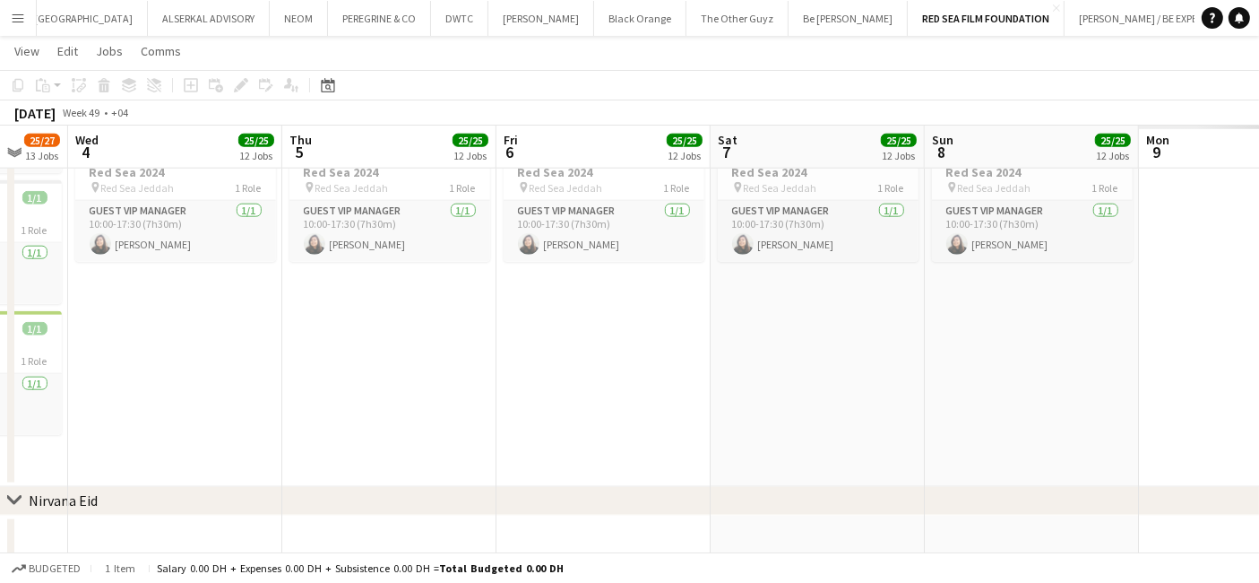
drag, startPoint x: 1147, startPoint y: 442, endPoint x: -59, endPoint y: 477, distance: 1206.2
click at [0, 477] on html "Menu Boards Boards Boards All jobs Status Workforce Workforce My Workforce Recr…" at bounding box center [629, 100] width 1259 height 3984
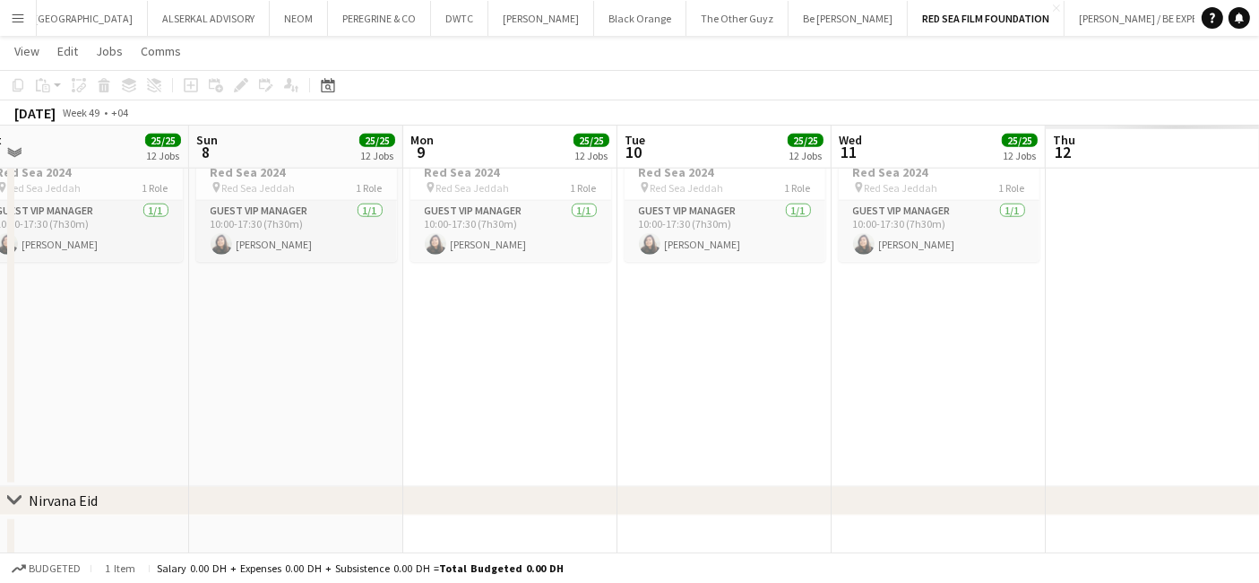
drag, startPoint x: 755, startPoint y: 434, endPoint x: -27, endPoint y: 450, distance: 781.9
click at [0, 450] on html "Menu Boards Boards Boards All jobs Status Workforce Workforce My Workforce Recr…" at bounding box center [629, 100] width 1259 height 3984
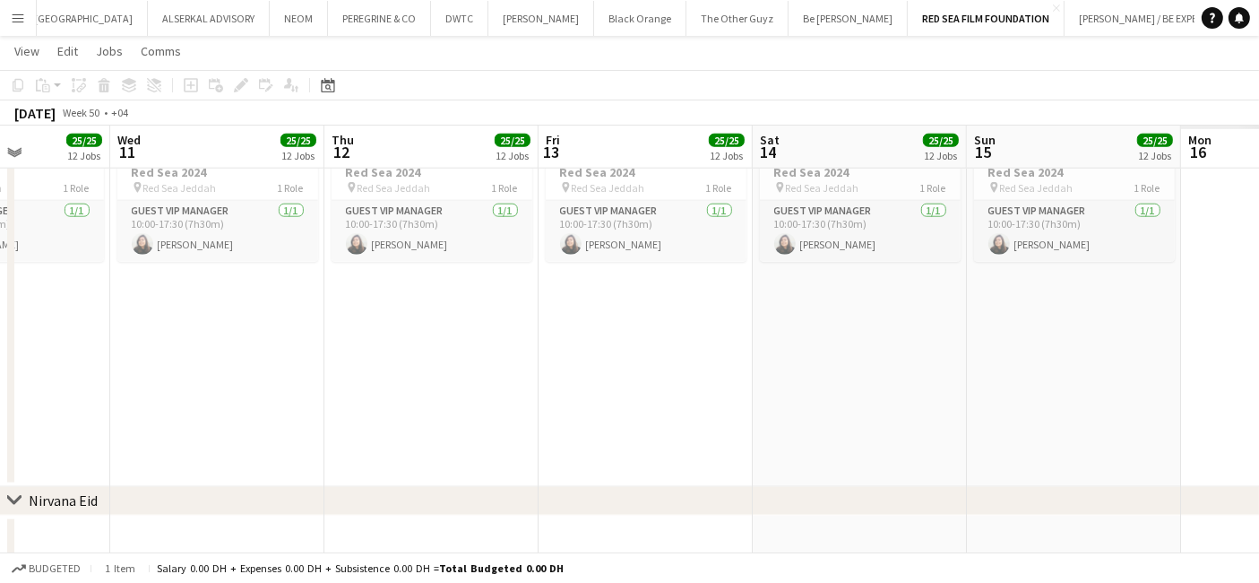
drag, startPoint x: 742, startPoint y: 438, endPoint x: -139, endPoint y: 437, distance: 881.2
click at [0, 437] on html "Menu Boards Boards Boards All jobs Status Workforce Workforce My Workforce Recr…" at bounding box center [629, 100] width 1259 height 3984
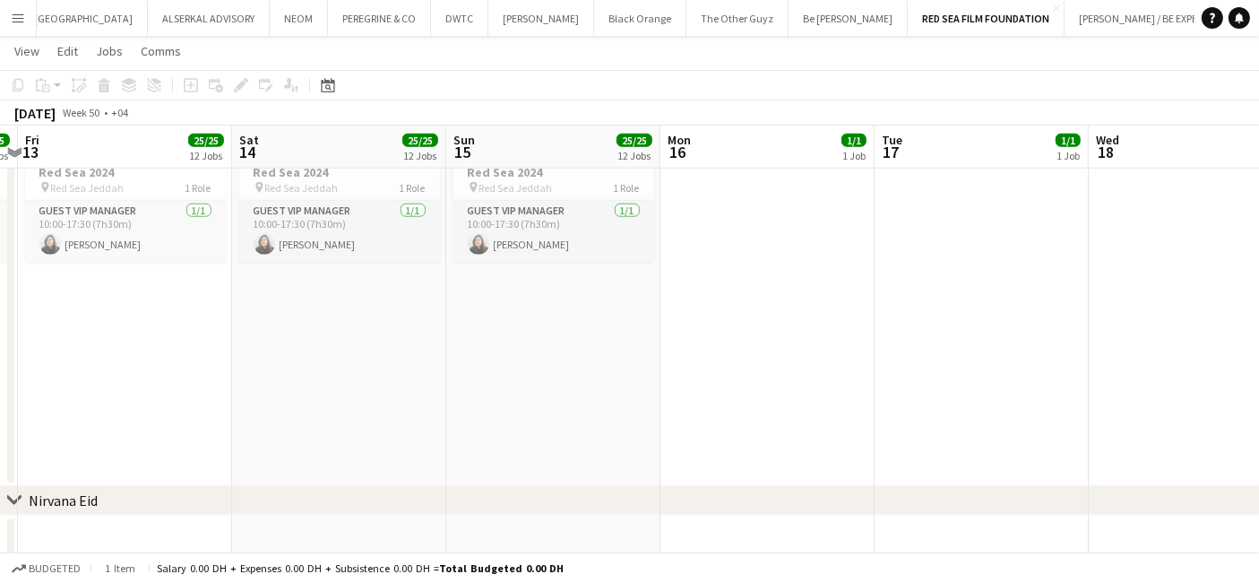
drag, startPoint x: 712, startPoint y: 438, endPoint x: -120, endPoint y: 436, distance: 831.9
click at [0, 436] on html "Menu Boards Boards Boards All jobs Status Workforce Workforce My Workforce Recr…" at bounding box center [629, 100] width 1259 height 3984
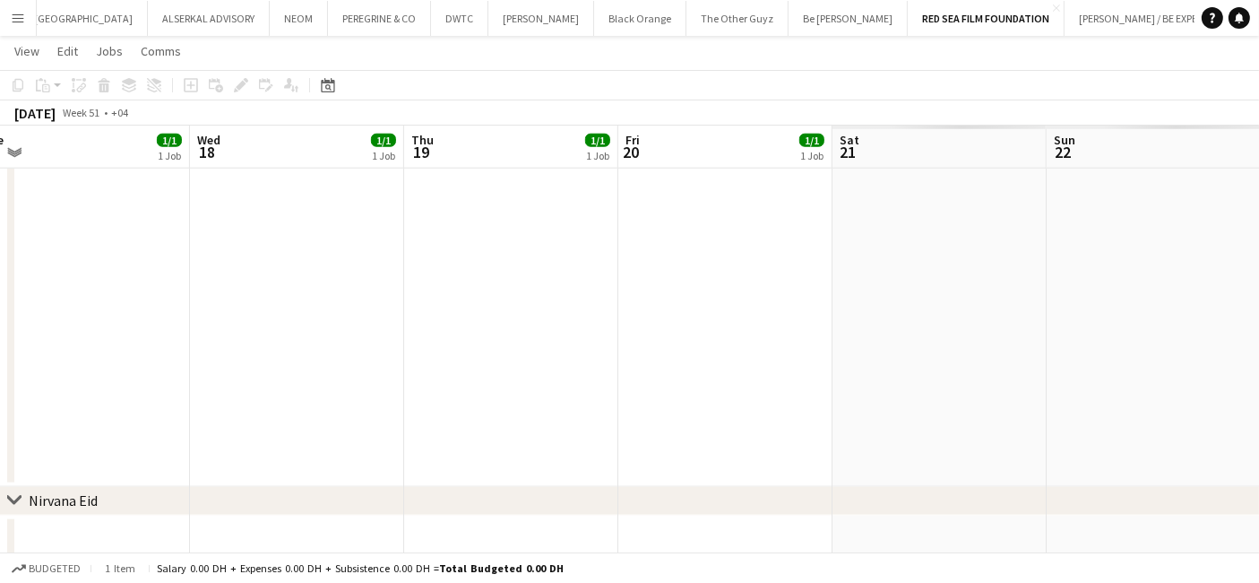
drag, startPoint x: 904, startPoint y: 429, endPoint x: -56, endPoint y: 432, distance: 961.0
click at [0, 432] on html "Menu Boards Boards Boards All jobs Status Workforce Workforce My Workforce Recr…" at bounding box center [629, 100] width 1259 height 3984
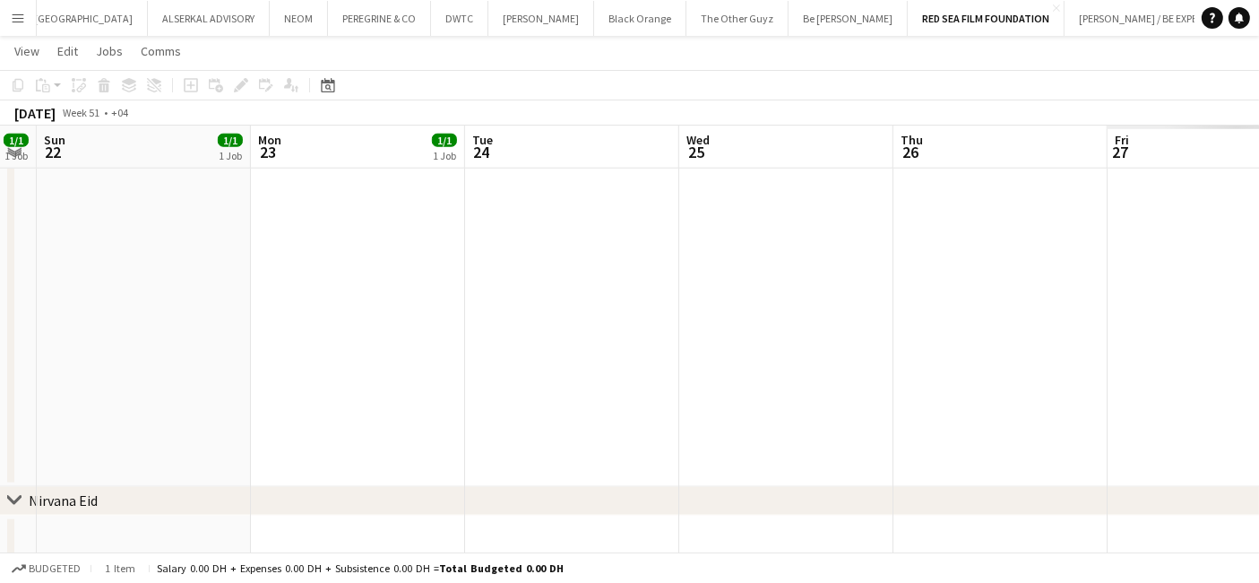
drag, startPoint x: 1004, startPoint y: 420, endPoint x: 58, endPoint y: 439, distance: 945.9
click at [58, 439] on app-calendar-viewport "Thu 19 1/1 1 Job Fri 20 1/1 1 Job Sat 21 1/1 1 Job Sun 22 1/1 1 Job Mon 23 1/1 …" at bounding box center [629, 119] width 1259 height 3883
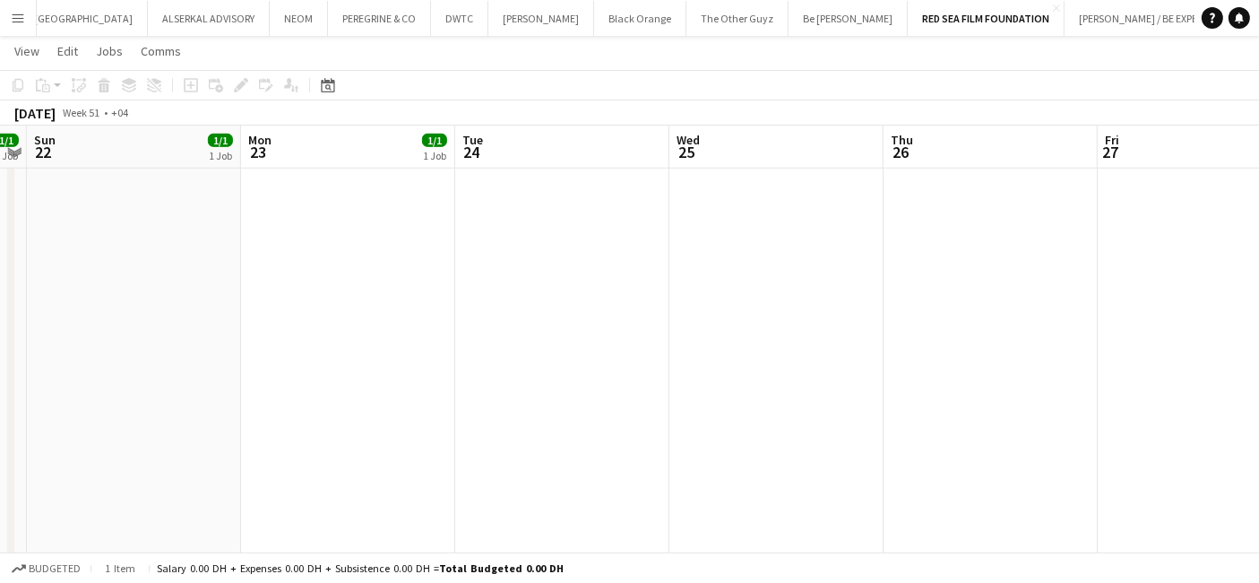
scroll to position [1394, 0]
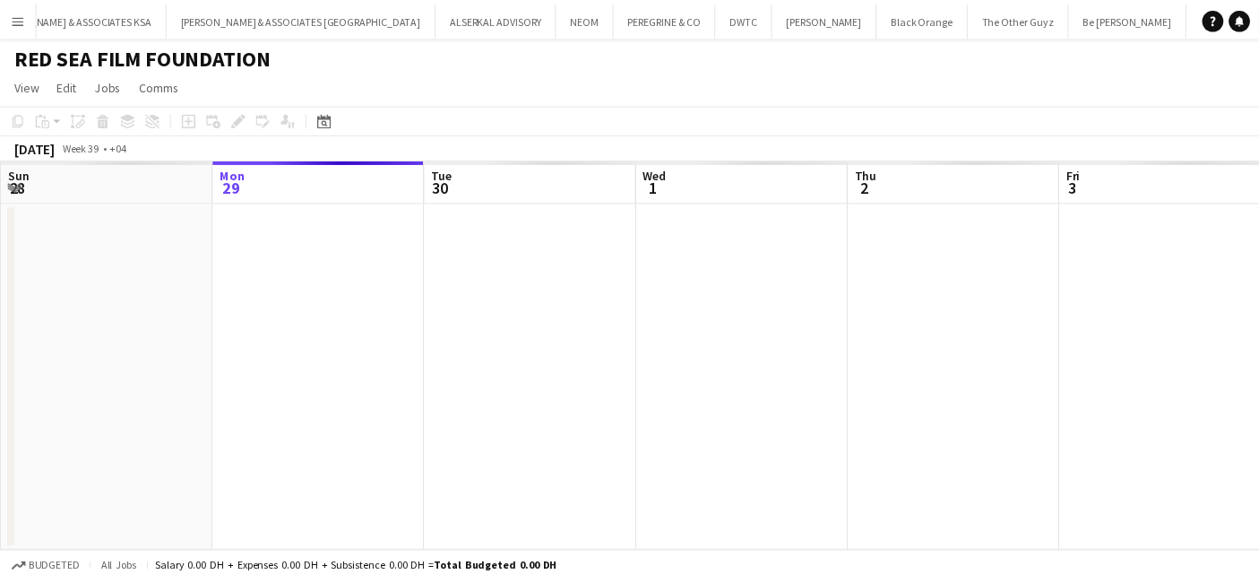
scroll to position [0, 62]
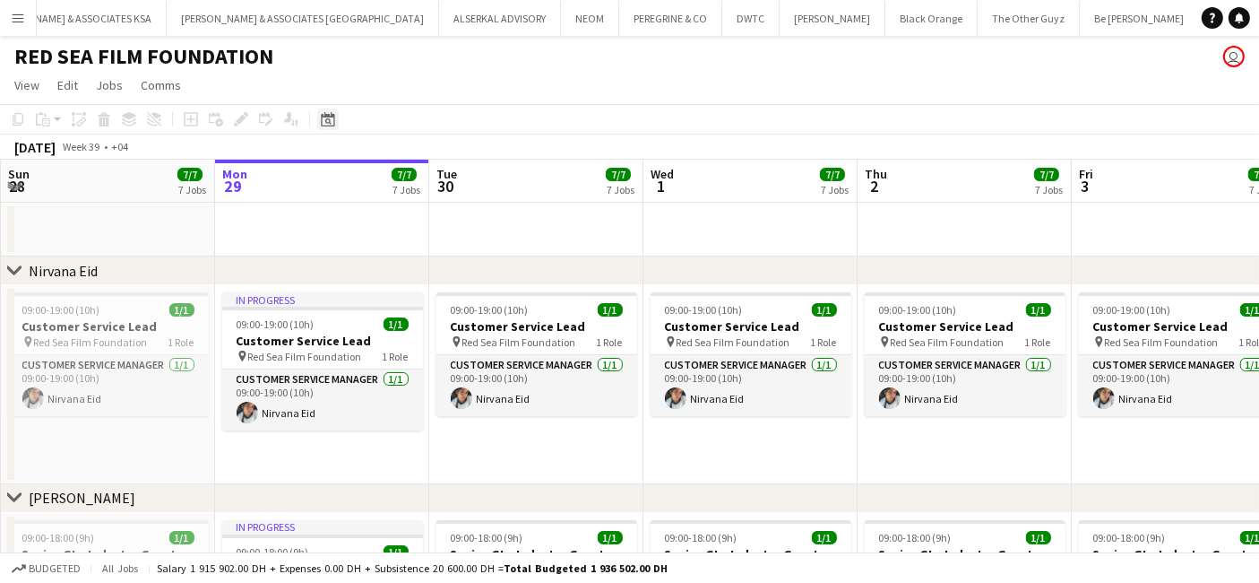
click at [318, 121] on div "Date picker" at bounding box center [328, 119] width 22 height 22
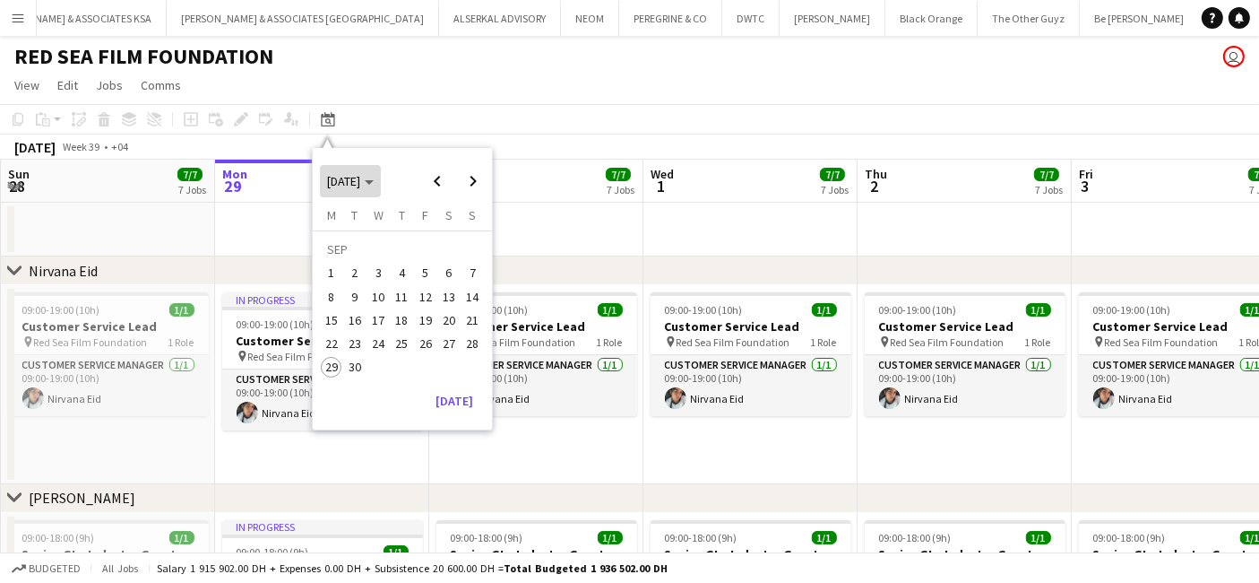
click at [360, 179] on span "[DATE]" at bounding box center [343, 181] width 33 height 16
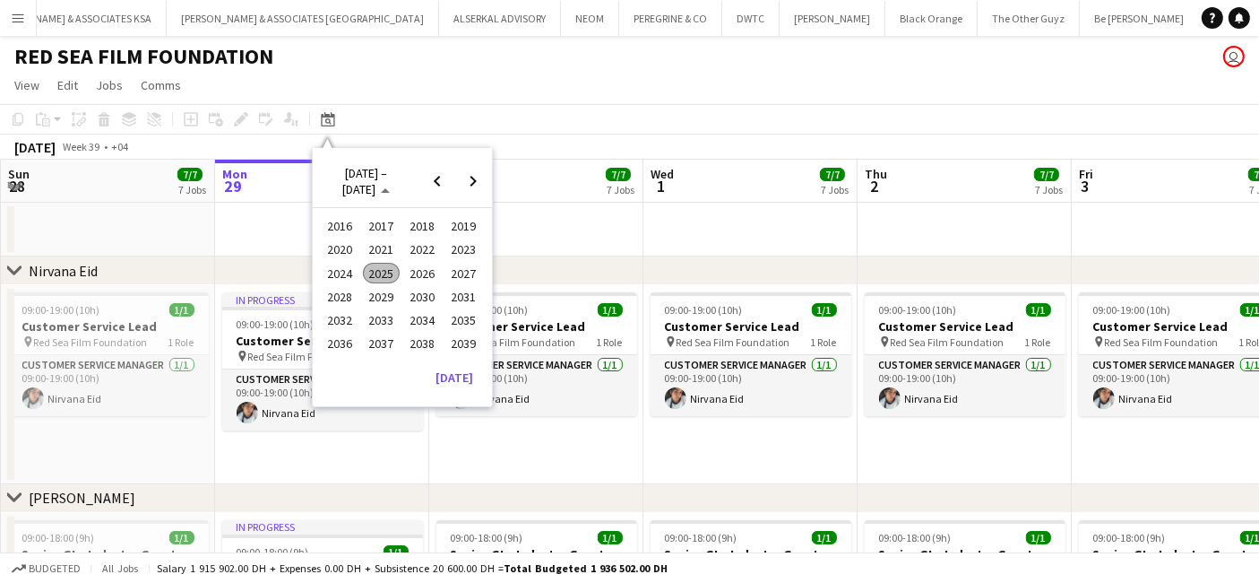
click at [322, 267] on span "2024" at bounding box center [340, 274] width 37 height 22
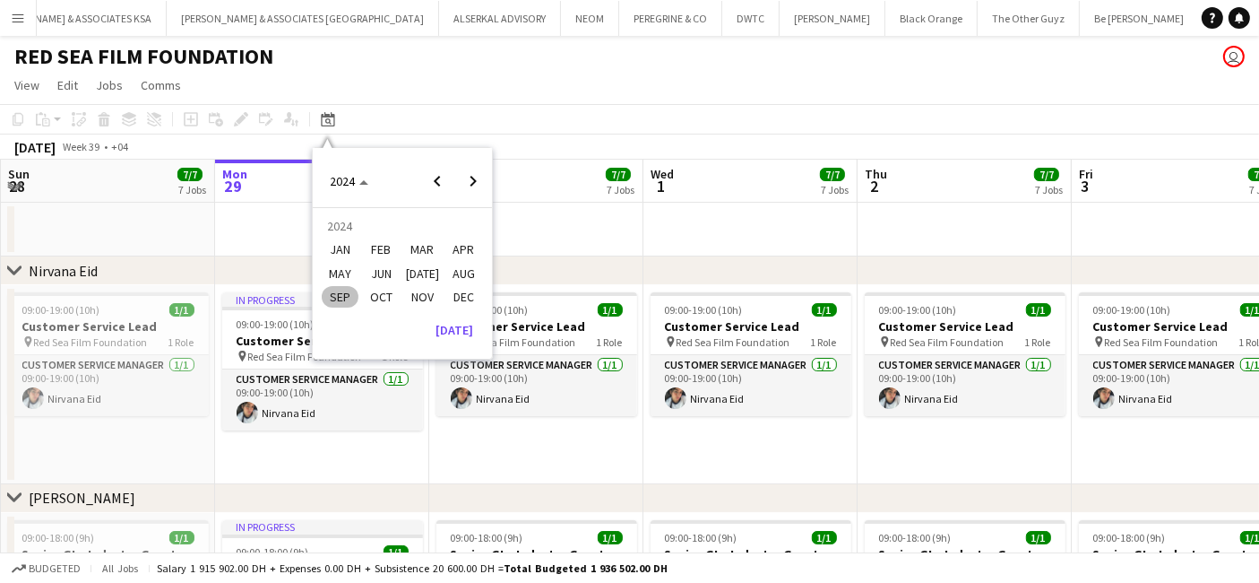
click at [335, 298] on span "SEP" at bounding box center [340, 297] width 37 height 22
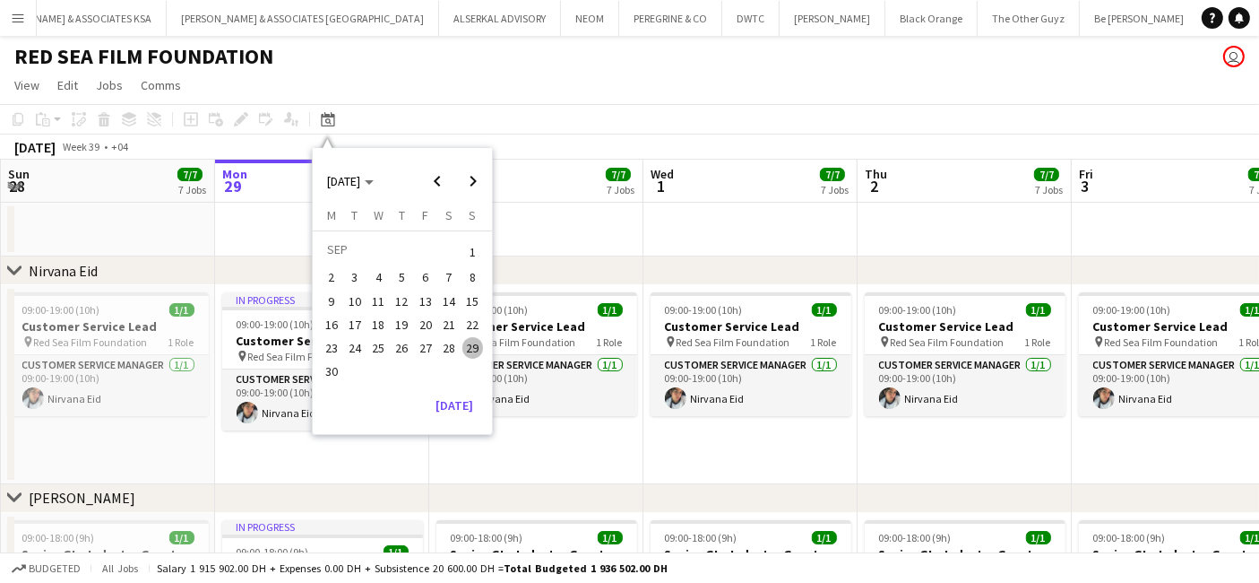
click at [464, 342] on span "29" at bounding box center [474, 348] width 22 height 22
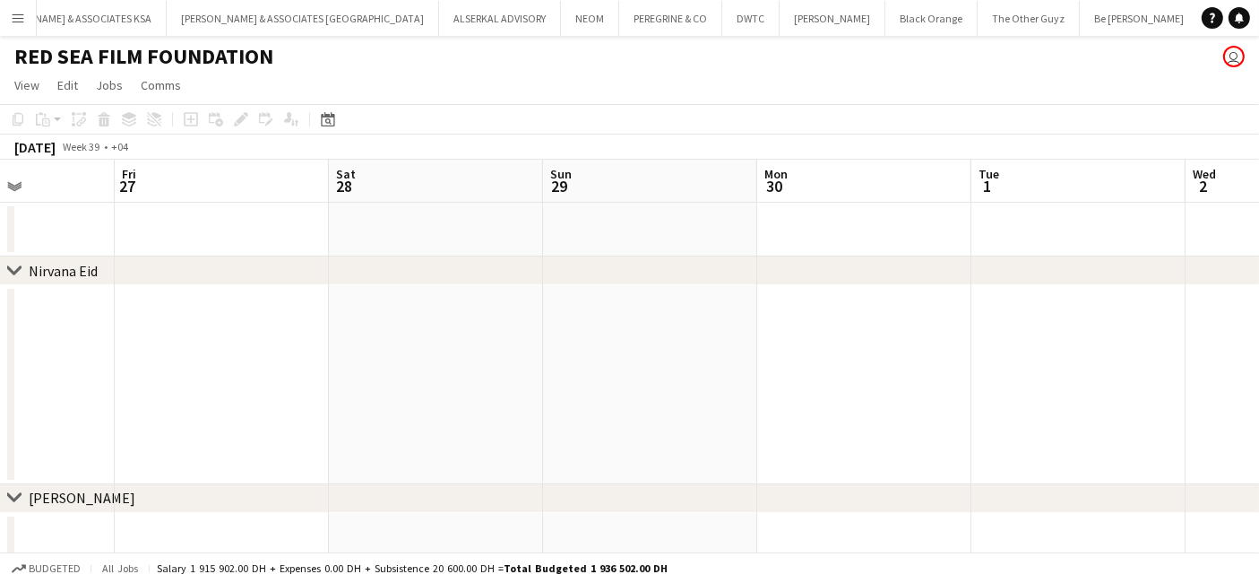
drag, startPoint x: 330, startPoint y: 349, endPoint x: 489, endPoint y: 372, distance: 160.4
drag, startPoint x: 426, startPoint y: 384, endPoint x: 1234, endPoint y: 320, distance: 811.1
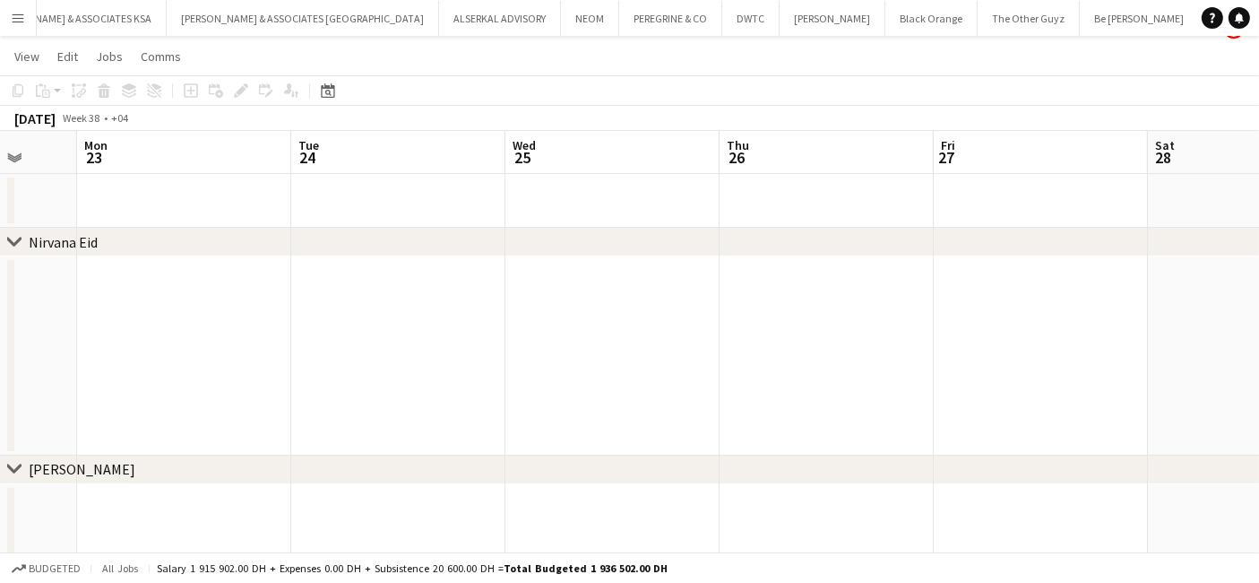
scroll to position [0, 0]
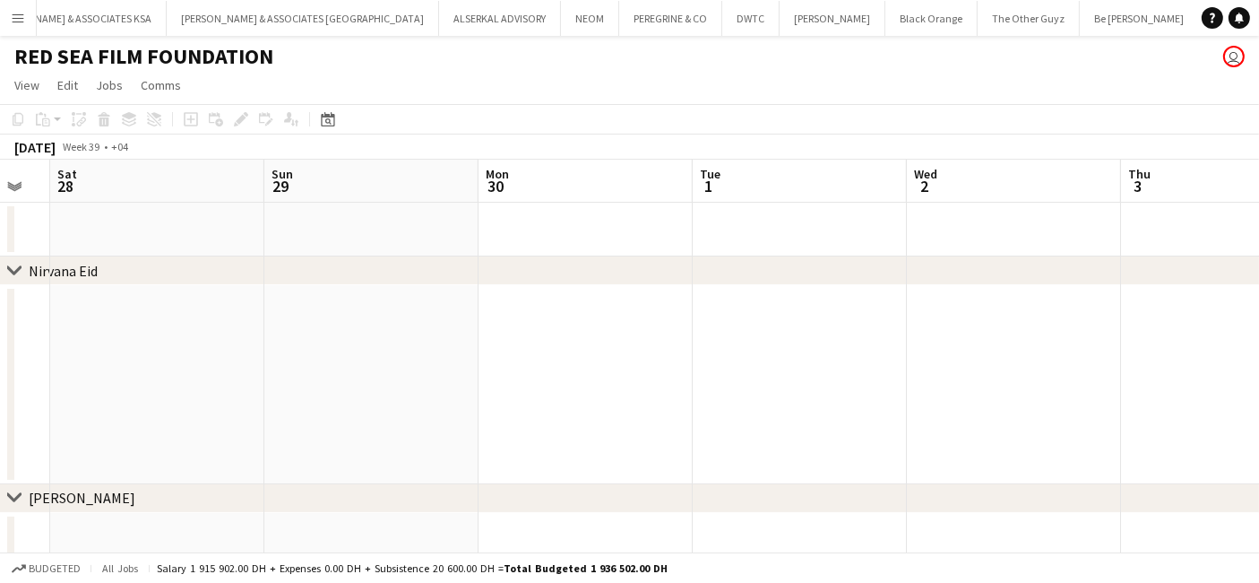
drag, startPoint x: 1076, startPoint y: 395, endPoint x: -7, endPoint y: 458, distance: 1084.7
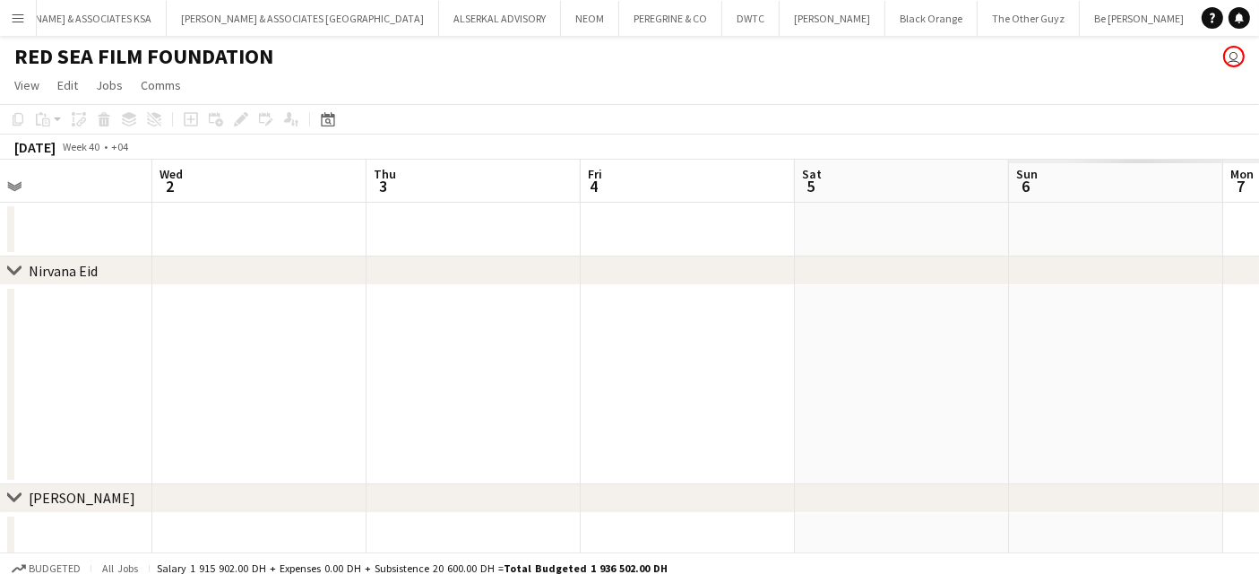
drag, startPoint x: 853, startPoint y: 428, endPoint x: 262, endPoint y: 443, distance: 591.8
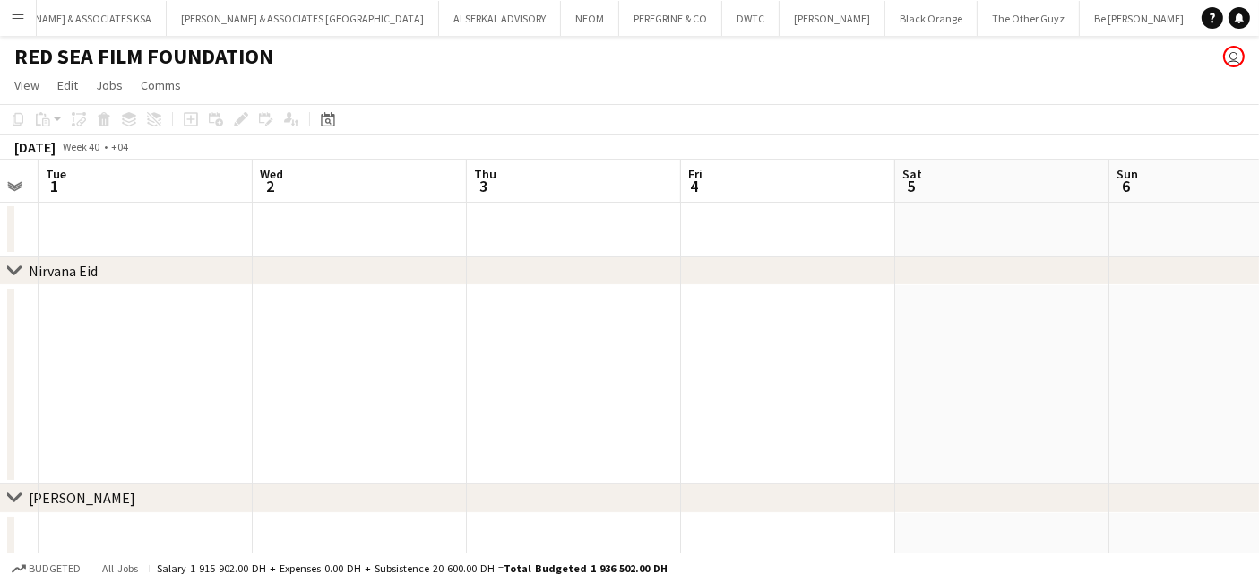
drag, startPoint x: 795, startPoint y: 415, endPoint x: 17, endPoint y: 459, distance: 779.3
drag, startPoint x: 754, startPoint y: 424, endPoint x: 389, endPoint y: 445, distance: 365.4
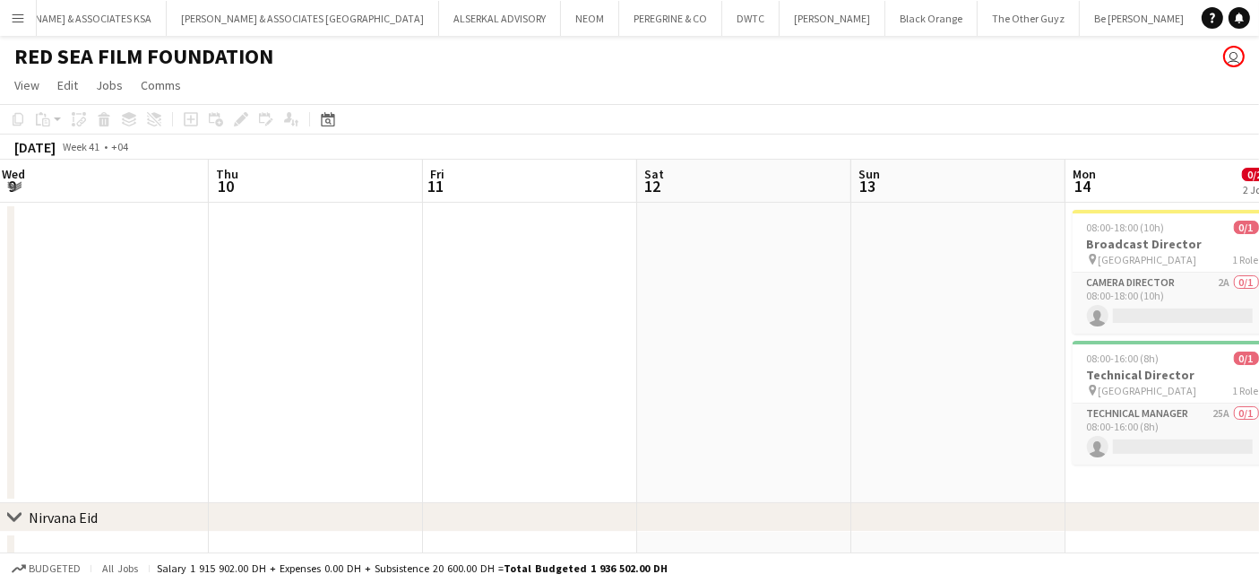
drag, startPoint x: 729, startPoint y: 432, endPoint x: 682, endPoint y: 477, distance: 64.7
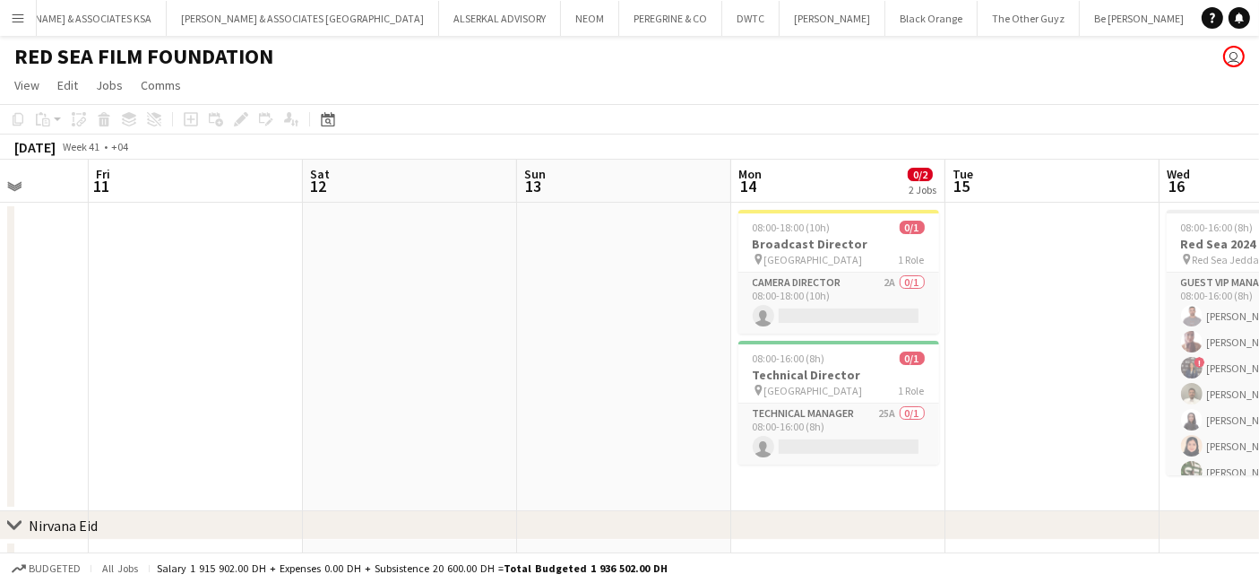
drag, startPoint x: 247, startPoint y: 518, endPoint x: 232, endPoint y: 521, distance: 15.5
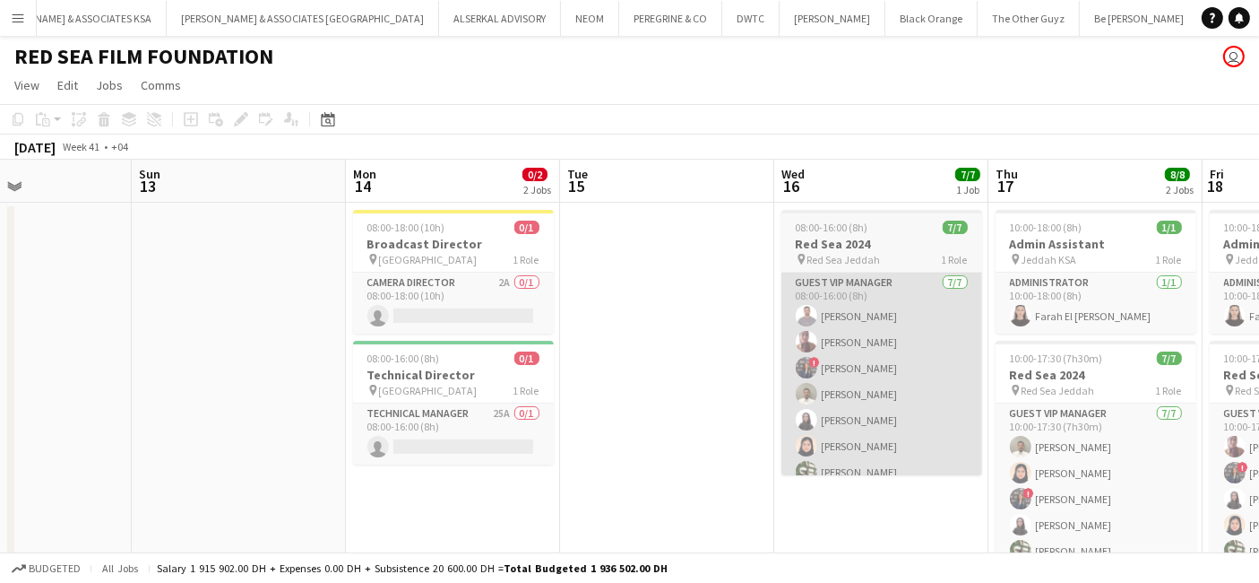
drag, startPoint x: 592, startPoint y: 518, endPoint x: 622, endPoint y: 466, distance: 60.3
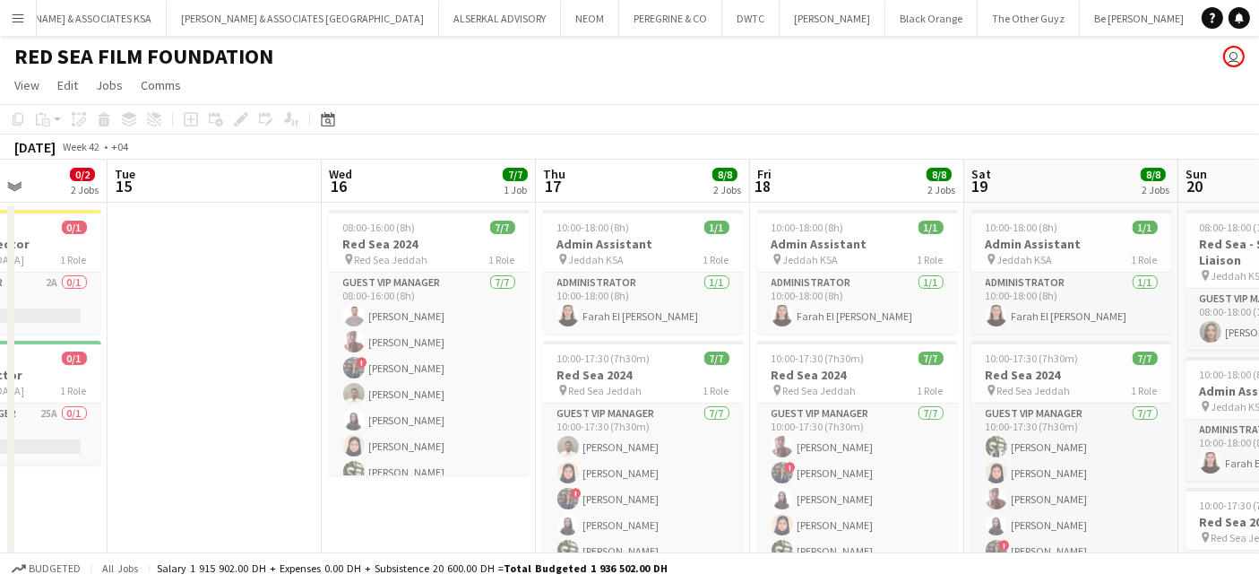
drag, startPoint x: 512, startPoint y: 462, endPoint x: 374, endPoint y: 462, distance: 138.1
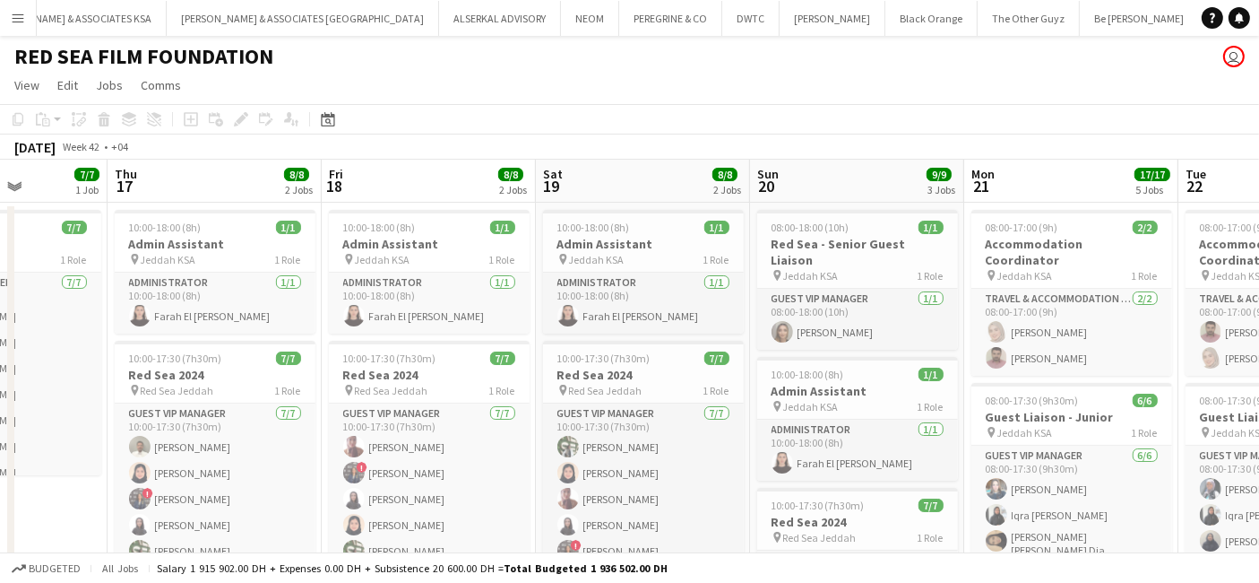
scroll to position [0, 559]
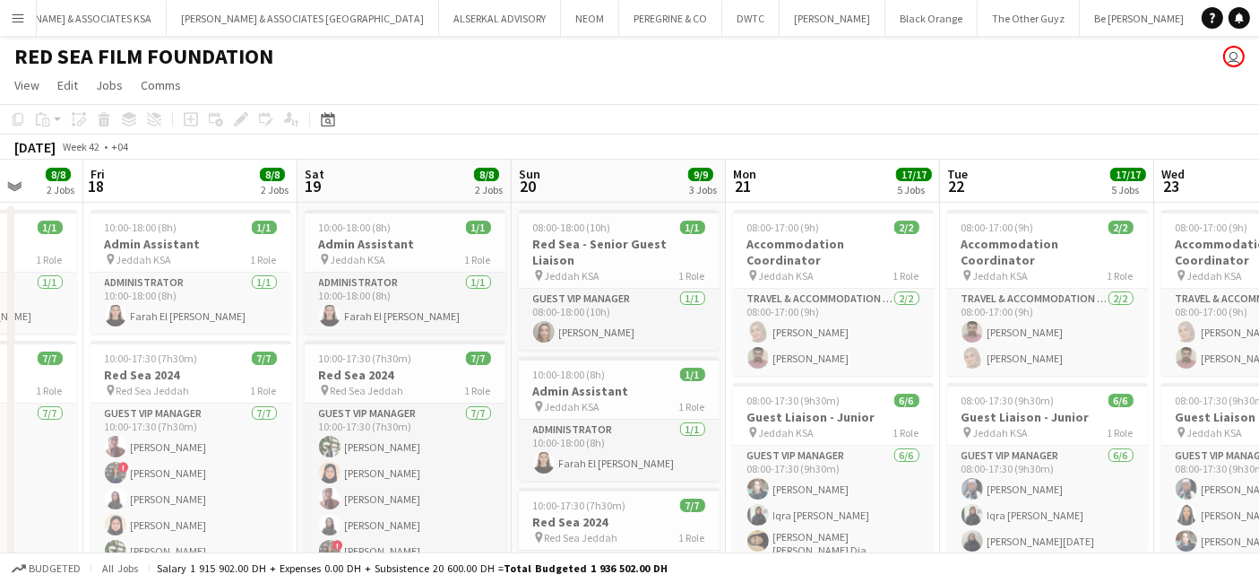
drag, startPoint x: 619, startPoint y: 423, endPoint x: 313, endPoint y: 439, distance: 307.0
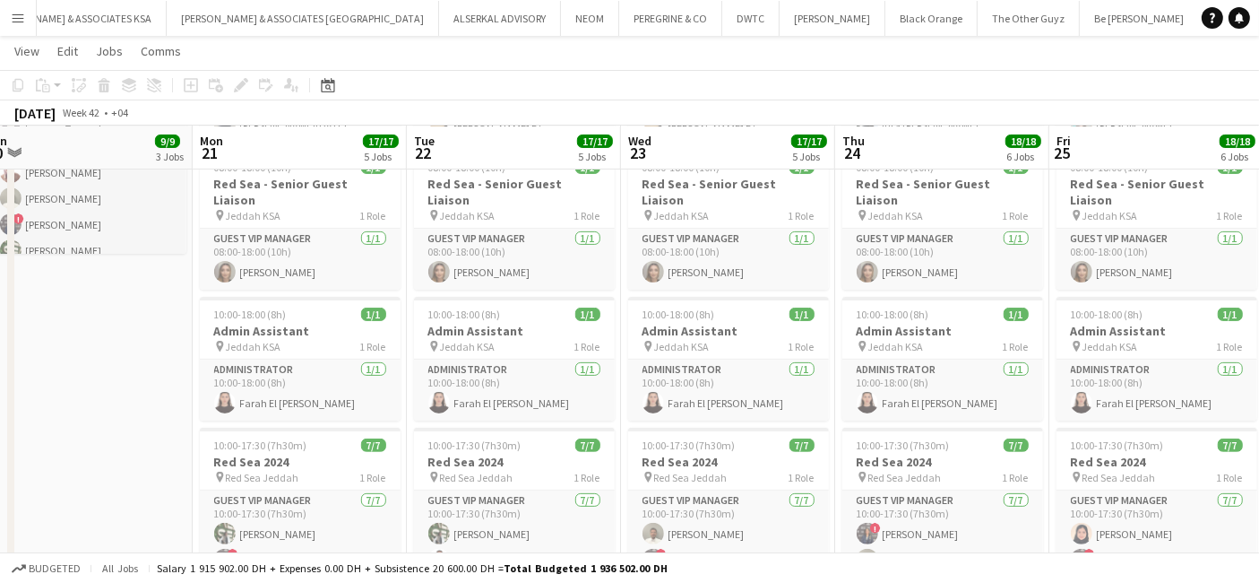
scroll to position [0, 686]
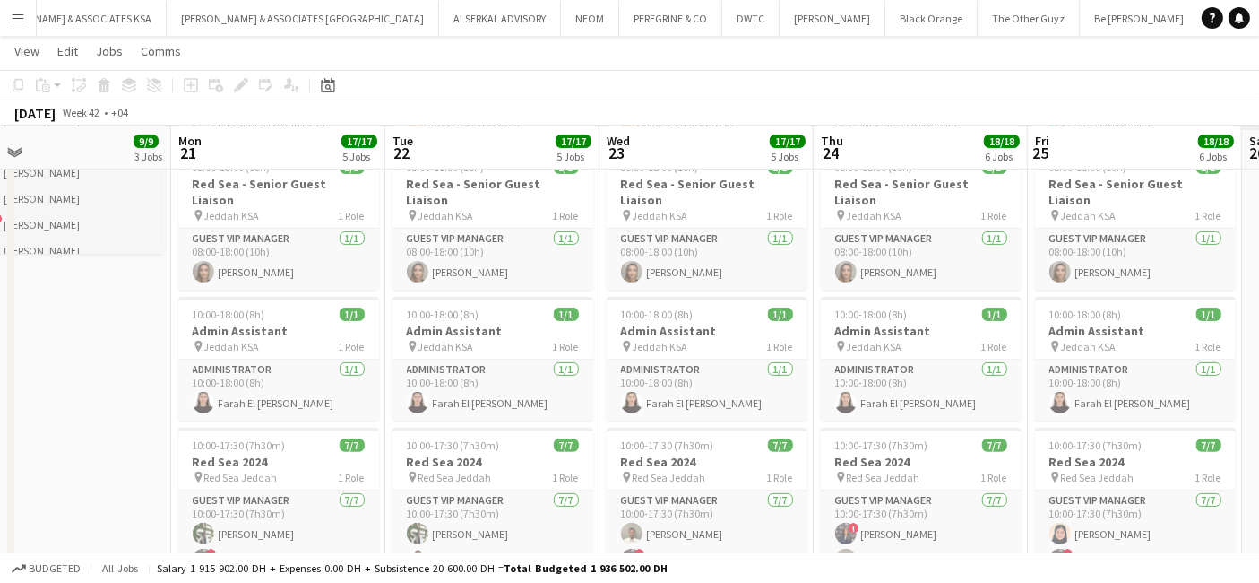
drag, startPoint x: 1157, startPoint y: 446, endPoint x: 602, endPoint y: 412, distance: 555.9
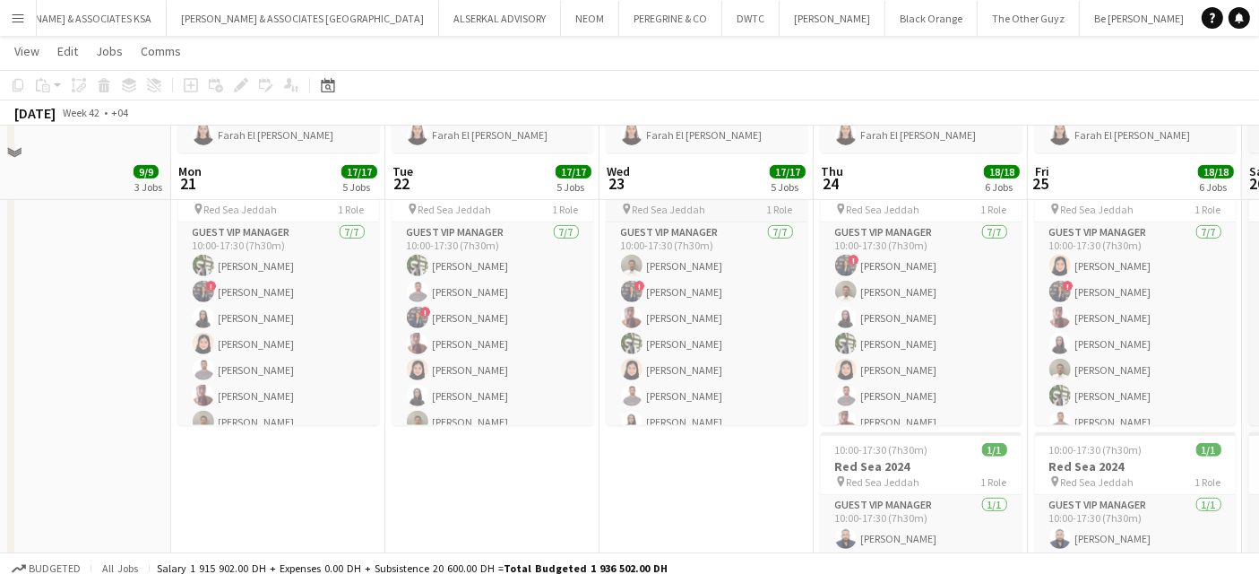
scroll to position [796, 0]
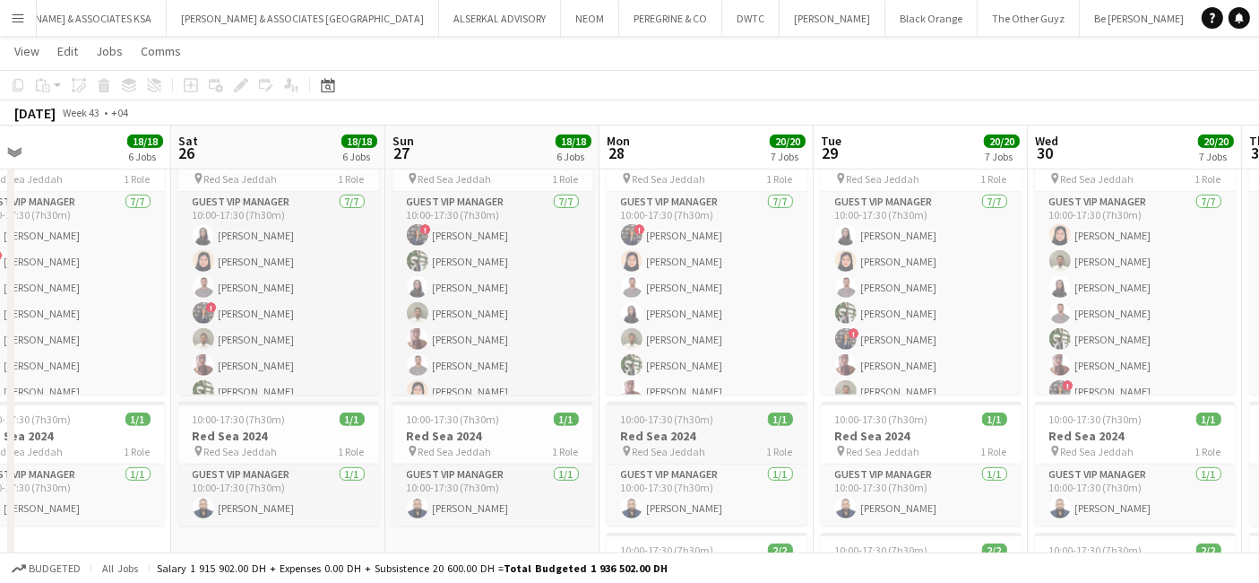
drag, startPoint x: 1194, startPoint y: 497, endPoint x: 793, endPoint y: 414, distance: 409.1
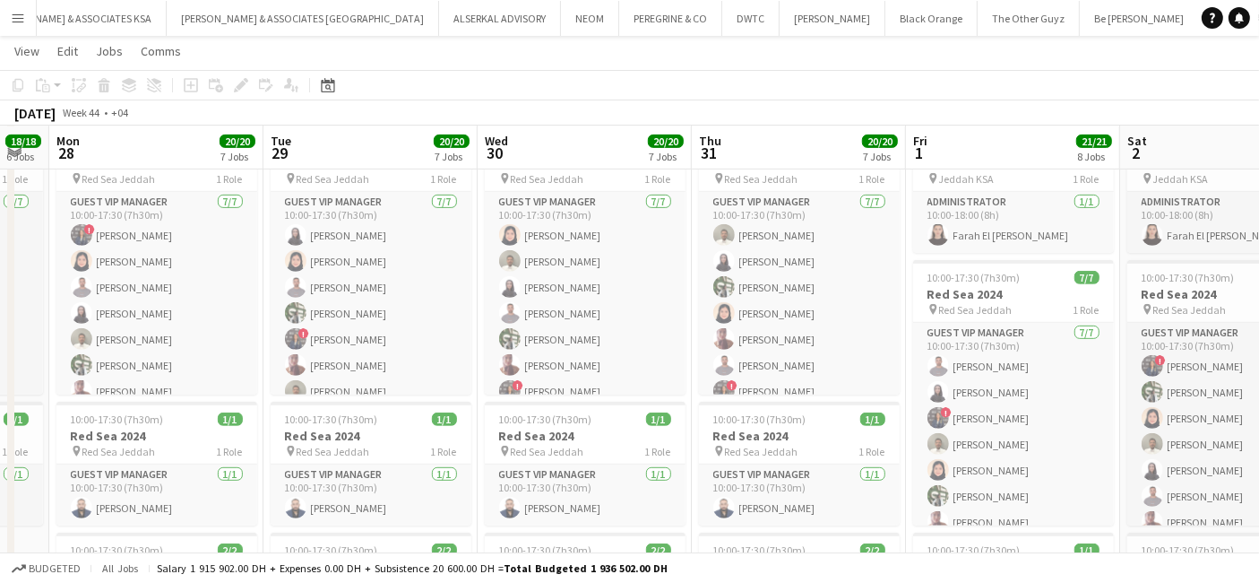
scroll to position [0, 665]
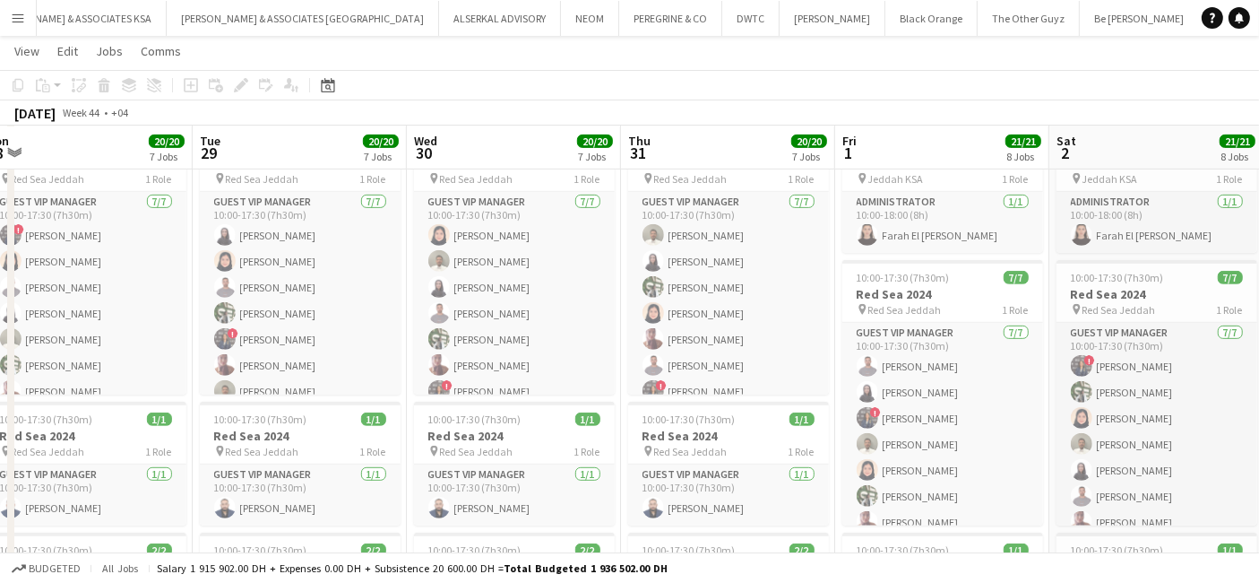
drag, startPoint x: 735, startPoint y: 399, endPoint x: 328, endPoint y: 388, distance: 407.1
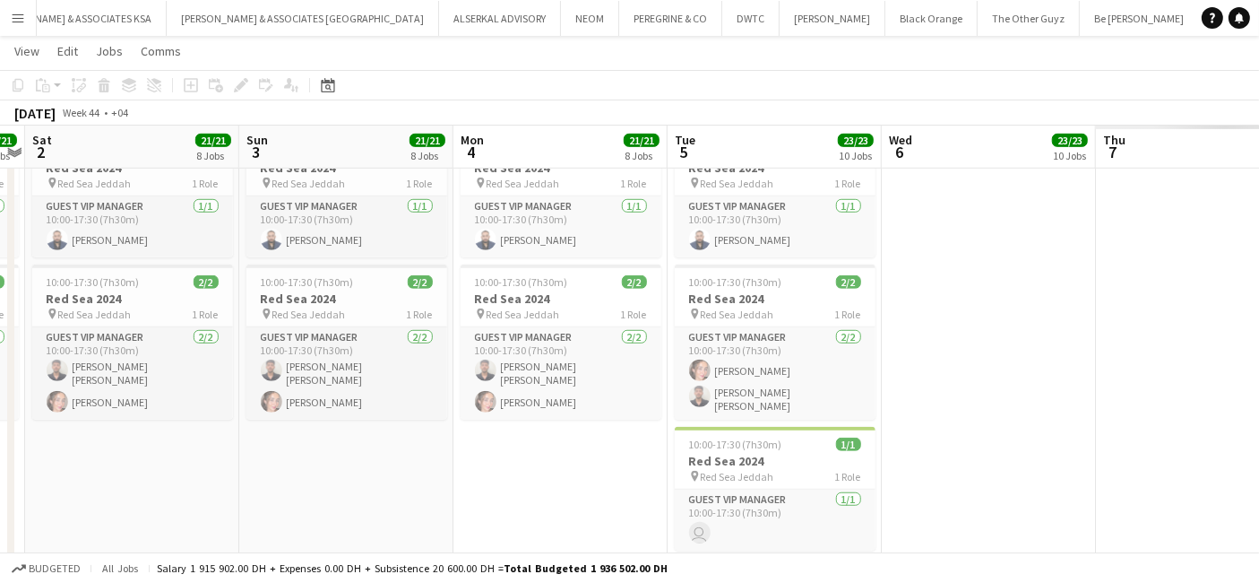
scroll to position [0, 610]
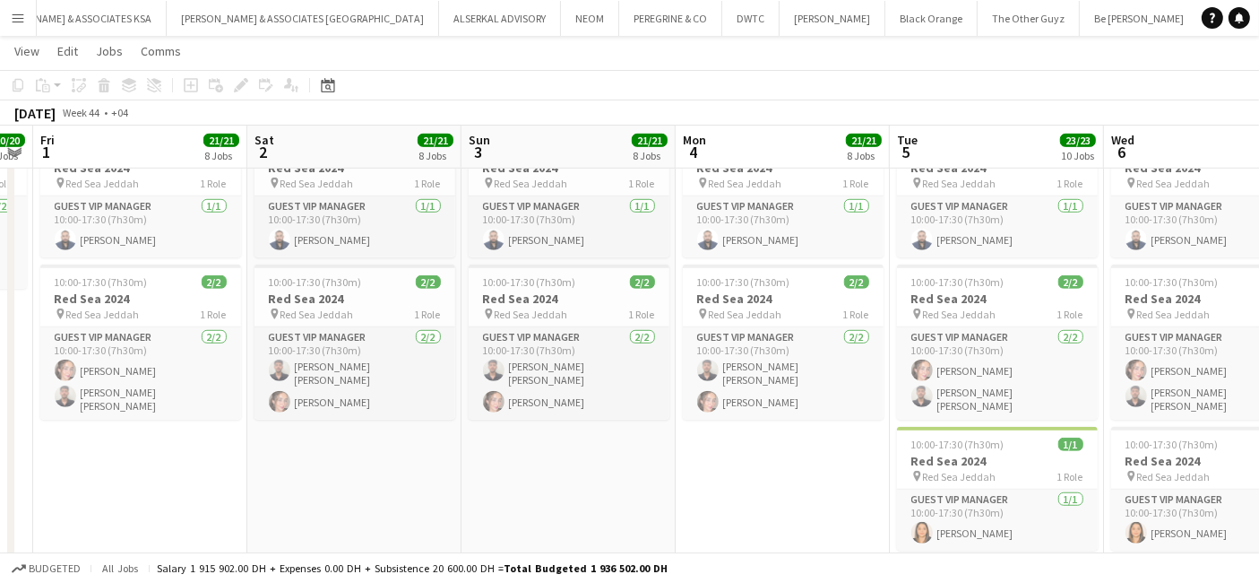
drag, startPoint x: 1049, startPoint y: 503, endPoint x: 247, endPoint y: 514, distance: 802.4
click at [247, 514] on app-calendar-viewport "Tue 29 20/20 7 Jobs Wed 30 20/20 7 Jobs Thu 31 20/20 7 Jobs Fri 1 21/21 8 Jobs …" at bounding box center [629, 589] width 1259 height 3429
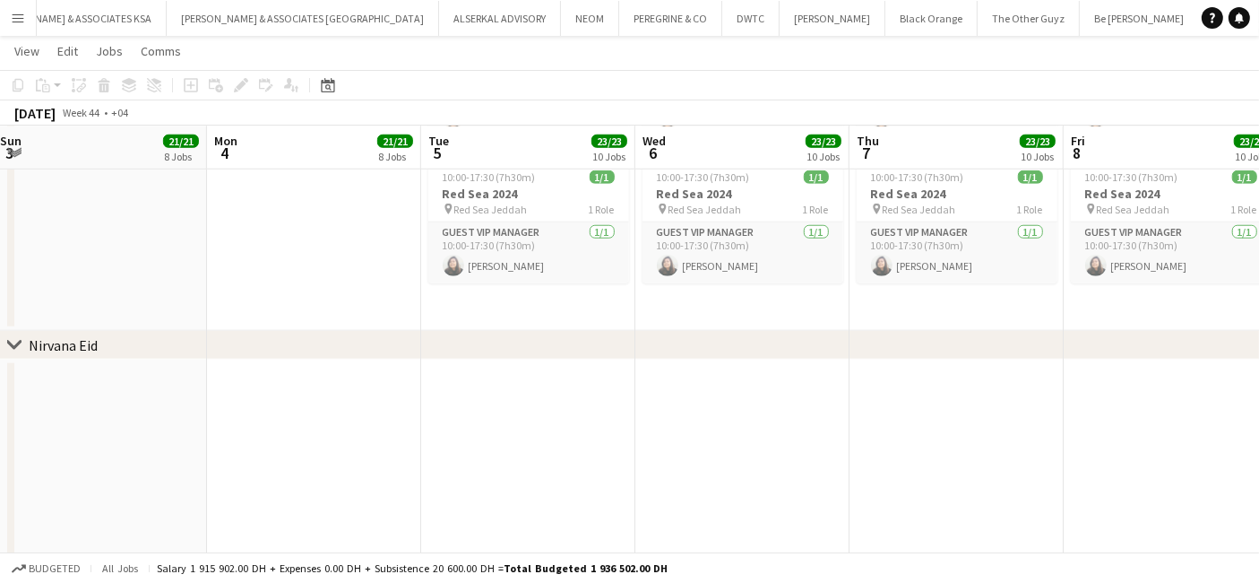
scroll to position [0, 691]
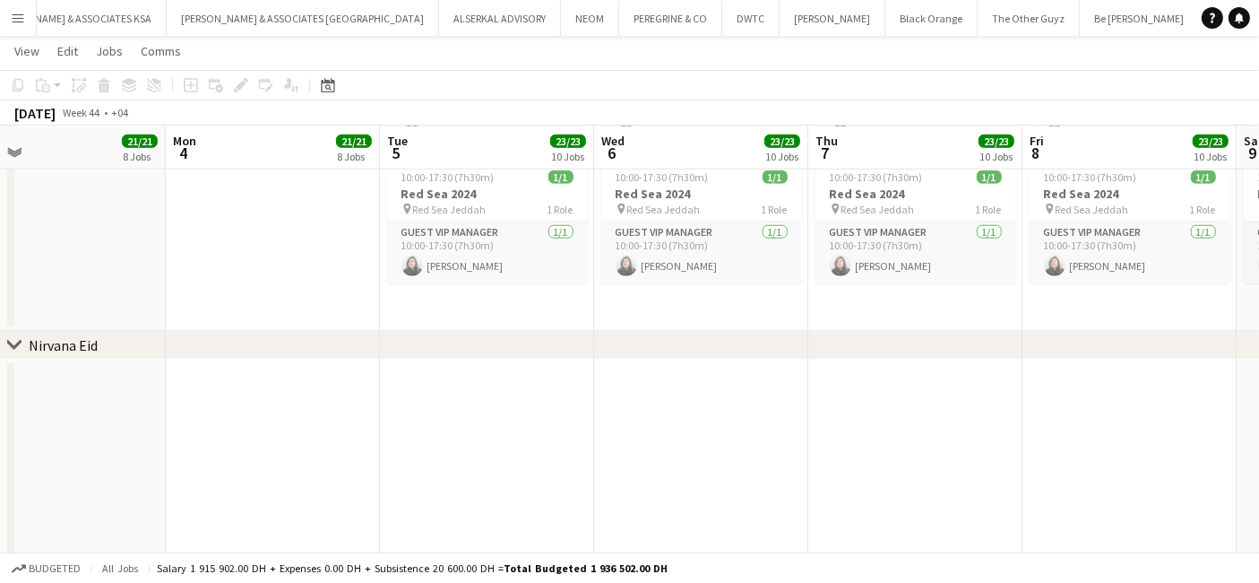
drag, startPoint x: 1051, startPoint y: 498, endPoint x: 661, endPoint y: 515, distance: 390.3
click at [661, 515] on app-calendar-viewport "Thu 31 20/20 7 Jobs Fri 1 21/21 8 Jobs Sat 2 21/21 8 Jobs Sun 3 21/21 8 Jobs Mo…" at bounding box center [629, 191] width 1259 height 3429
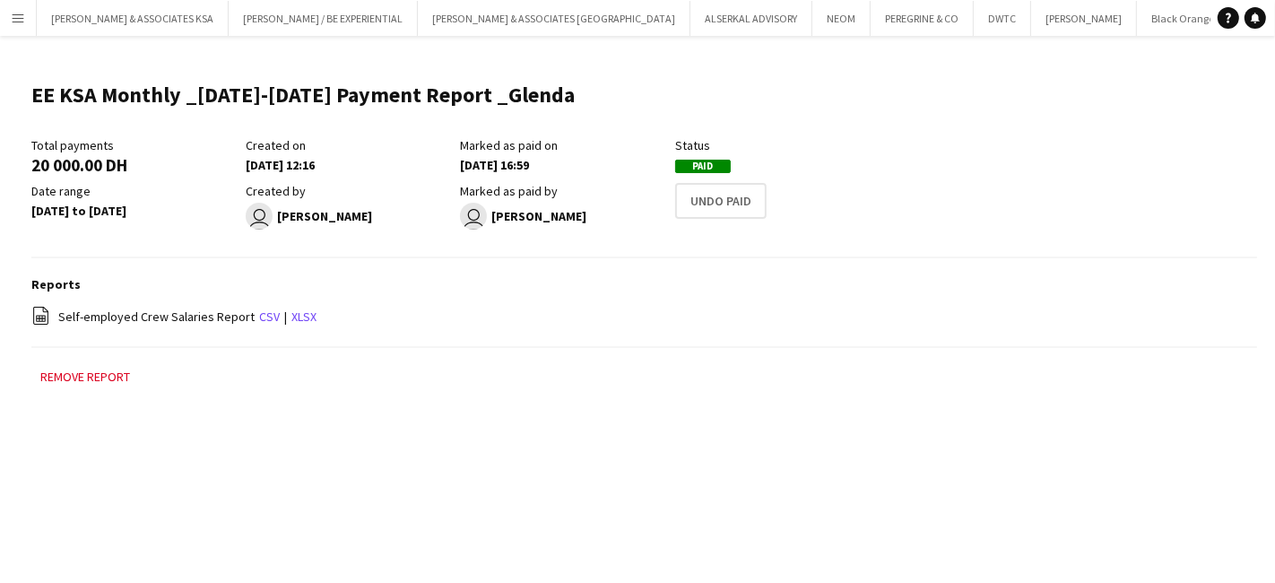
click at [20, 14] on app-icon "Menu" at bounding box center [18, 18] width 14 height 14
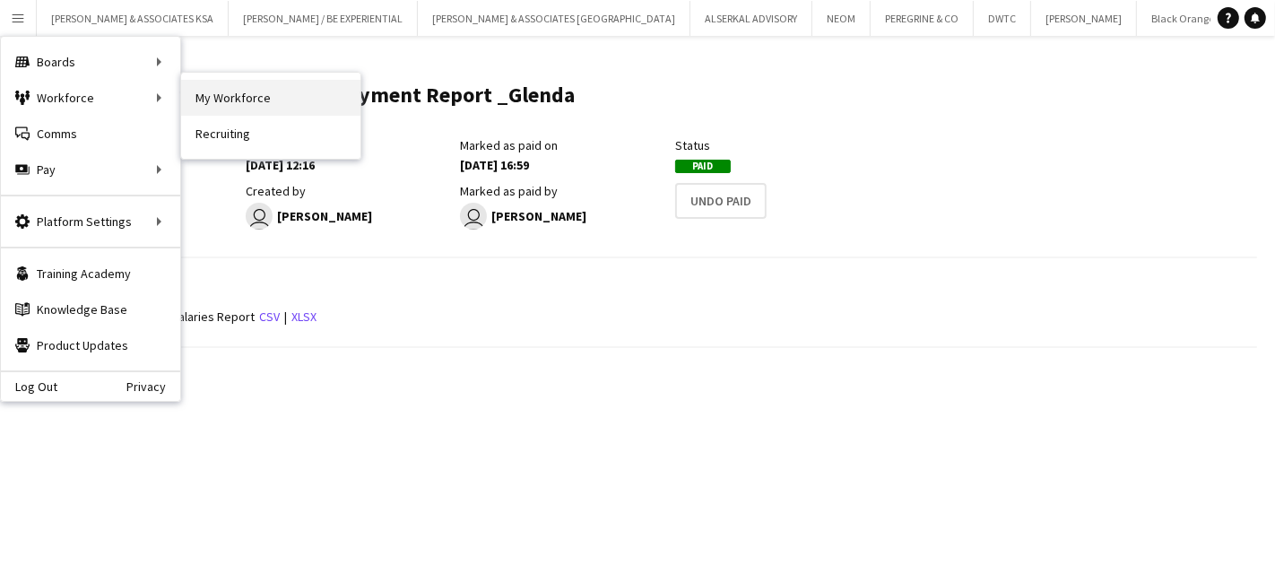
click at [240, 94] on link "My Workforce" at bounding box center [270, 98] width 179 height 36
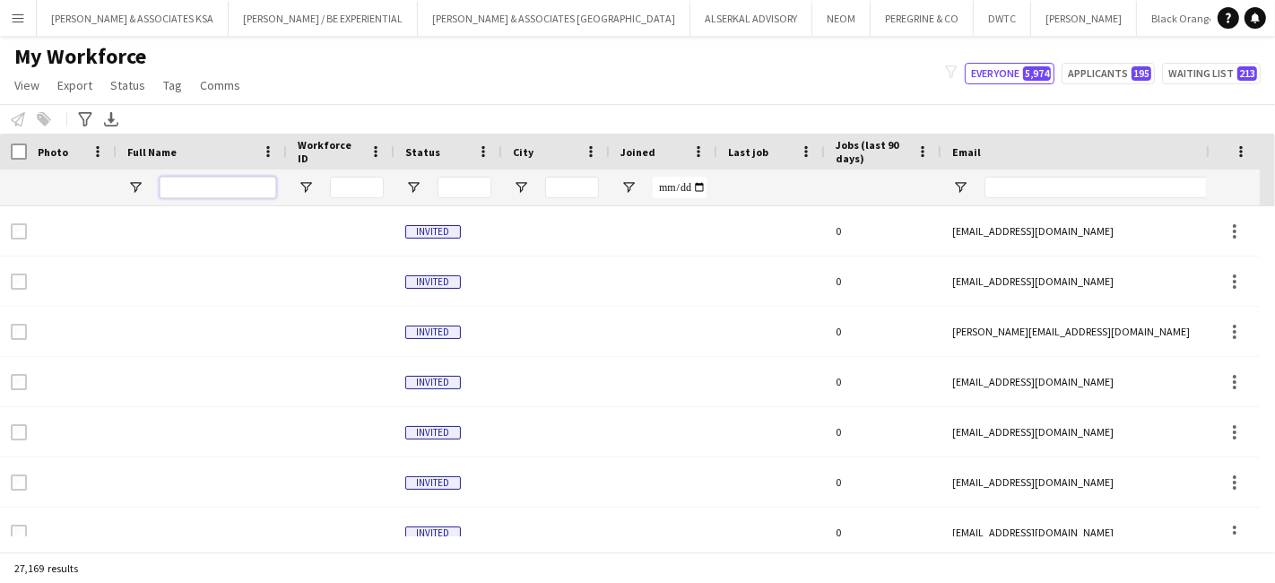
click at [193, 186] on input "Full Name Filter Input" at bounding box center [218, 188] width 117 height 22
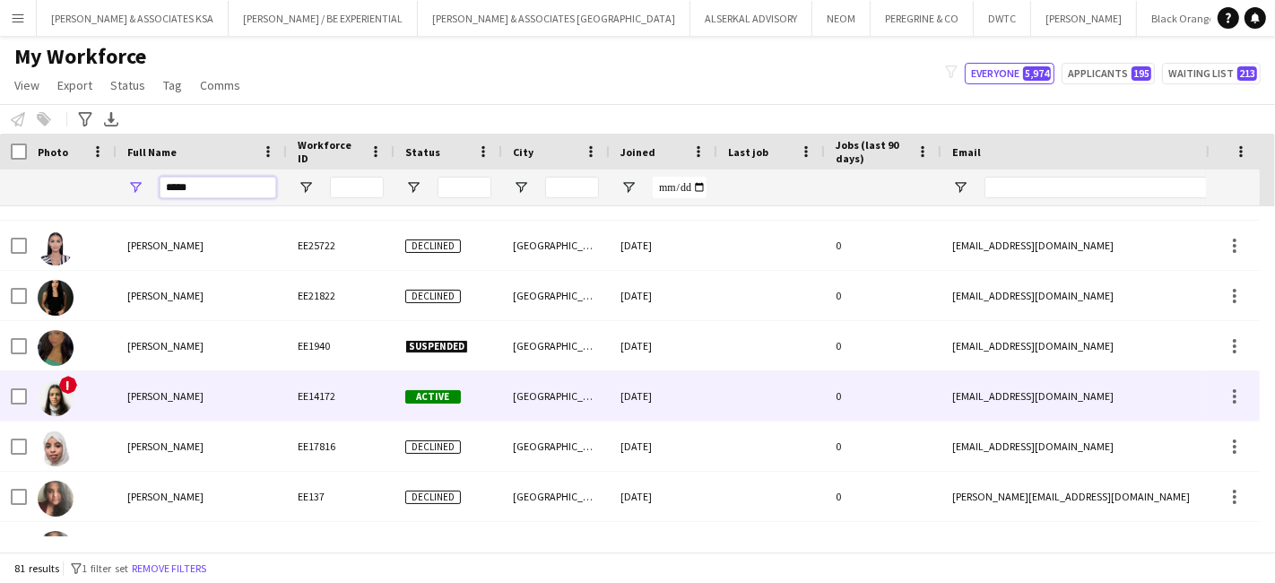
type input "*****"
click at [187, 398] on span "Sarah Hassan" at bounding box center [165, 395] width 76 height 13
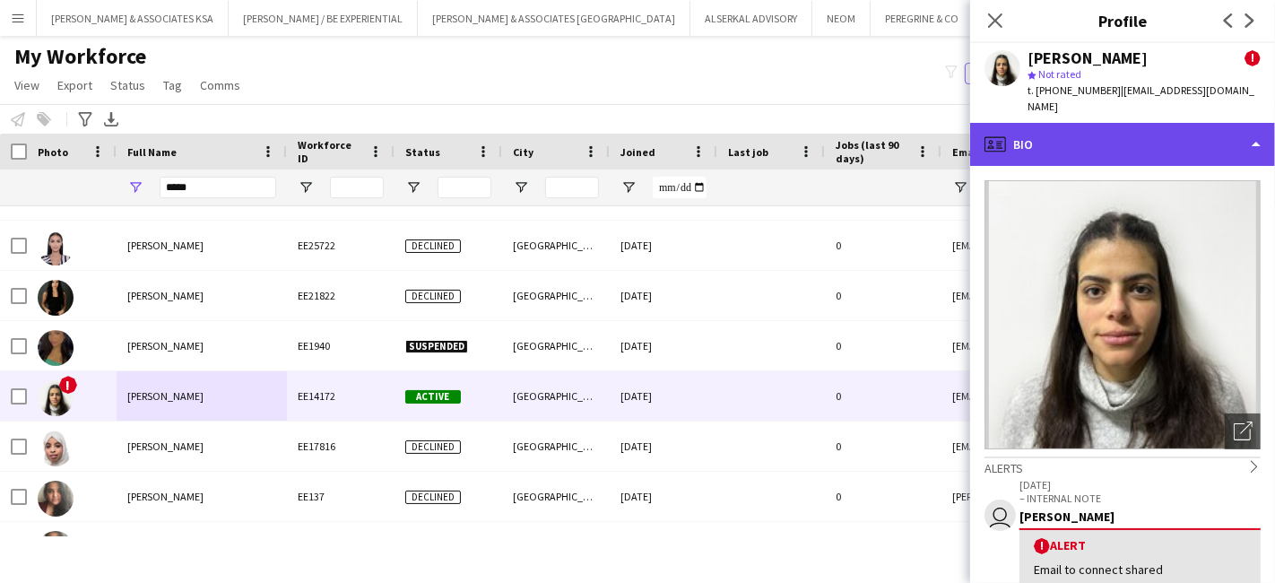
click at [1080, 127] on div "profile Bio" at bounding box center [1122, 144] width 305 height 43
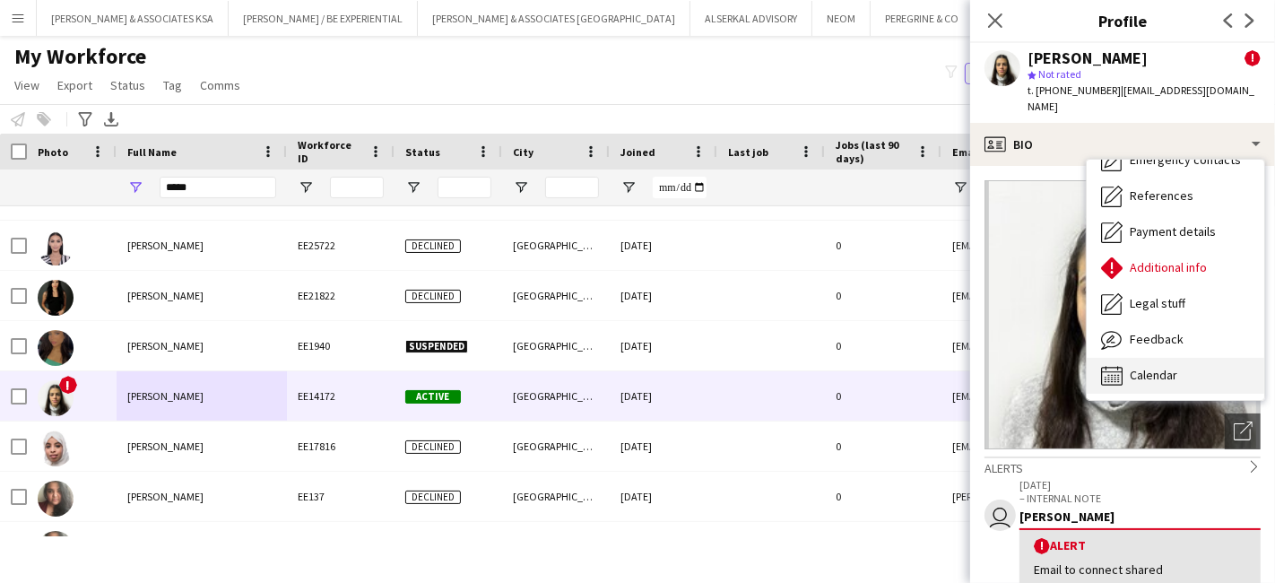
click at [1170, 367] on span "Calendar" at bounding box center [1154, 375] width 48 height 16
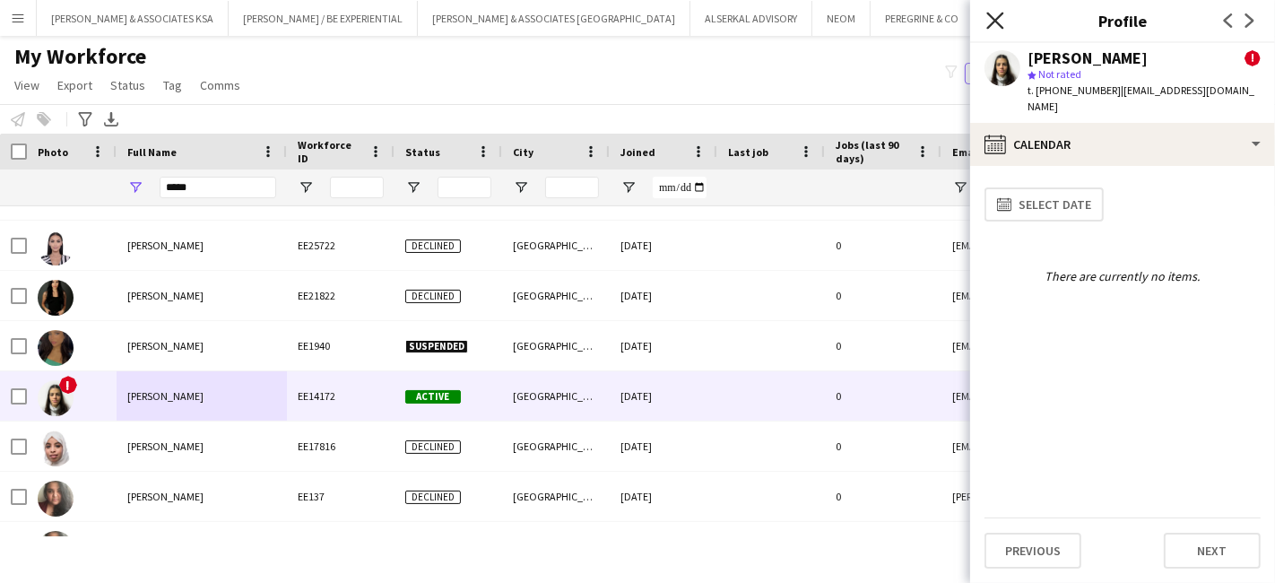
click at [1000, 24] on icon at bounding box center [994, 20] width 17 height 17
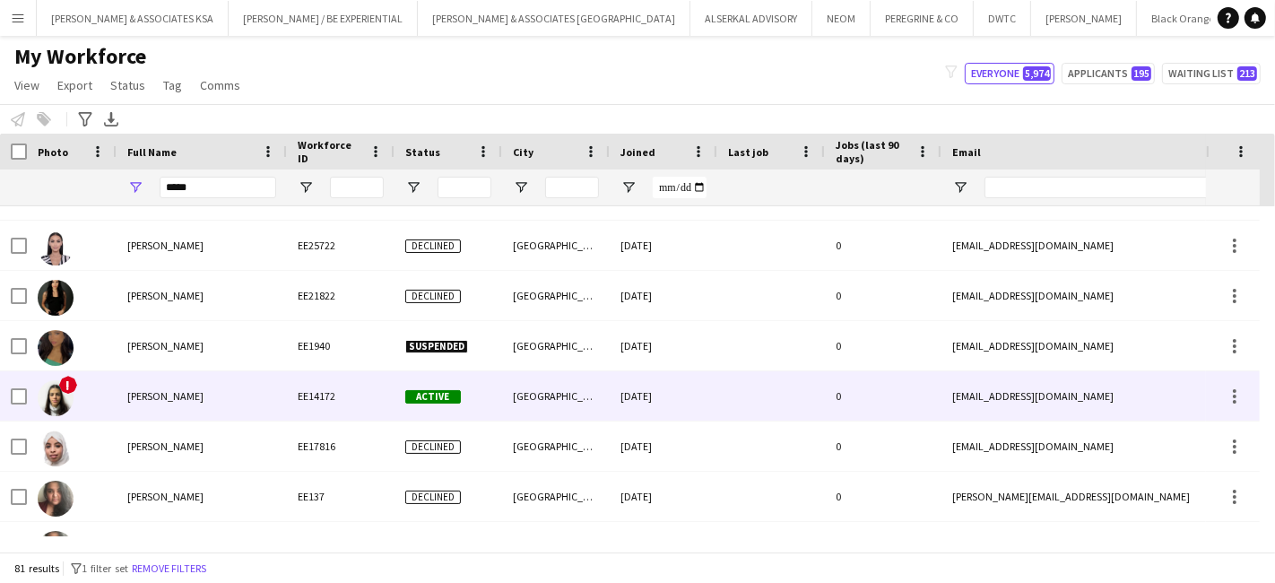
click at [151, 393] on span "Sarah Hassan" at bounding box center [165, 395] width 76 height 13
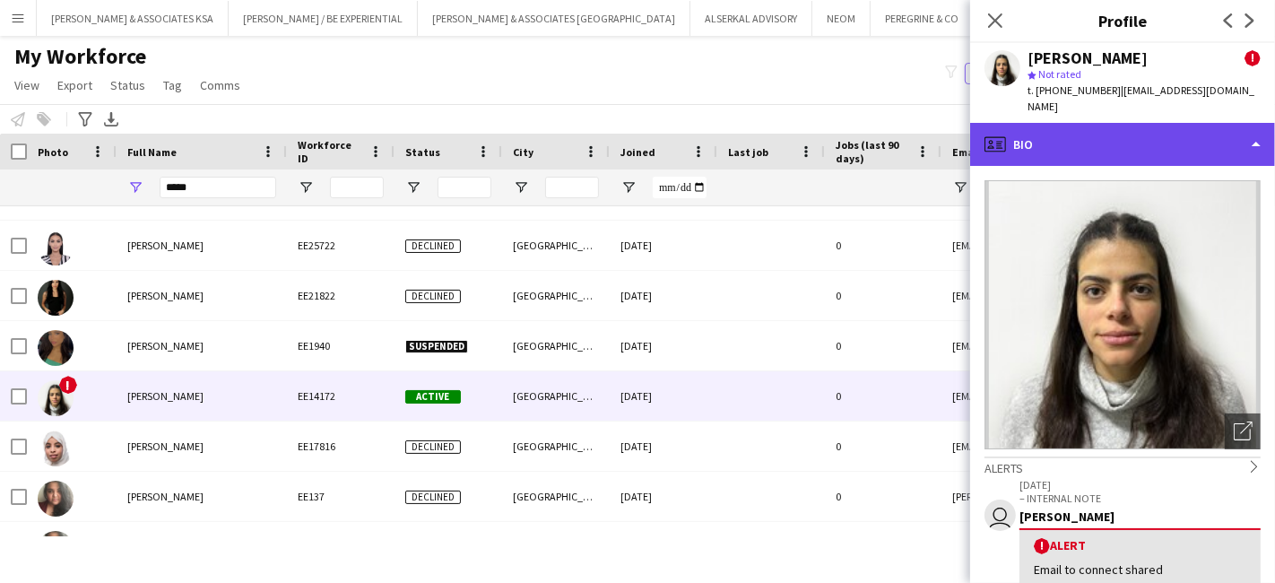
click at [1149, 123] on div "profile Bio" at bounding box center [1122, 144] width 305 height 43
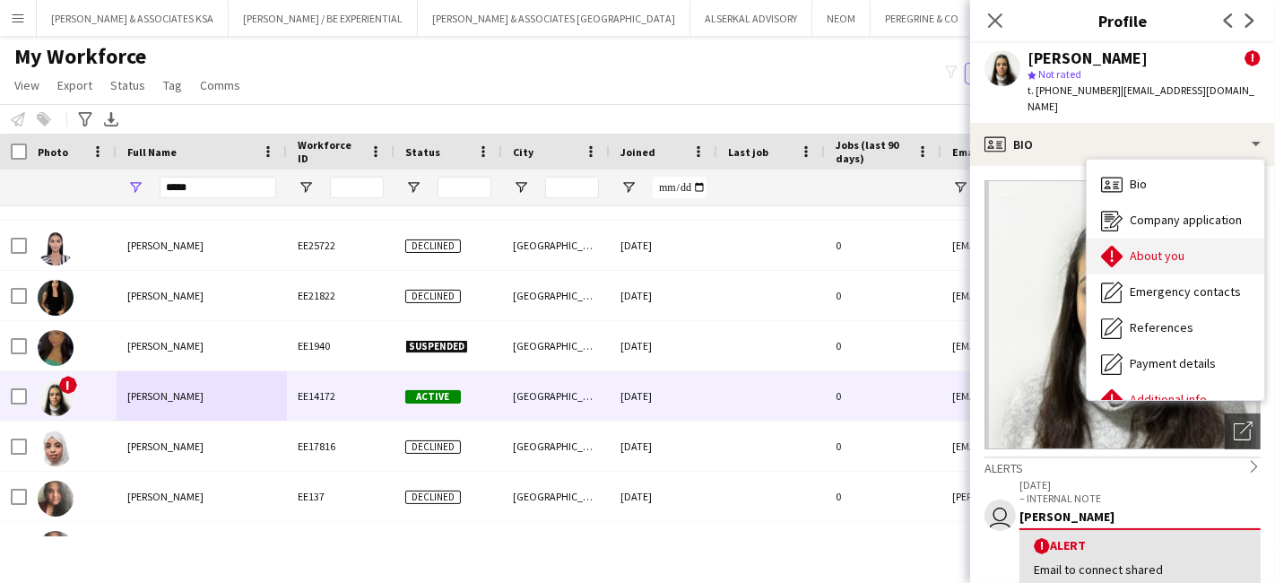
click at [1148, 247] on span "About you" at bounding box center [1157, 255] width 55 height 16
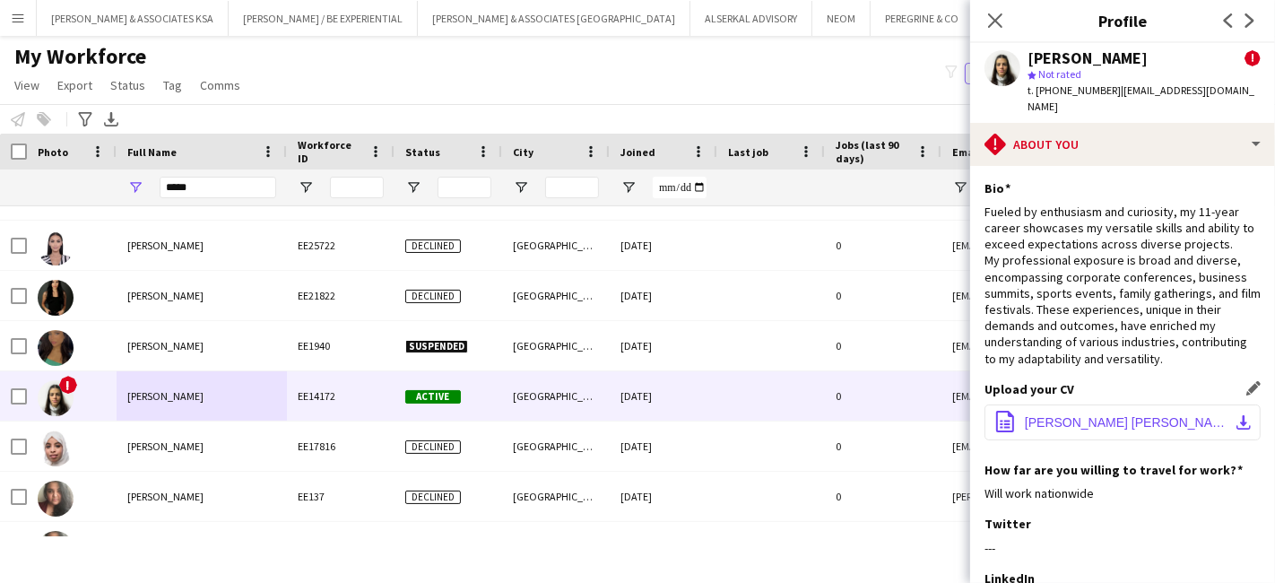
click at [1100, 415] on span "Sarah Gadallah Hassan.pdf" at bounding box center [1126, 422] width 203 height 14
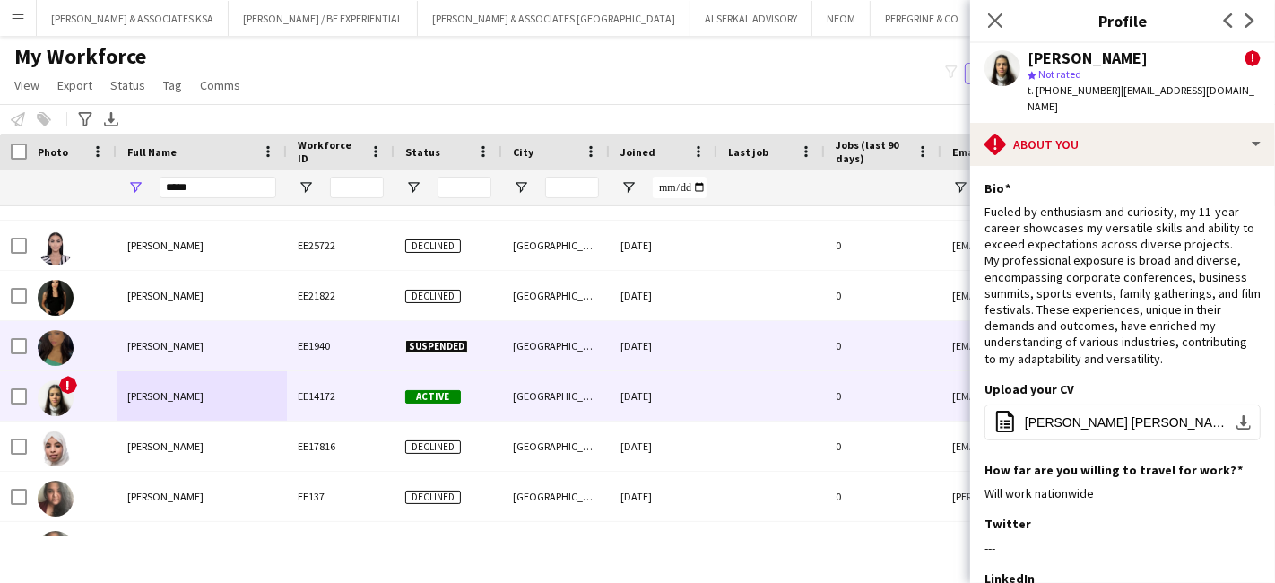
click at [164, 350] on span "Sarah Hassan" at bounding box center [165, 345] width 76 height 13
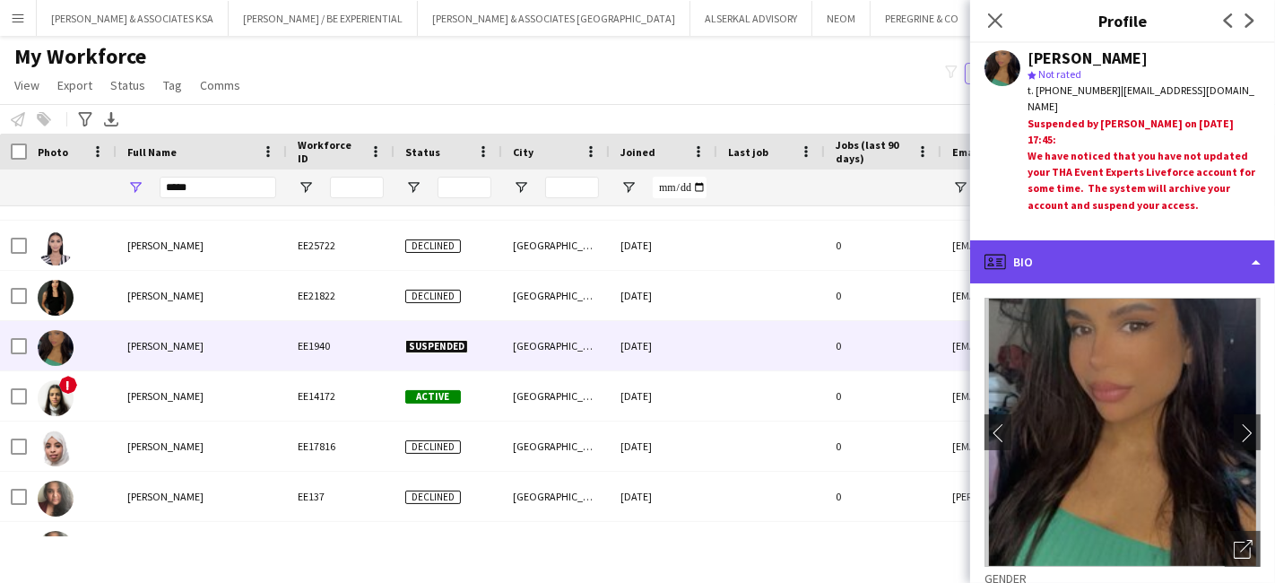
click at [1093, 268] on div "profile Bio" at bounding box center [1122, 261] width 305 height 43
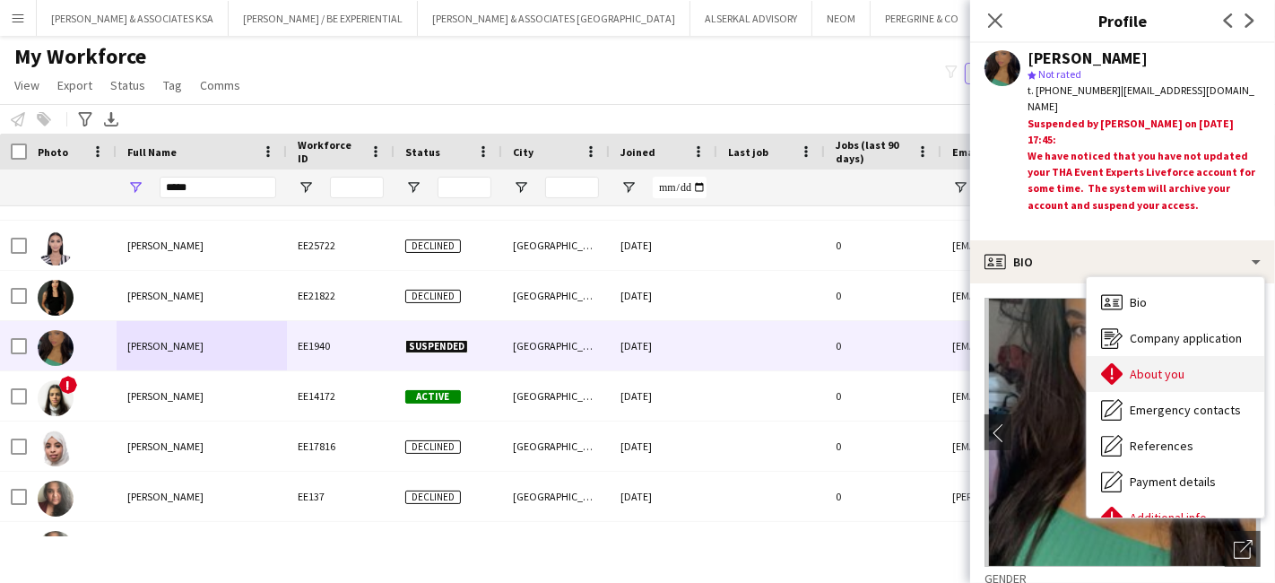
click at [1155, 366] on span "About you" at bounding box center [1157, 374] width 55 height 16
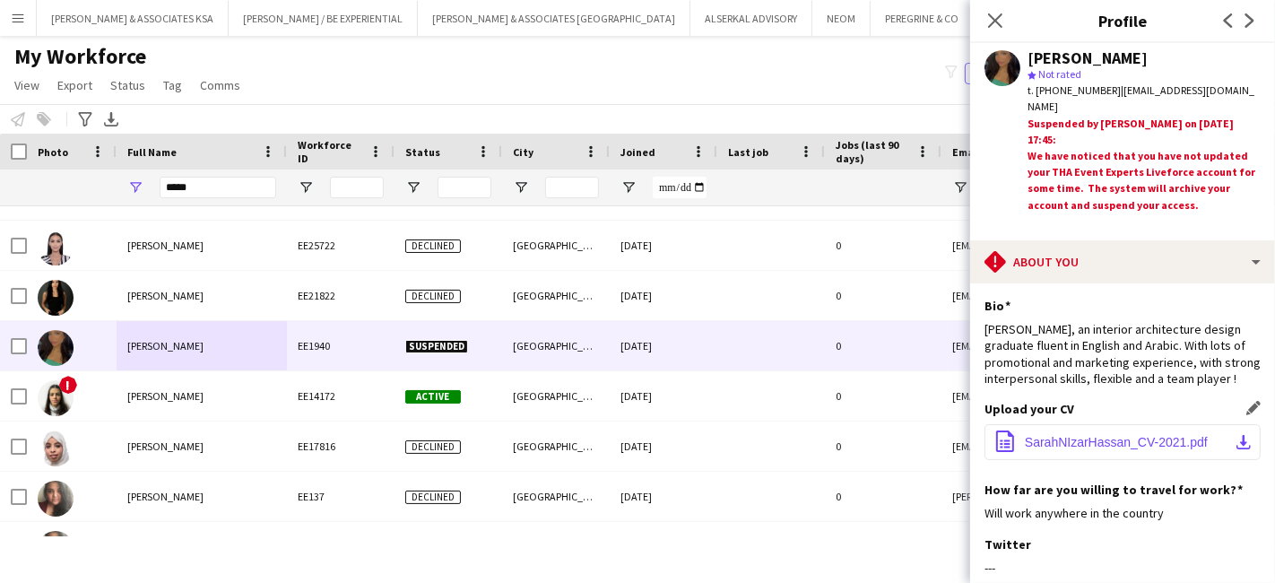
click at [1074, 449] on span "SarahNIzarHassan_CV-2021.pdf" at bounding box center [1116, 442] width 183 height 14
click at [986, 14] on app-icon "Close pop-in" at bounding box center [995, 21] width 26 height 26
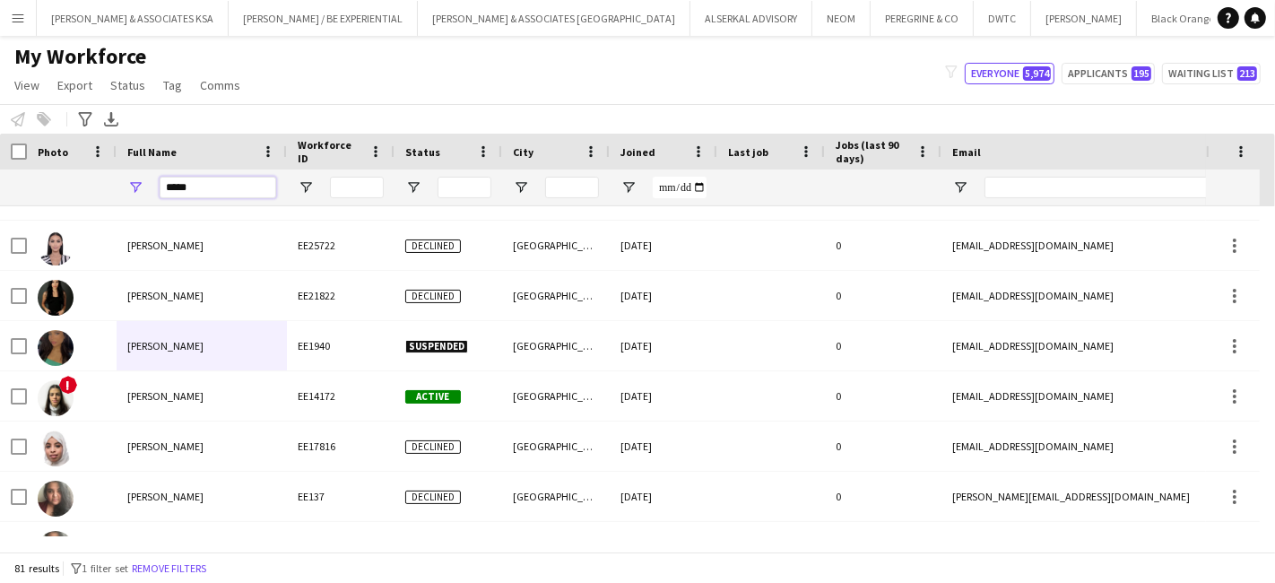
drag, startPoint x: 223, startPoint y: 184, endPoint x: -41, endPoint y: 192, distance: 264.6
click at [0, 192] on html "Menu Boards Boards Boards All jobs Status Workforce Workforce My Workforce Recr…" at bounding box center [637, 291] width 1275 height 583
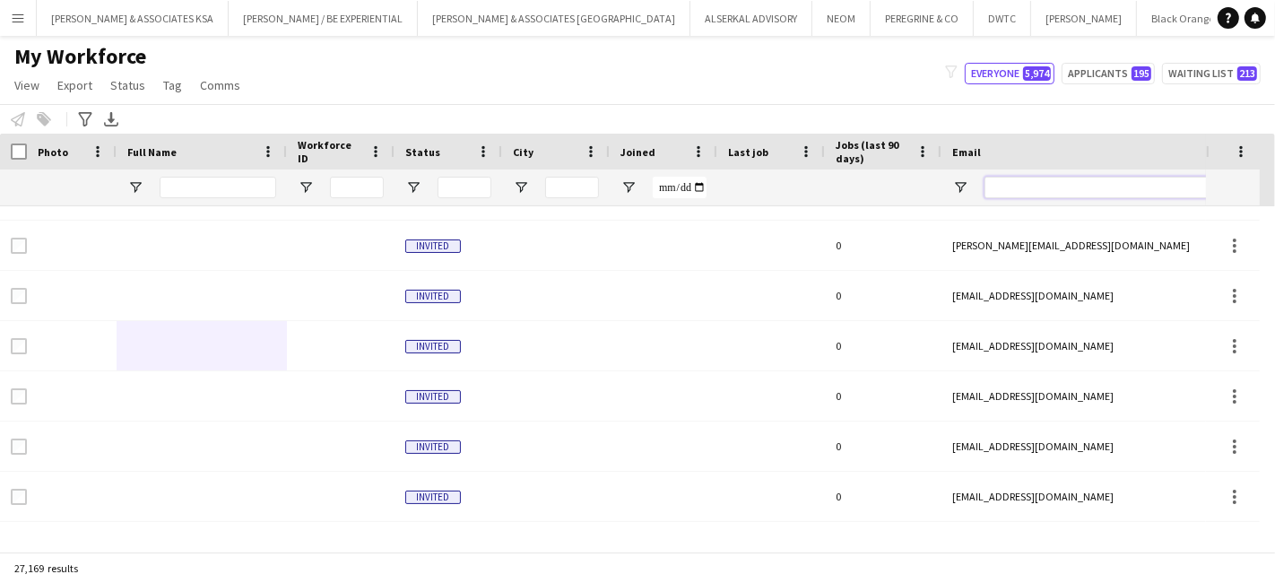
click at [1044, 187] on input "Email Filter Input" at bounding box center [1136, 188] width 305 height 22
paste input "**********"
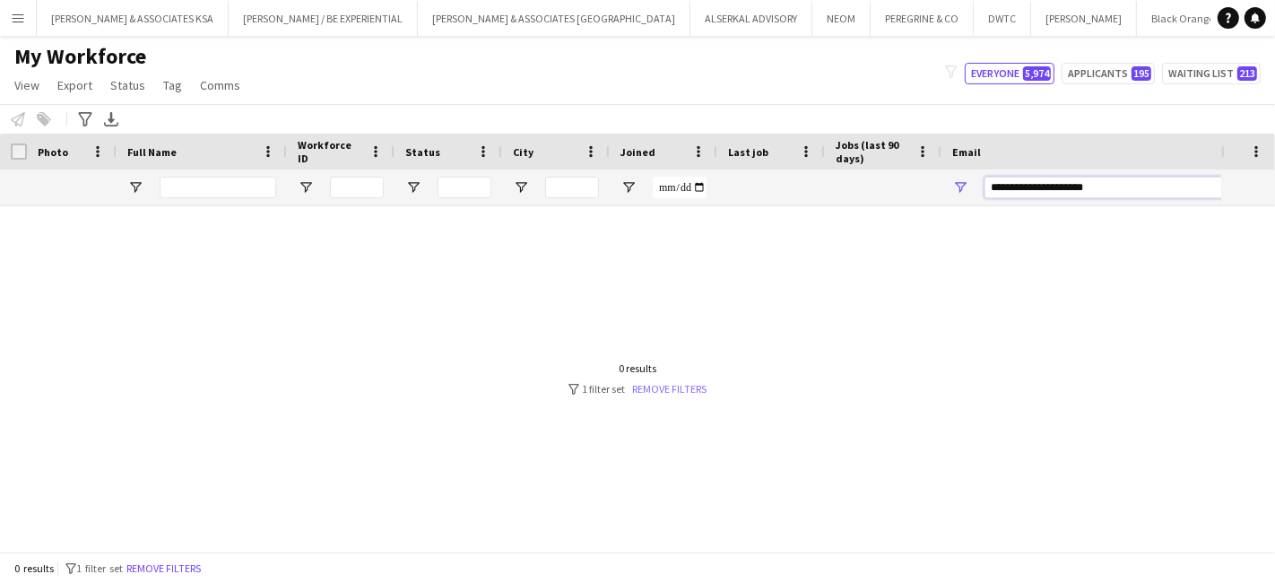
type input "**********"
click at [683, 385] on link "Remove filters" at bounding box center [670, 388] width 74 height 13
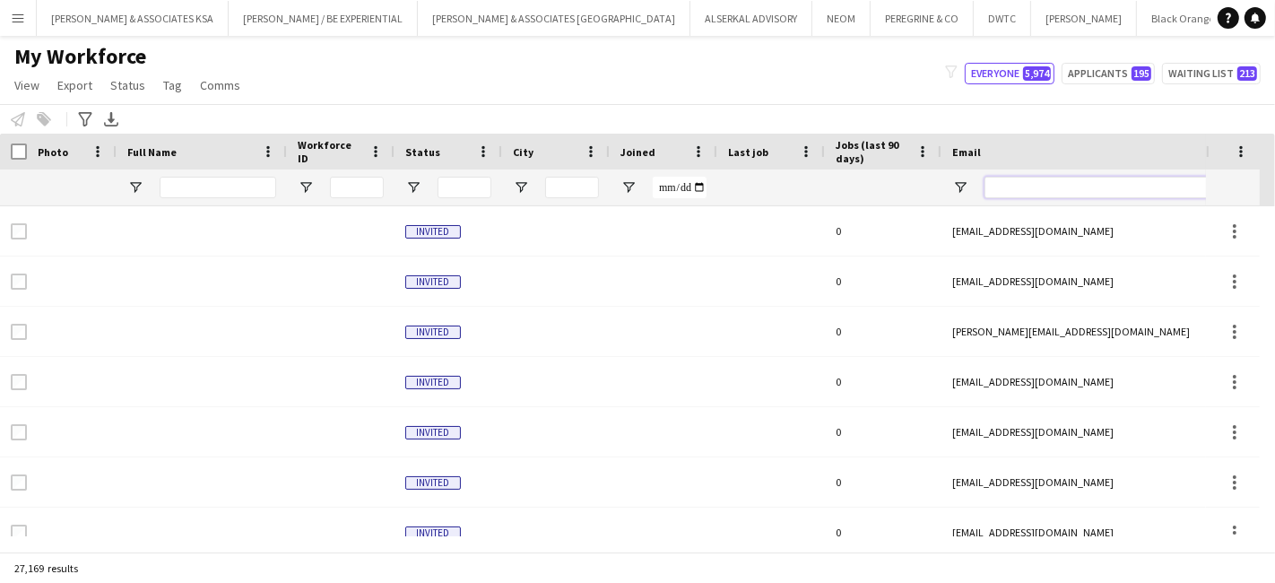
click at [1026, 187] on input "Email Filter Input" at bounding box center [1136, 188] width 305 height 22
paste input "**********"
type input "**********"
click at [1006, 164] on div "Email" at bounding box center [1110, 151] width 316 height 27
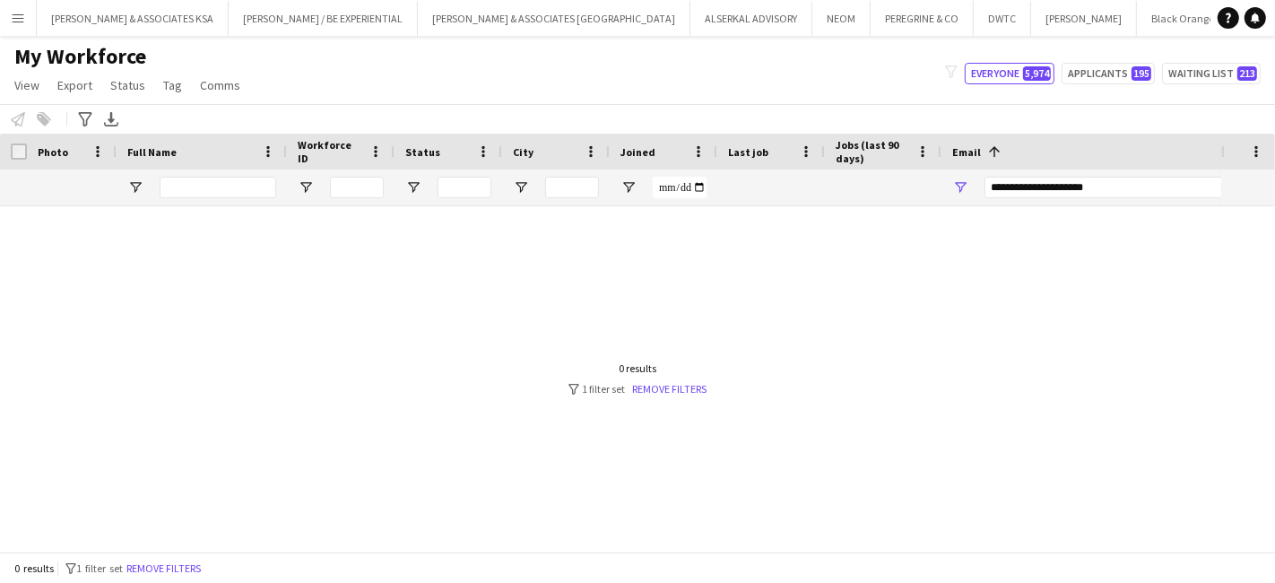
click at [436, 88] on div "My Workforce View Views Default view Julie New view Update view Delete view Edi…" at bounding box center [637, 73] width 1275 height 61
